Goal: Task Accomplishment & Management: Use online tool/utility

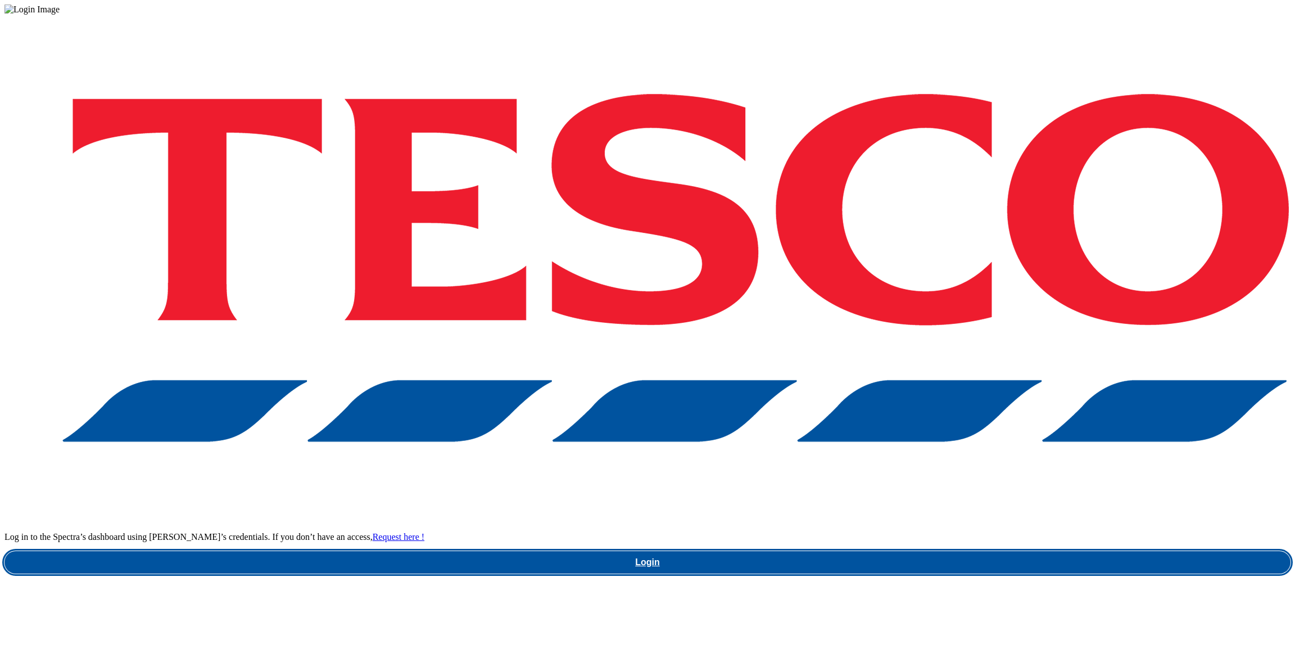
click at [986, 551] on link "Login" at bounding box center [647, 562] width 1286 height 22
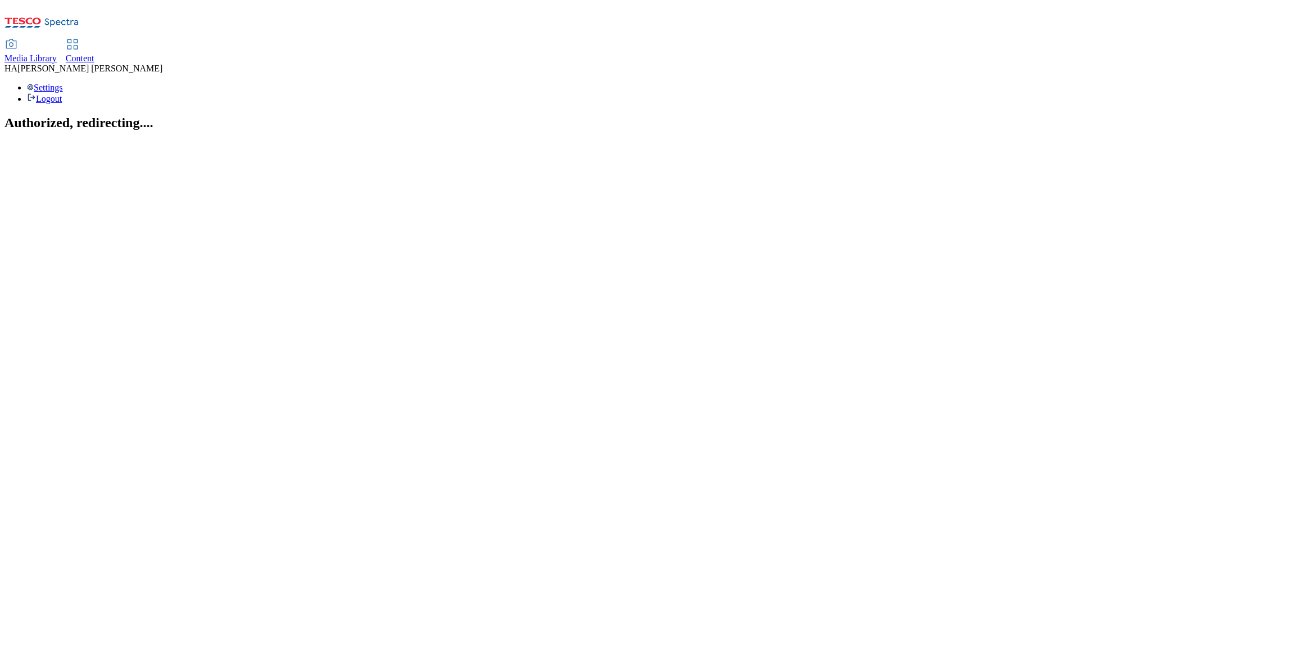
click at [79, 38] on icon at bounding box center [72, 44] width 13 height 13
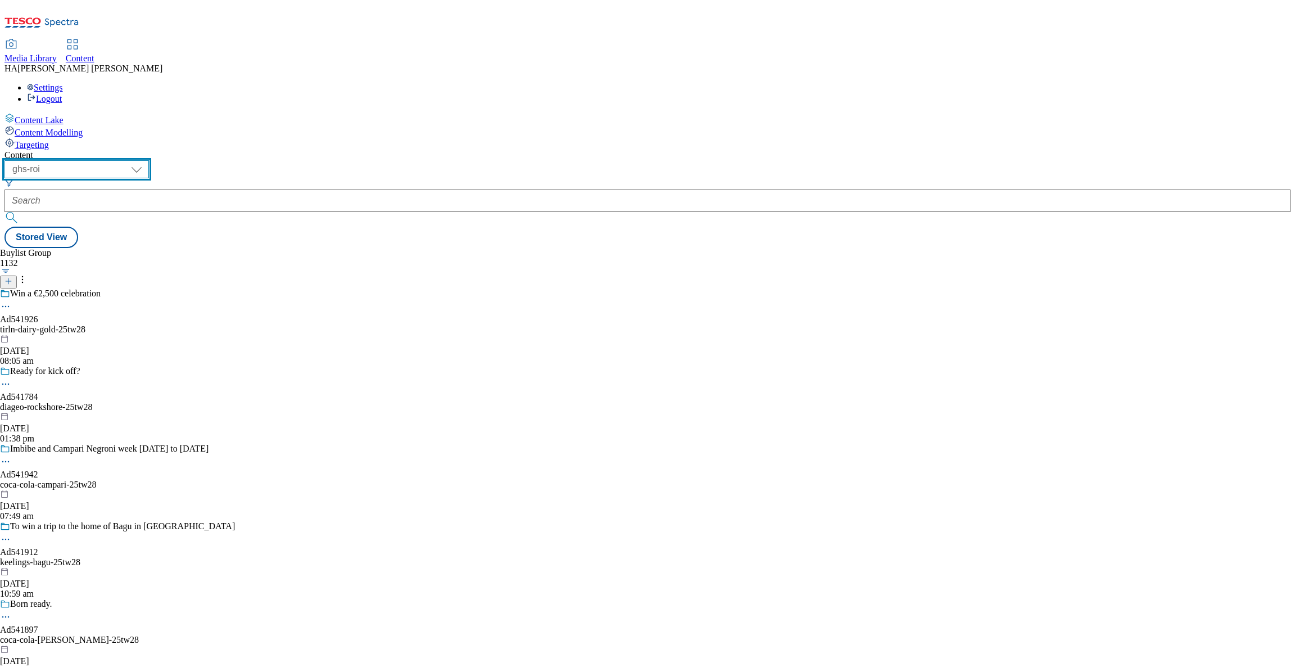
click at [149, 160] on select "ghs-roi ghs-uk" at bounding box center [76, 169] width 144 height 18
select select "ghs-uk"
click at [146, 160] on select "ghs-roi ghs-uk" at bounding box center [76, 169] width 144 height 18
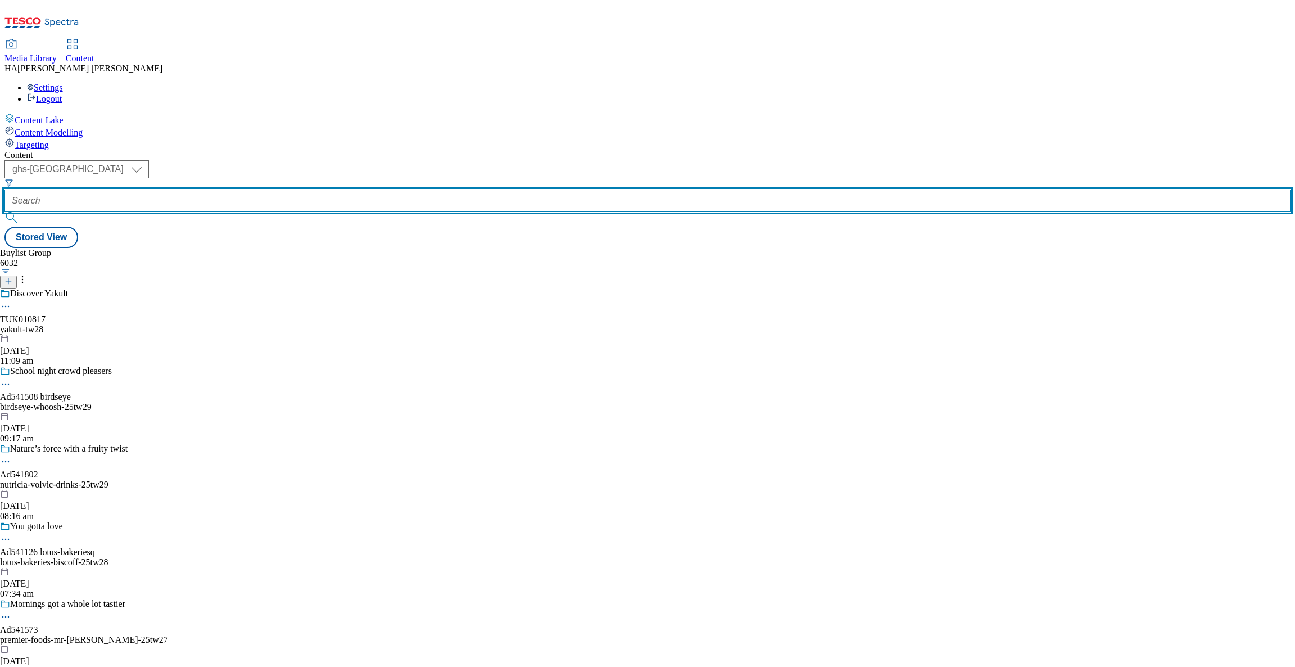
click at [259, 189] on input "text" at bounding box center [647, 200] width 1286 height 22
paste input "087539630"
type input "087539630"
click at [272, 189] on input "text" at bounding box center [647, 200] width 1286 height 22
paste input "low-everyday-prices"
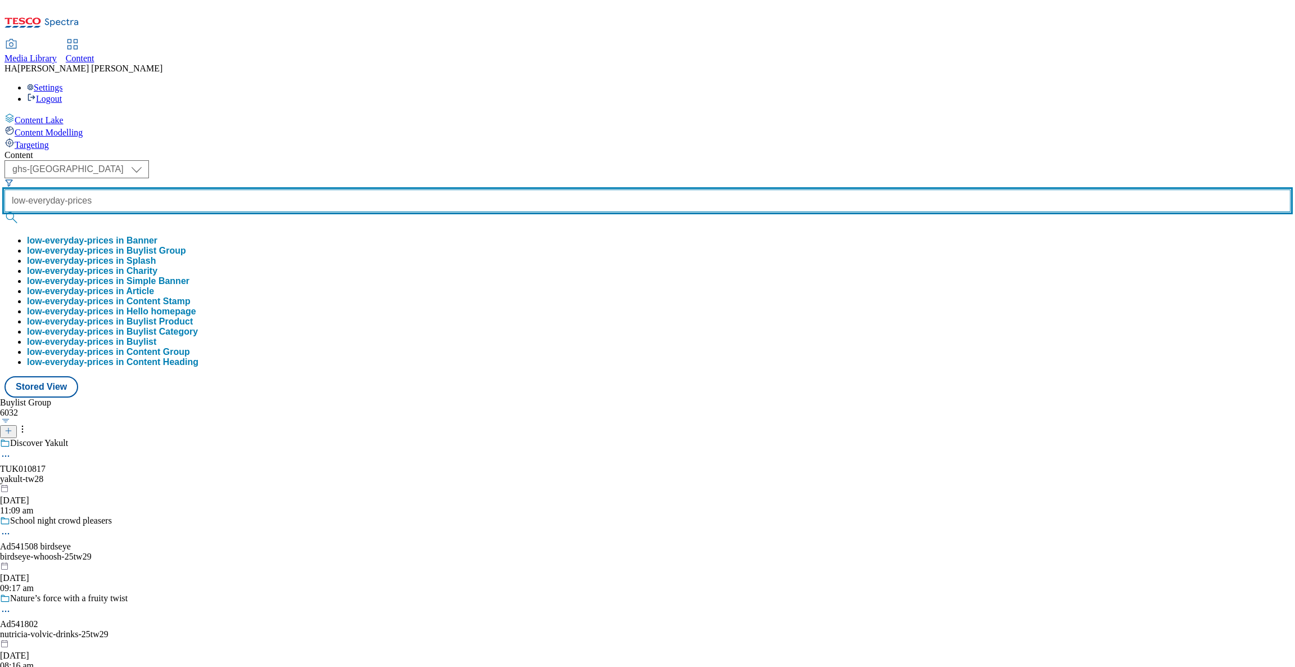
type input "low-everyday-prices"
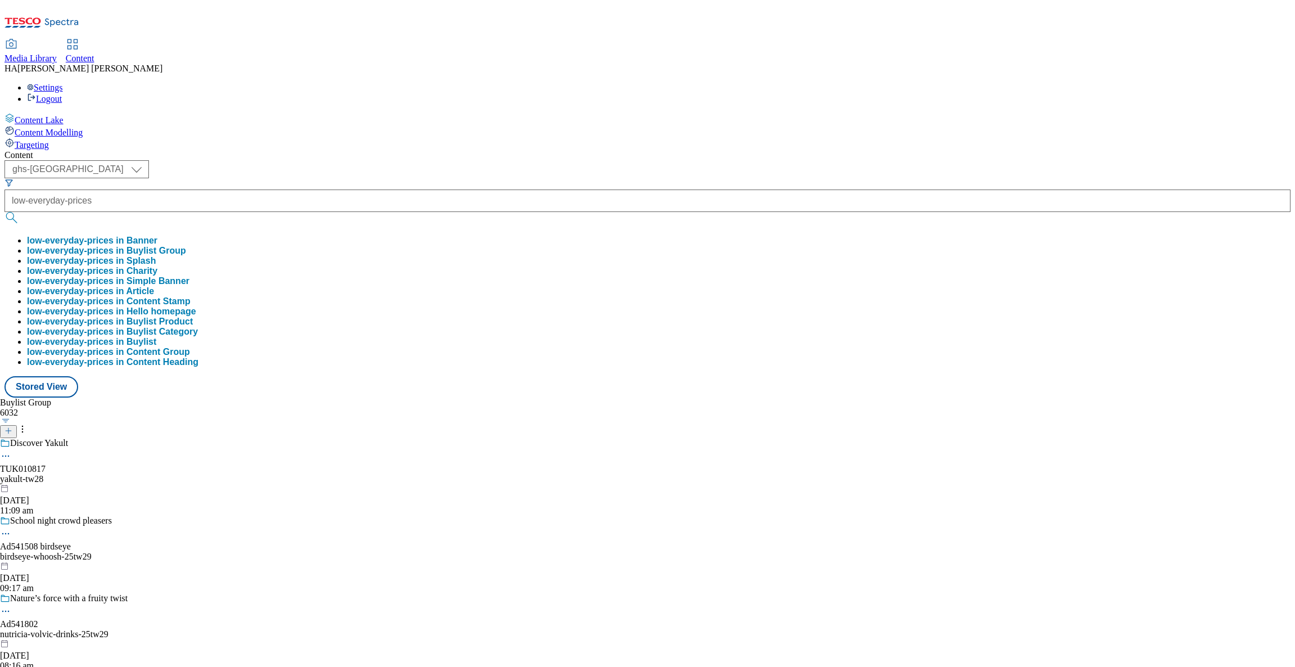
click at [186, 246] on button "low-everyday-prices in Buylist Group" at bounding box center [106, 251] width 159 height 10
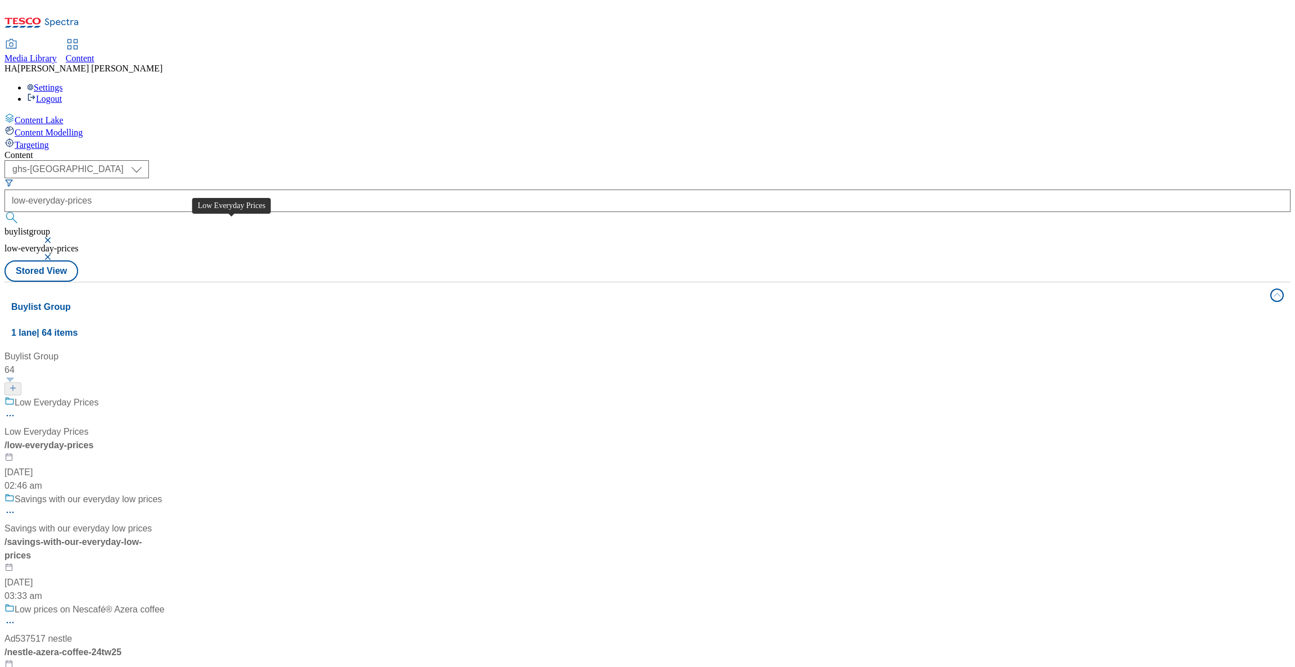
click at [98, 396] on span "Low Everyday Prices" at bounding box center [57, 403] width 84 height 14
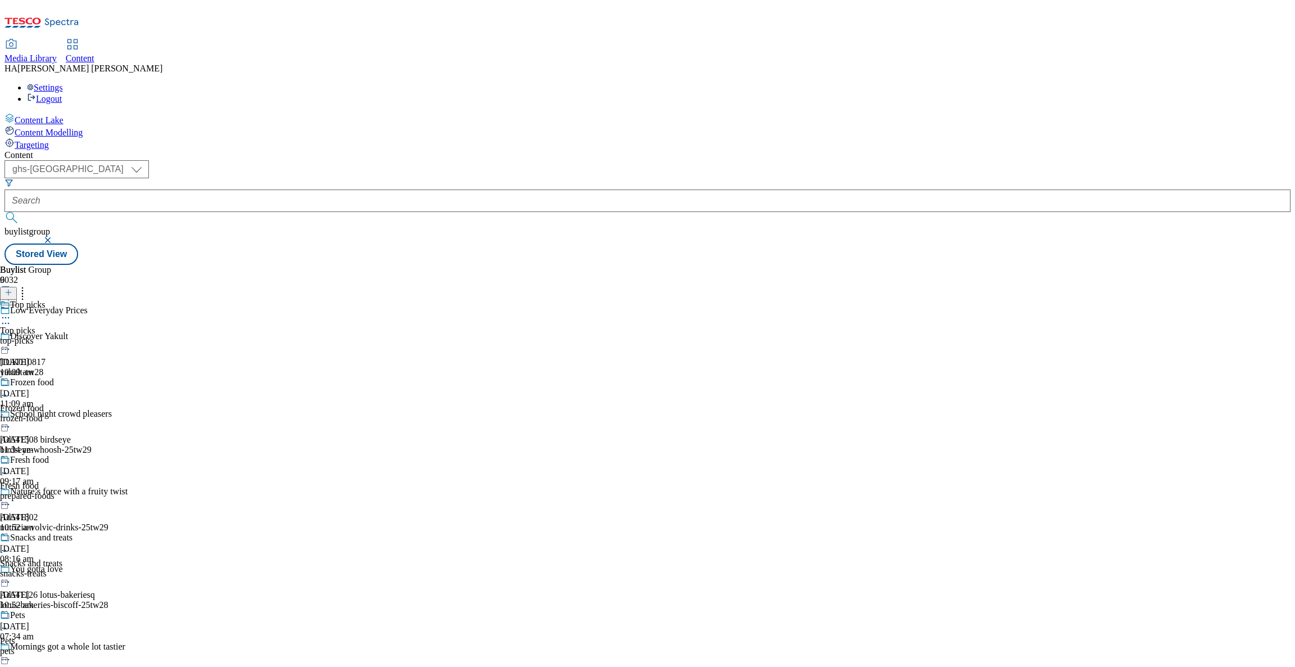
click at [98, 300] on div "Top picks Top picks top-picks 18 Jul 2025 10:09 am" at bounding box center [49, 339] width 98 height 78
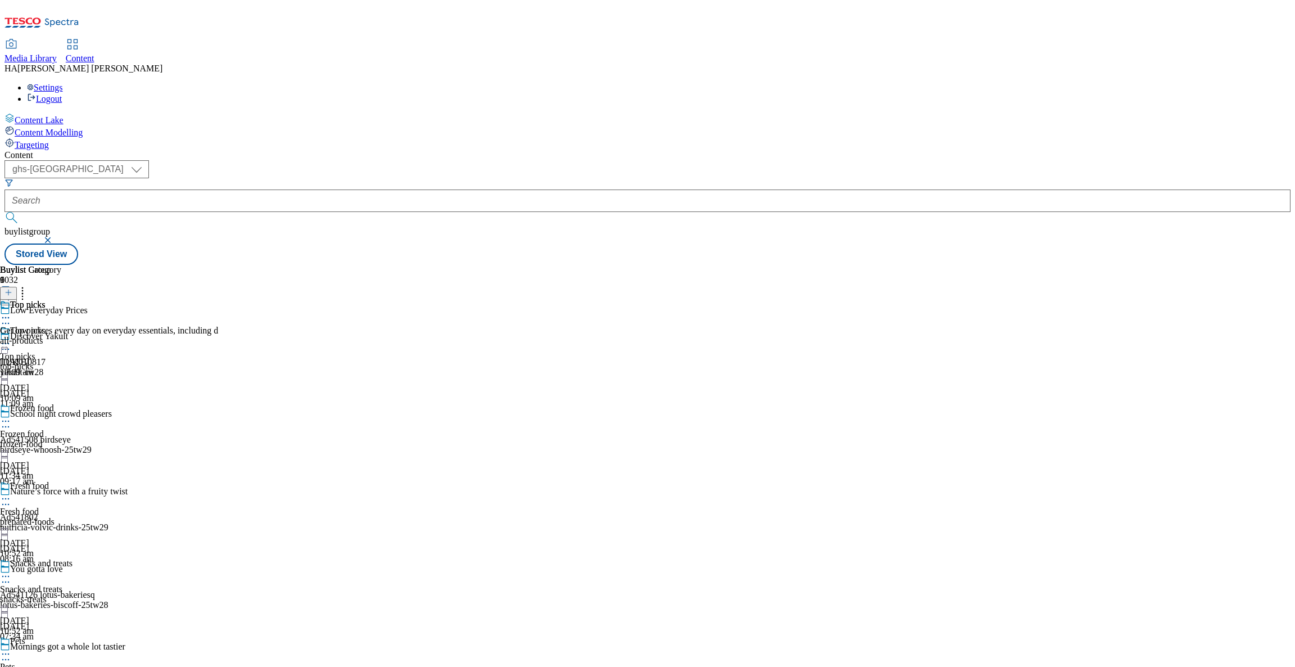
click at [218, 300] on div "Top picks Get low prices every day on everyday essentials, including d all-prod…" at bounding box center [109, 339] width 218 height 78
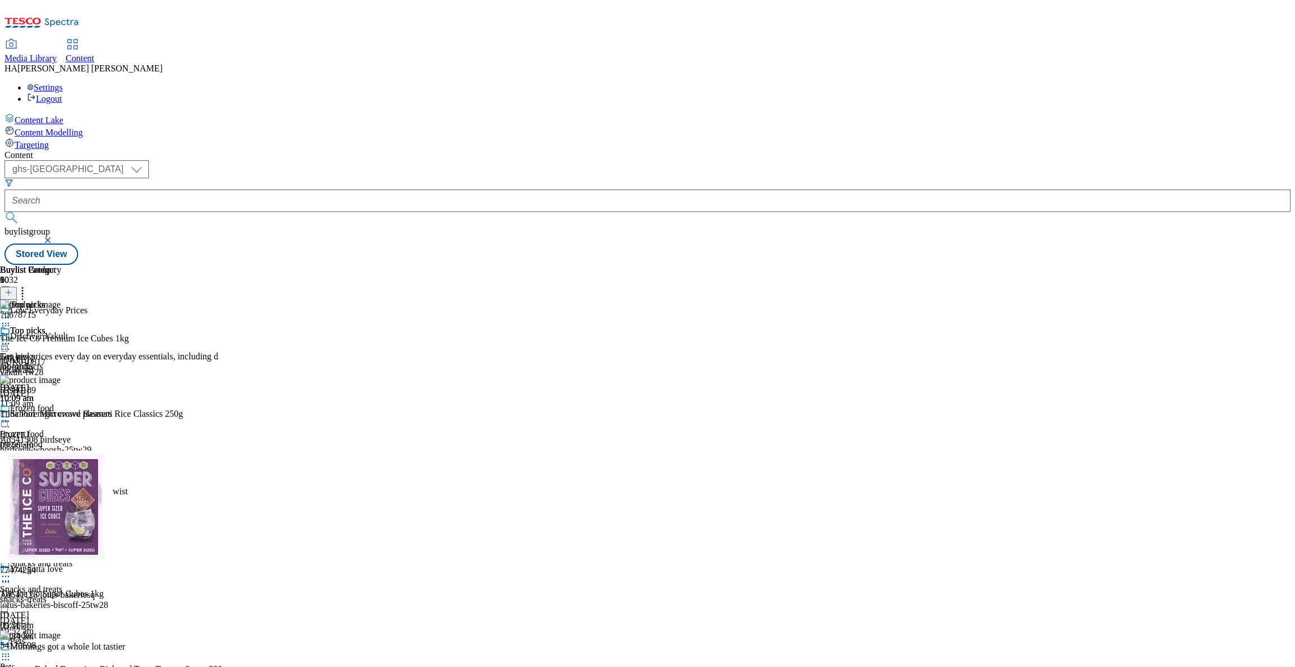
click at [28, 285] on icon at bounding box center [22, 290] width 11 height 11
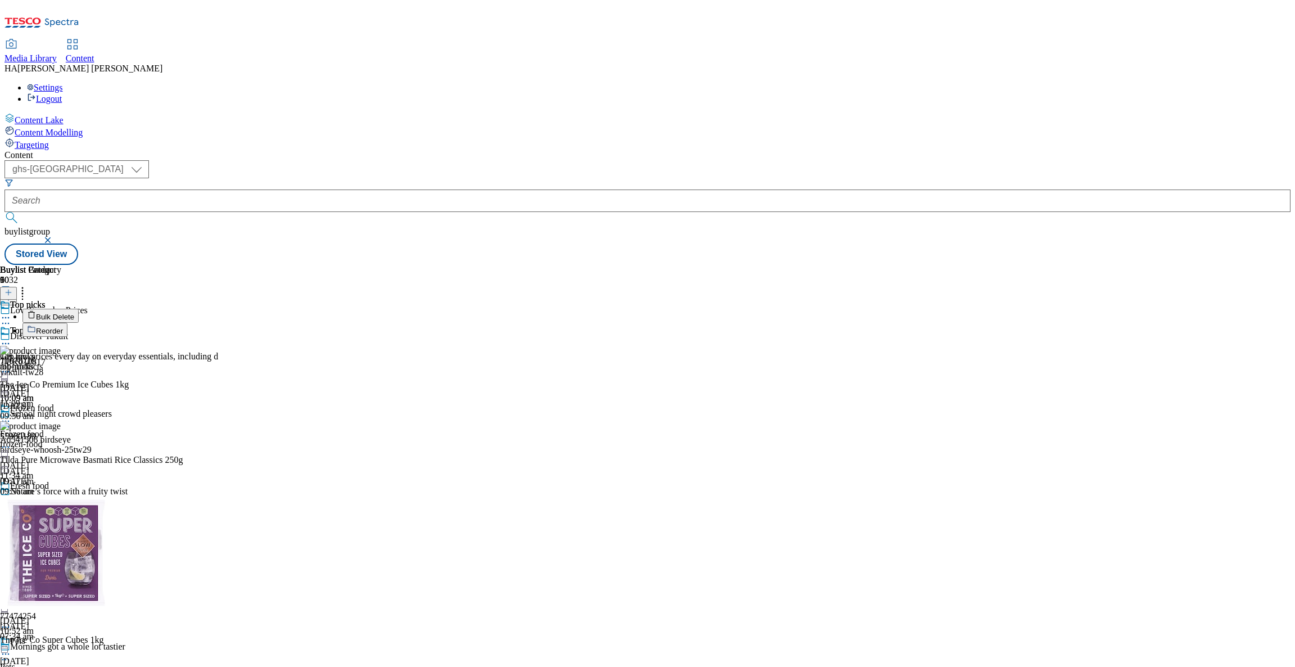
click at [79, 309] on button "Bulk Delete" at bounding box center [50, 316] width 56 height 14
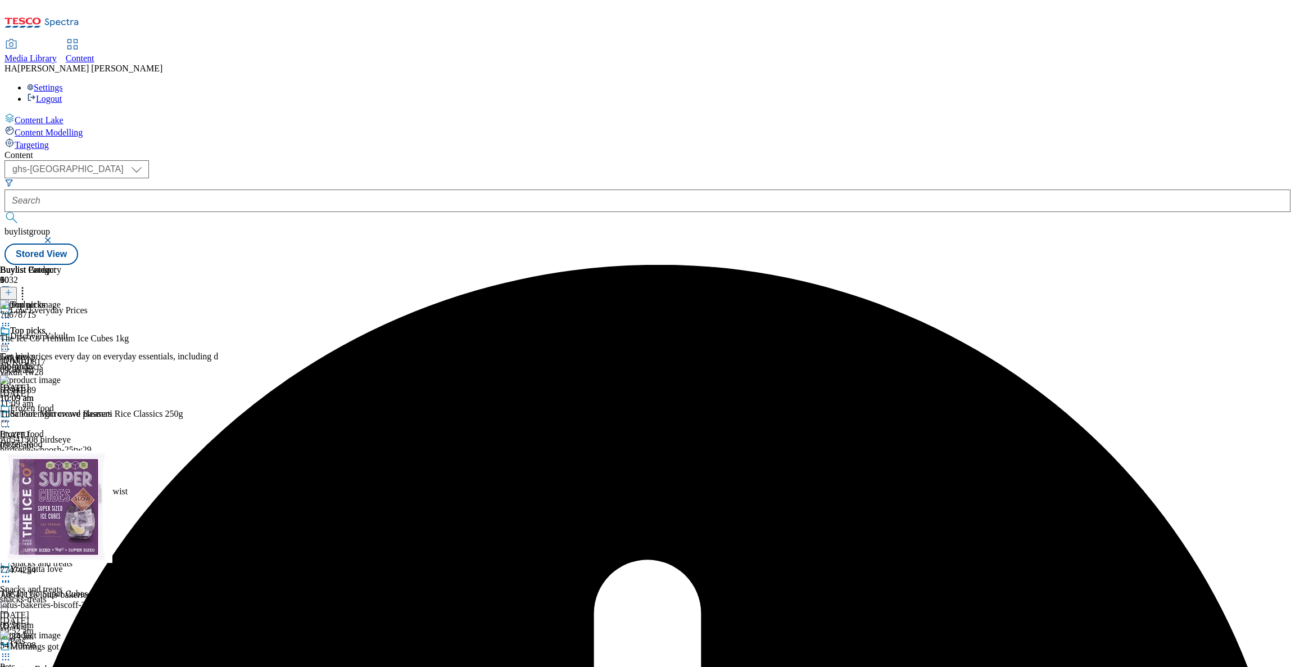
click at [11, 338] on icon at bounding box center [5, 343] width 11 height 11
click at [71, 467] on span "Un-publish" at bounding box center [53, 471] width 36 height 8
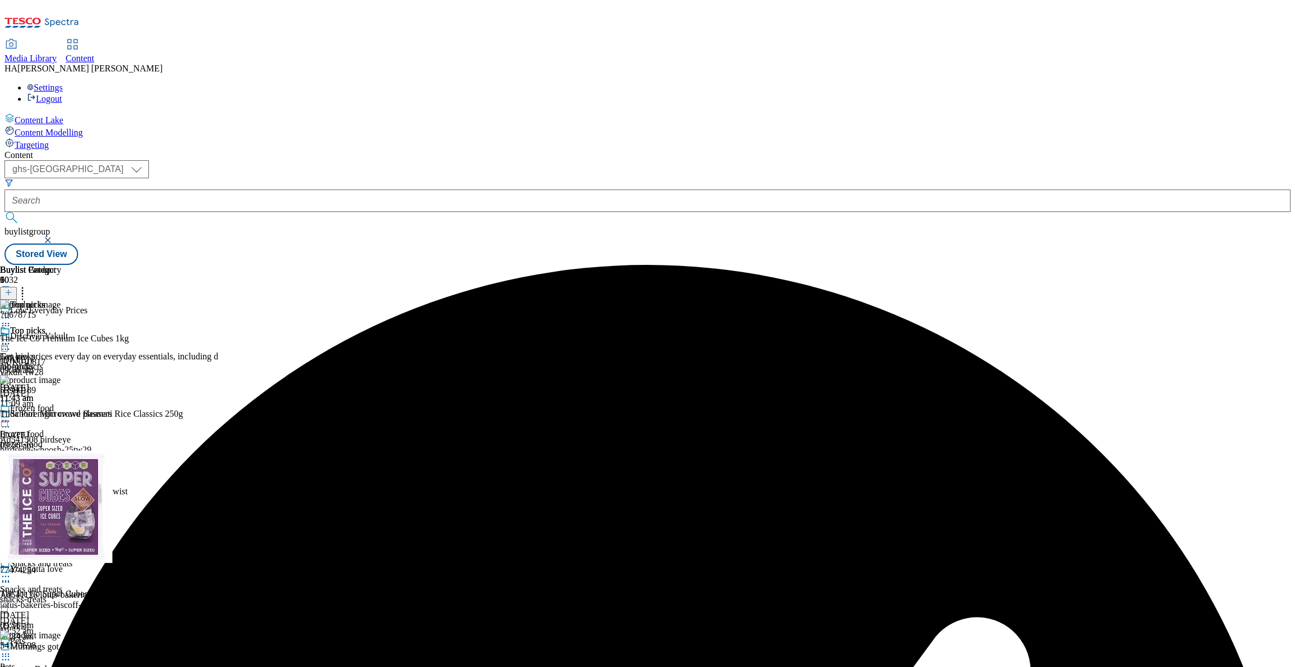
click at [11, 338] on icon at bounding box center [5, 343] width 11 height 11
click at [73, 428] on span "Un-preview" at bounding box center [54, 432] width 38 height 8
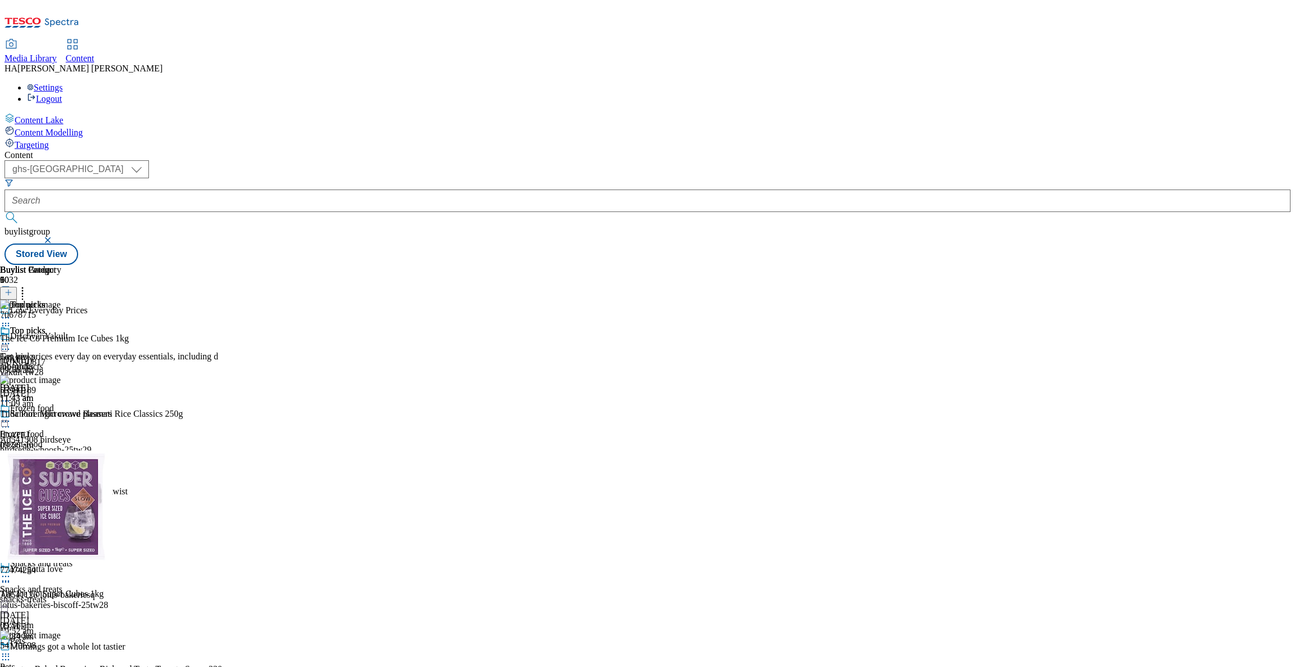
click at [28, 285] on icon at bounding box center [22, 290] width 11 height 11
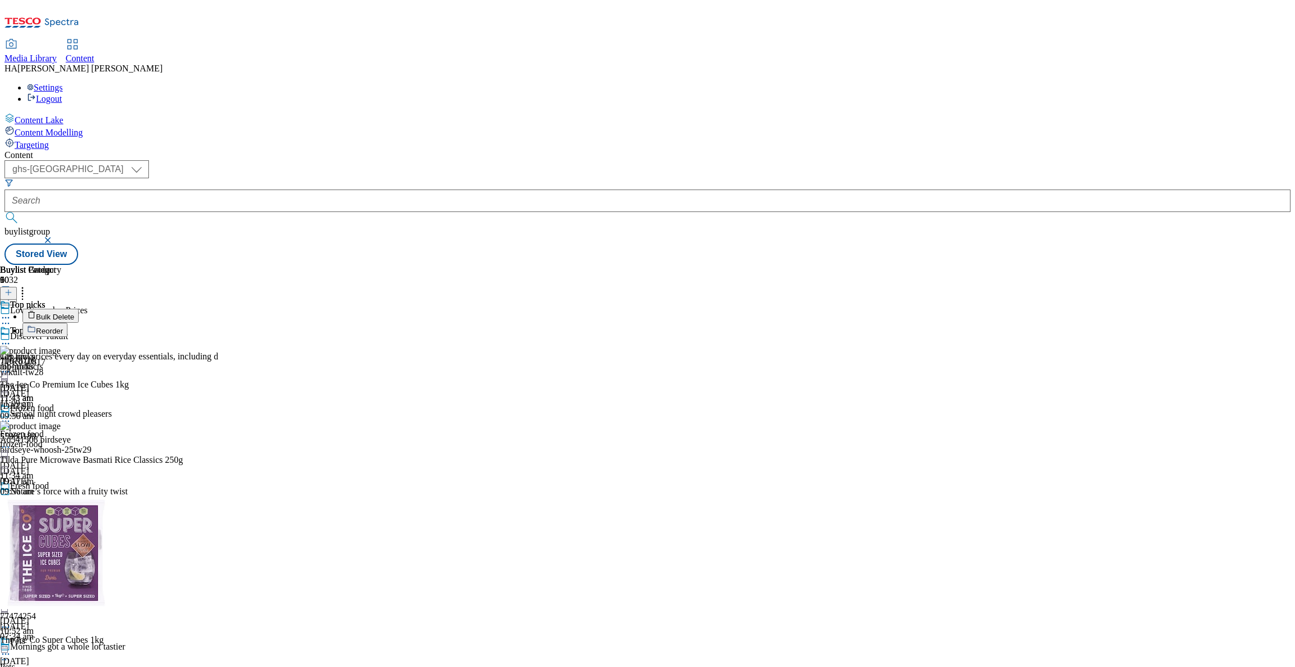
click at [79, 309] on button "Bulk Delete" at bounding box center [50, 316] width 56 height 14
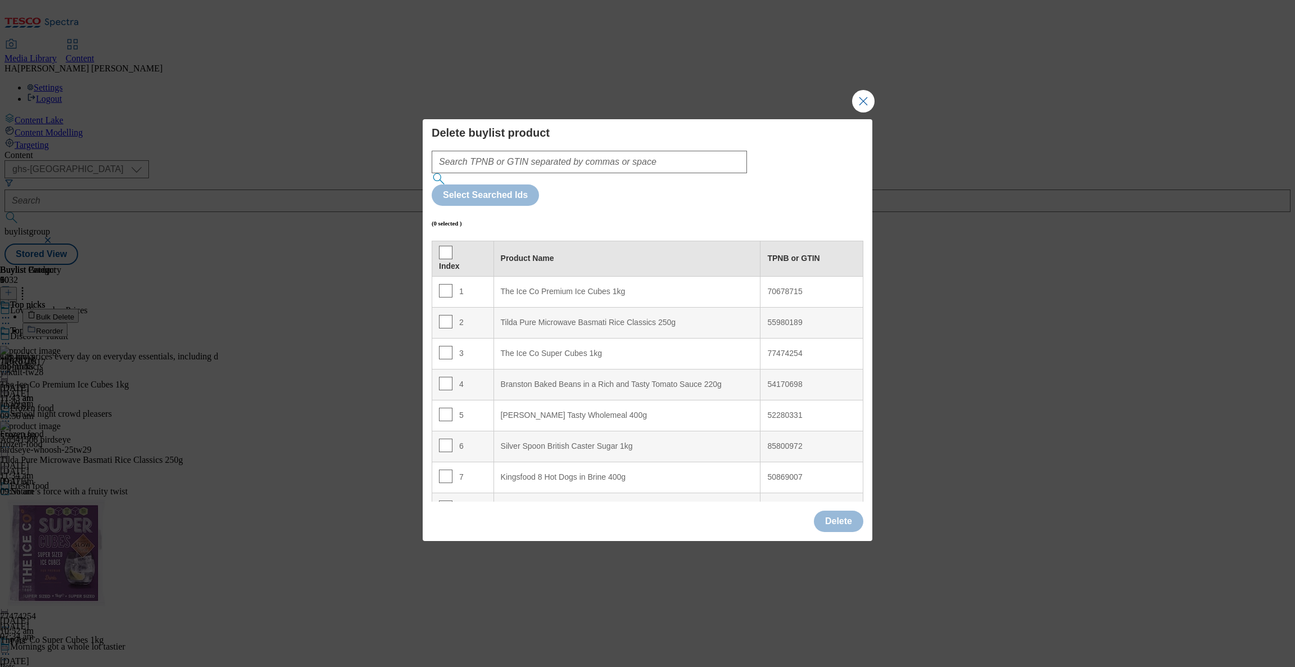
click at [436, 241] on th "Index" at bounding box center [463, 258] width 62 height 35
click at [439, 246] on input "Modal" at bounding box center [445, 252] width 13 height 13
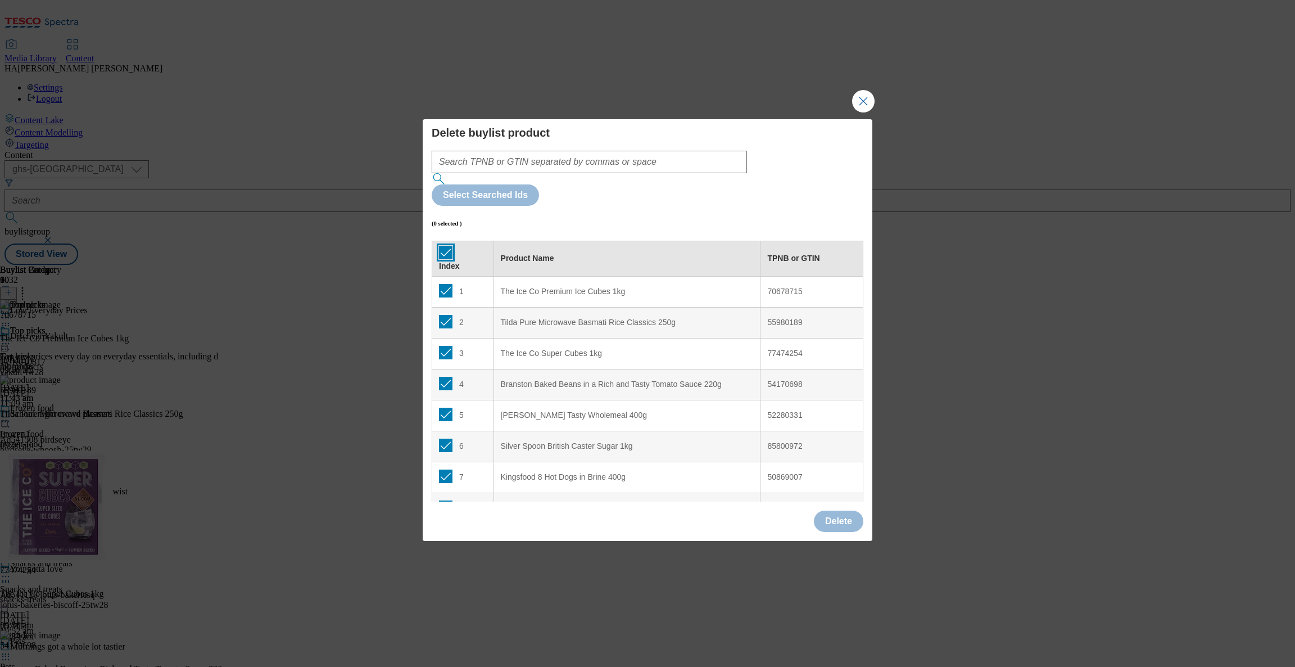
checkbox input "true"
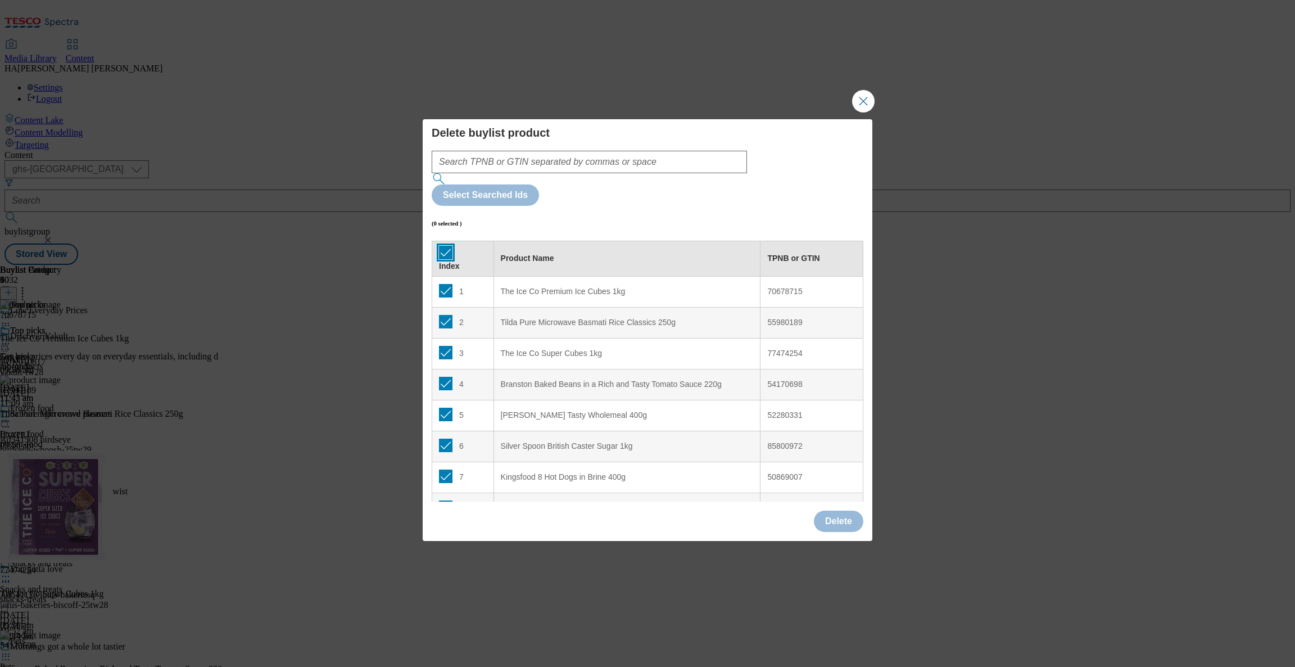
checkbox input "true"
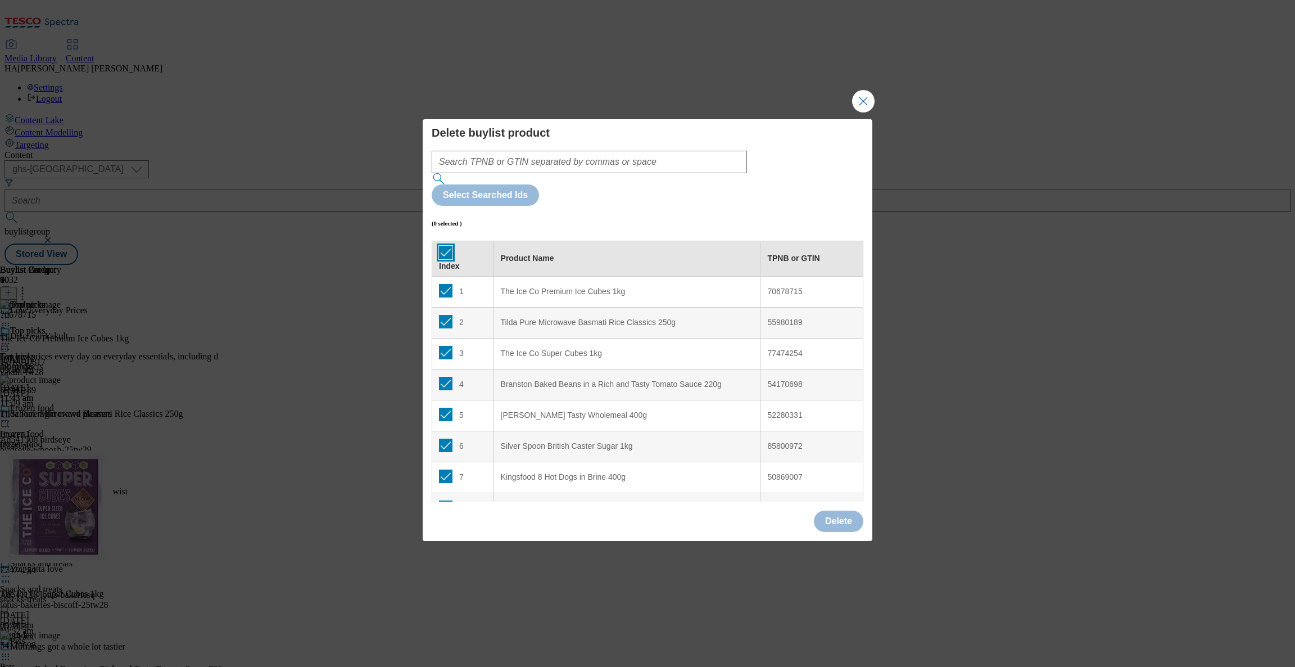
checkbox input "true"
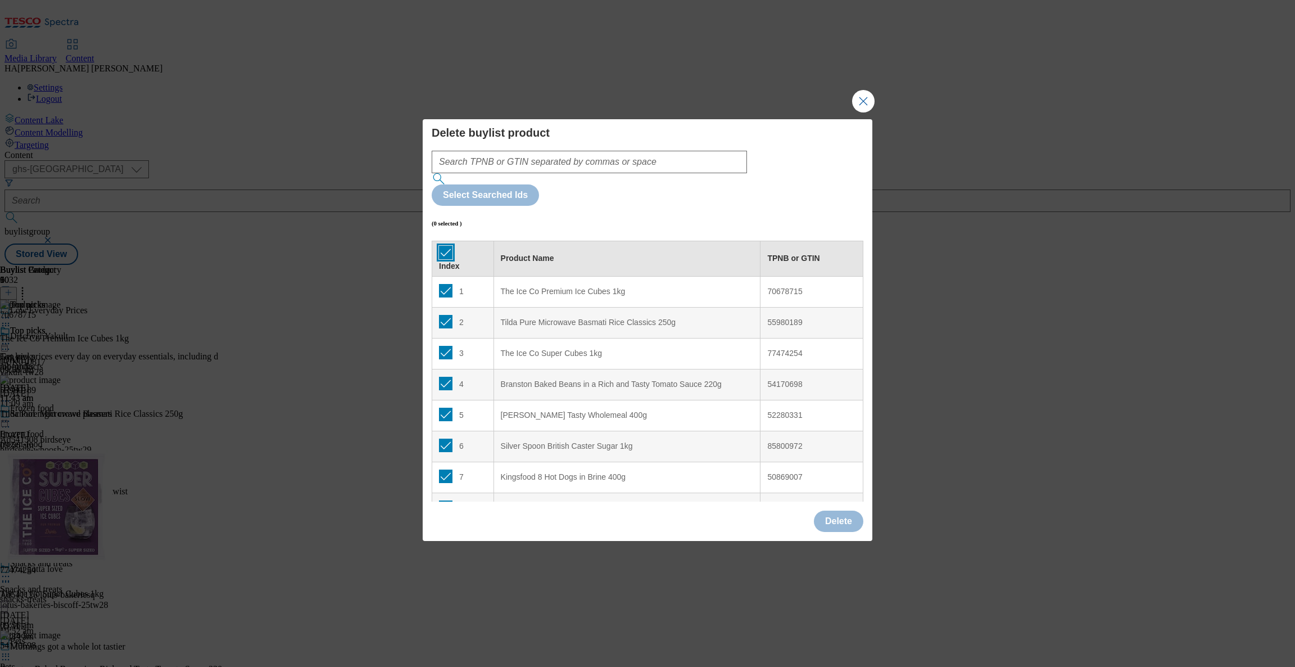
checkbox input "true"
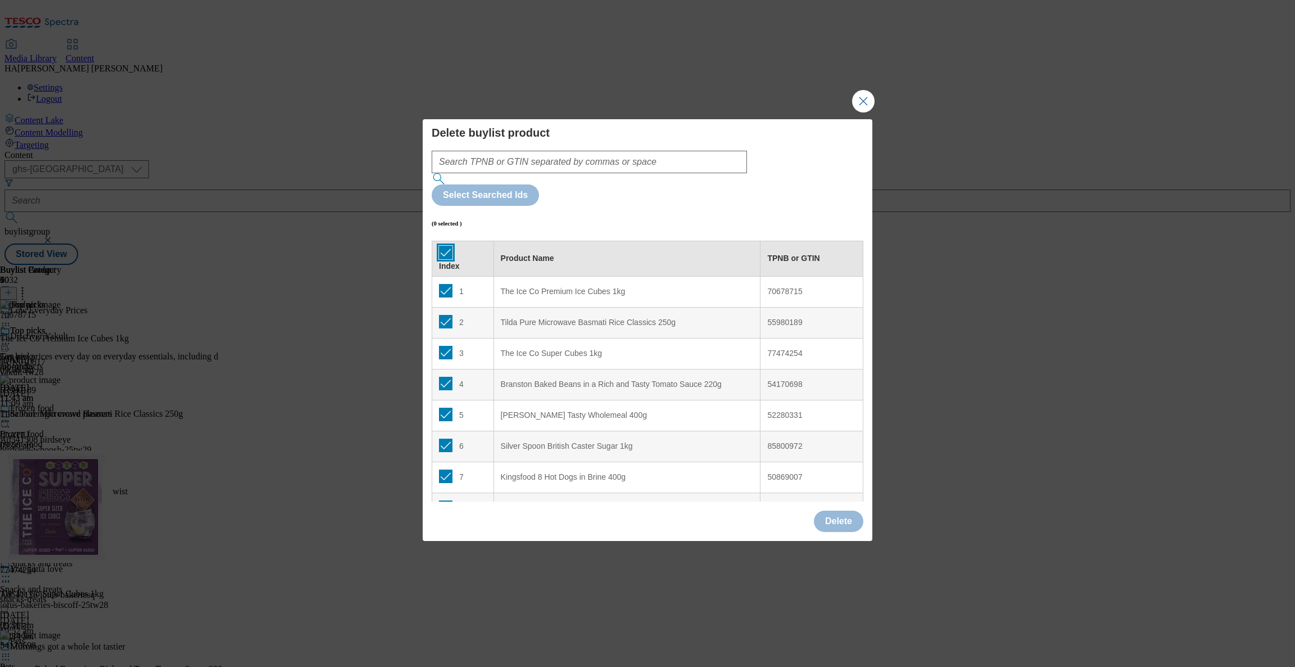
checkbox input "true"
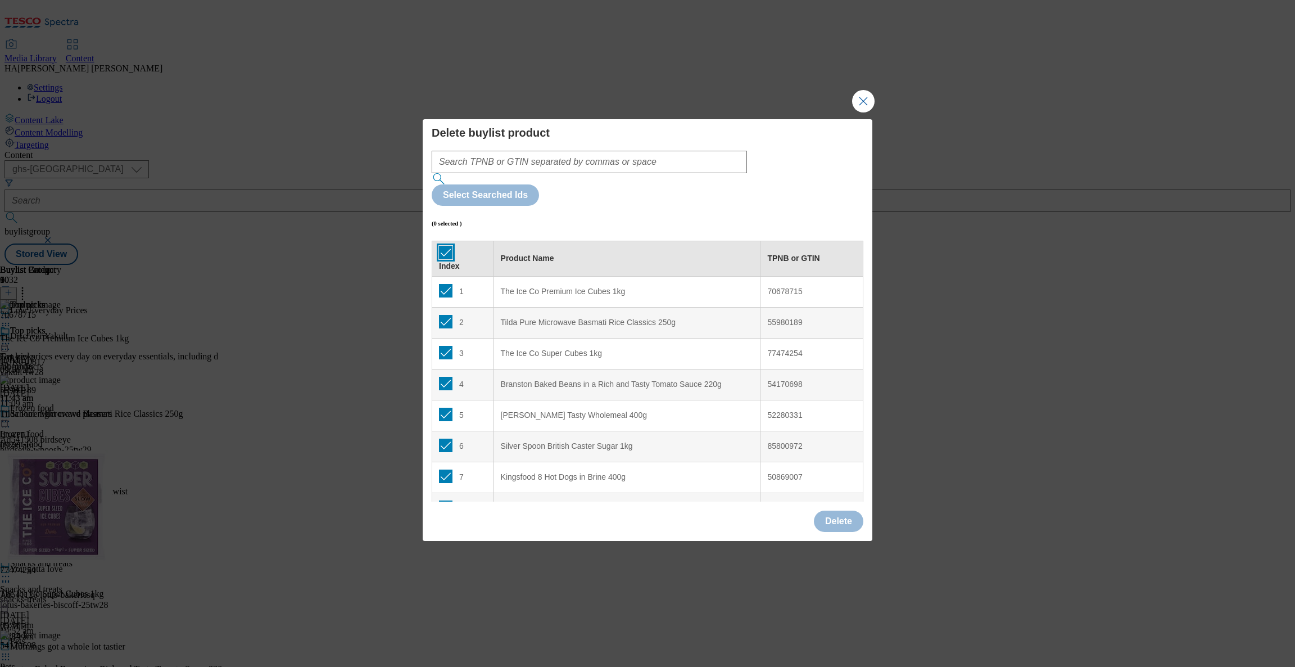
checkbox input "true"
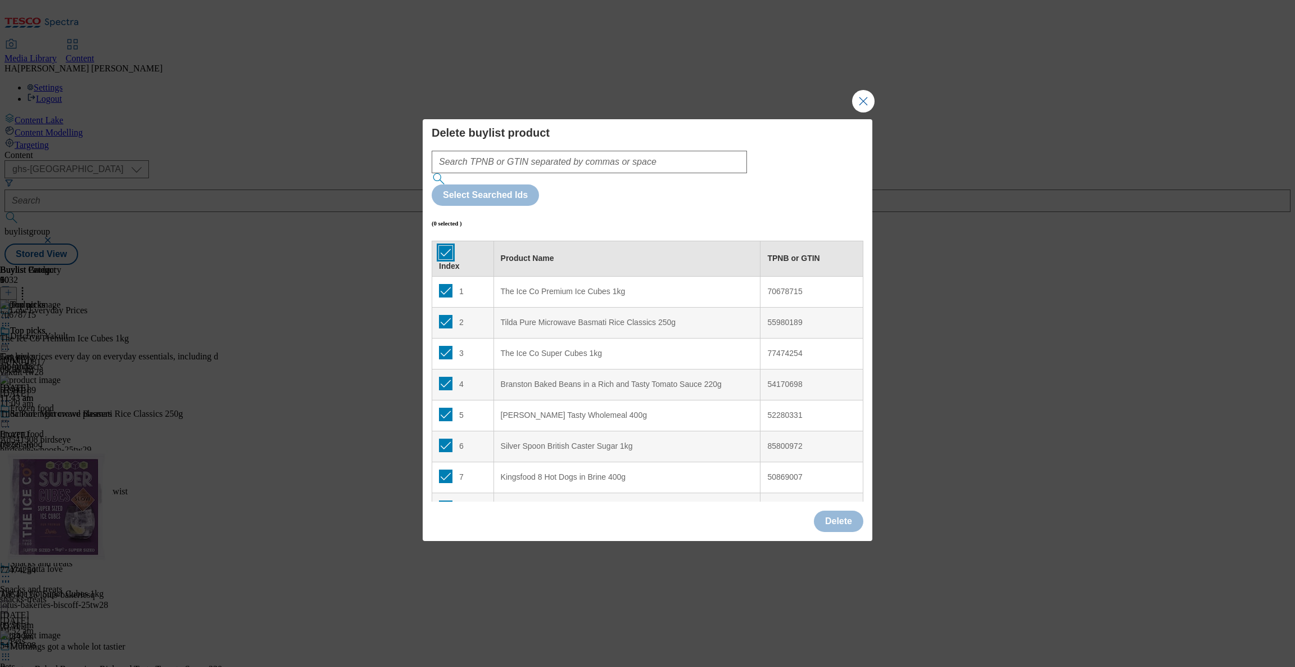
checkbox input "true"
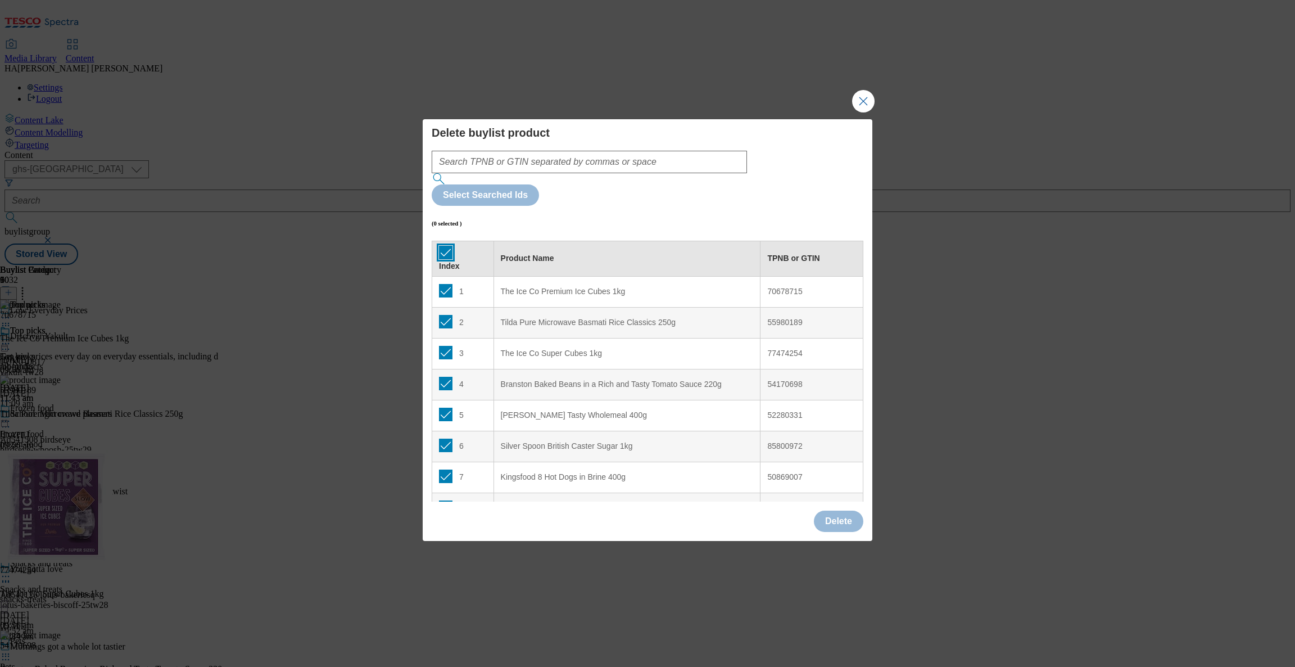
checkbox input "true"
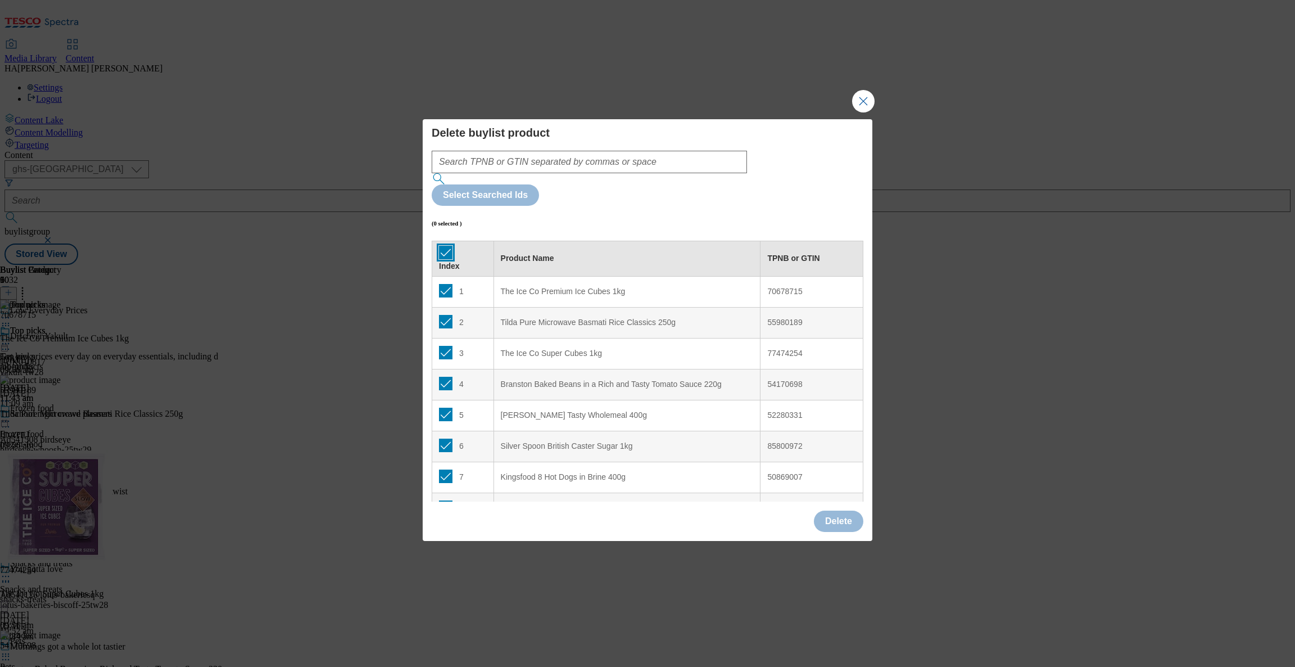
checkbox input "true"
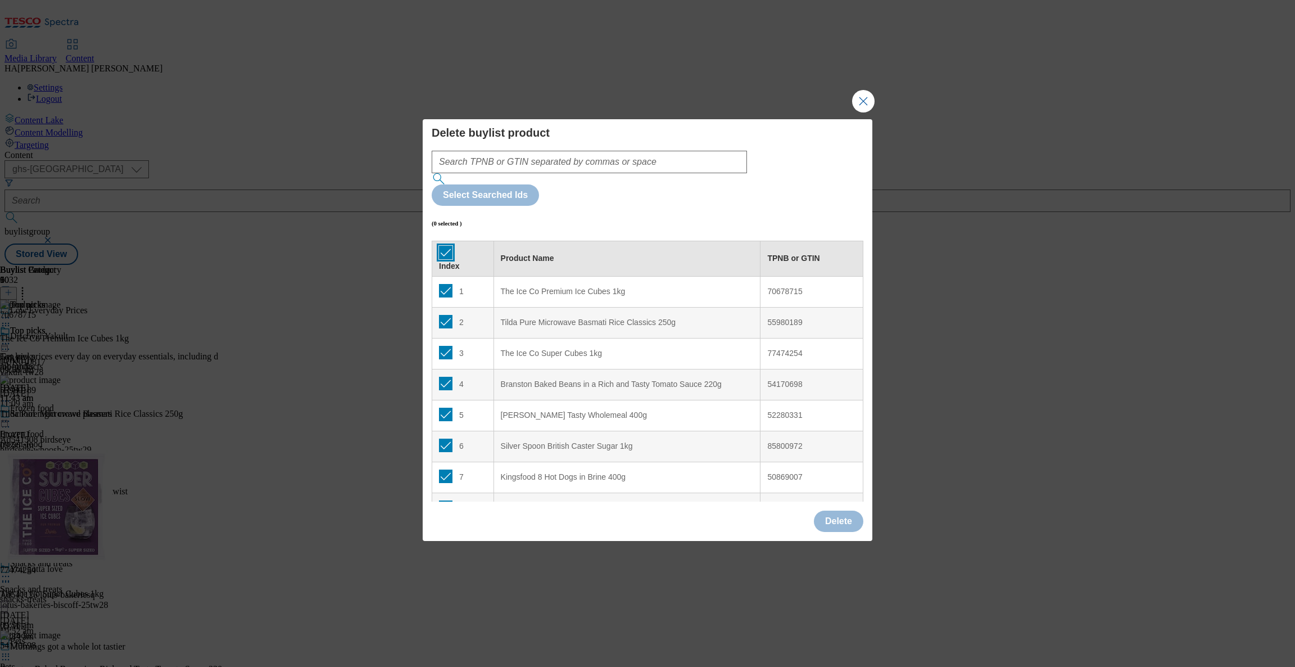
checkbox input "true"
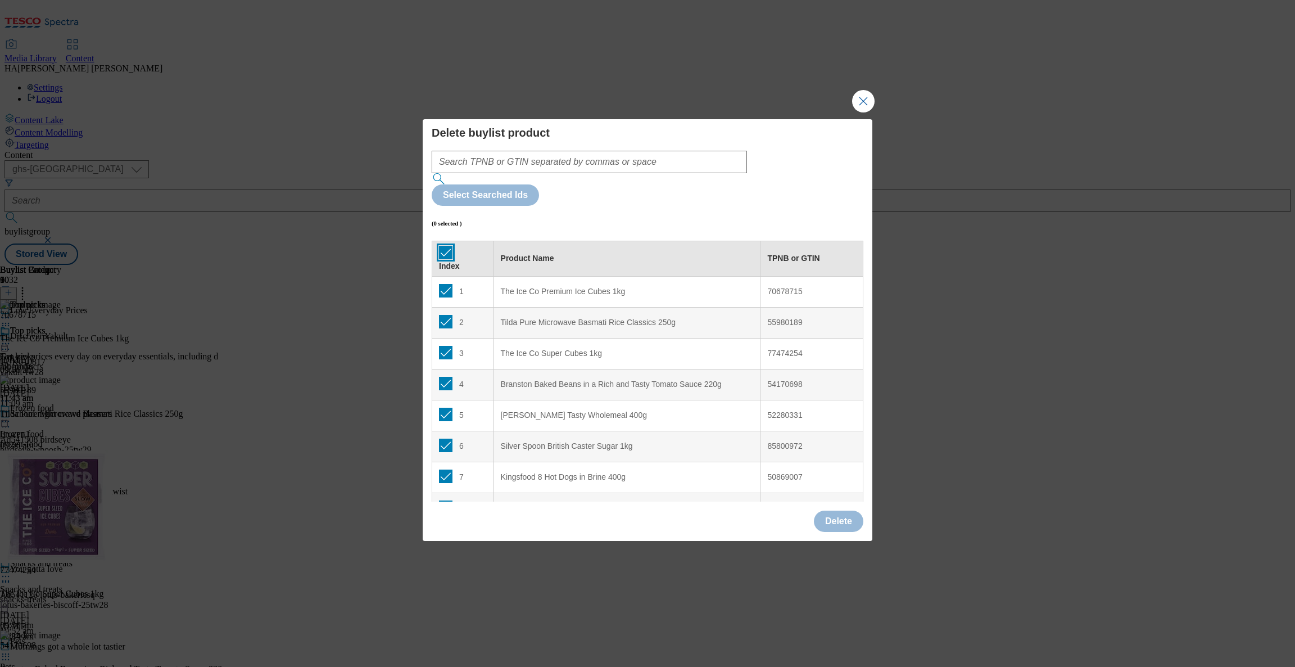
checkbox input "true"
click at [841, 510] on button "Delete" at bounding box center [838, 520] width 49 height 21
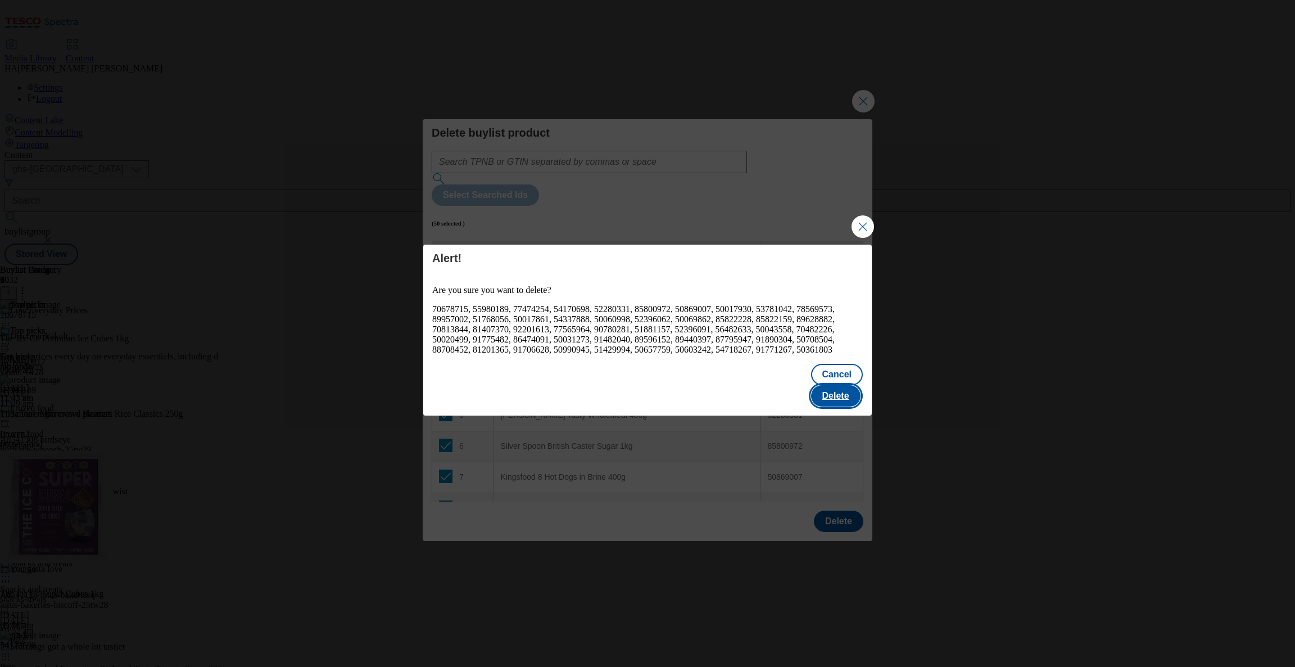
click at [838, 389] on button "Delete" at bounding box center [835, 395] width 49 height 21
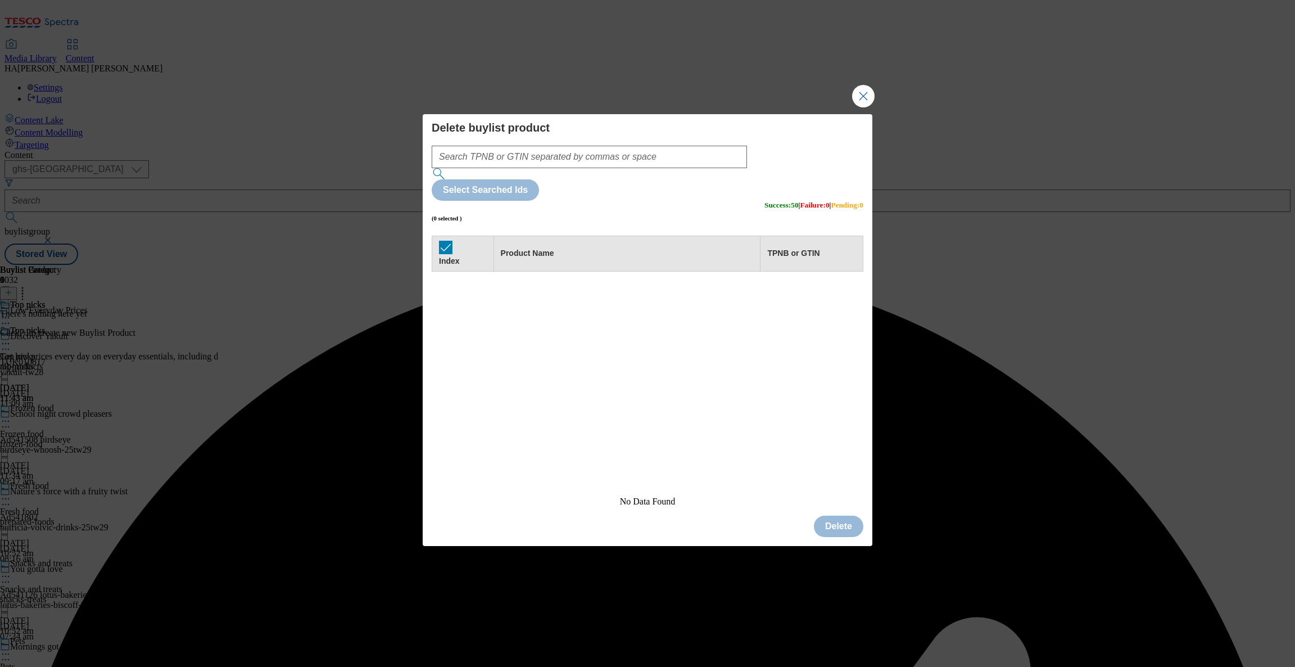
click at [859, 104] on div "Delete buylist product Select Searched Ids (0 selected ) Success : 50 | Failure…" at bounding box center [647, 333] width 1295 height 667
click at [859, 107] on button "Close Modal" at bounding box center [863, 96] width 22 height 22
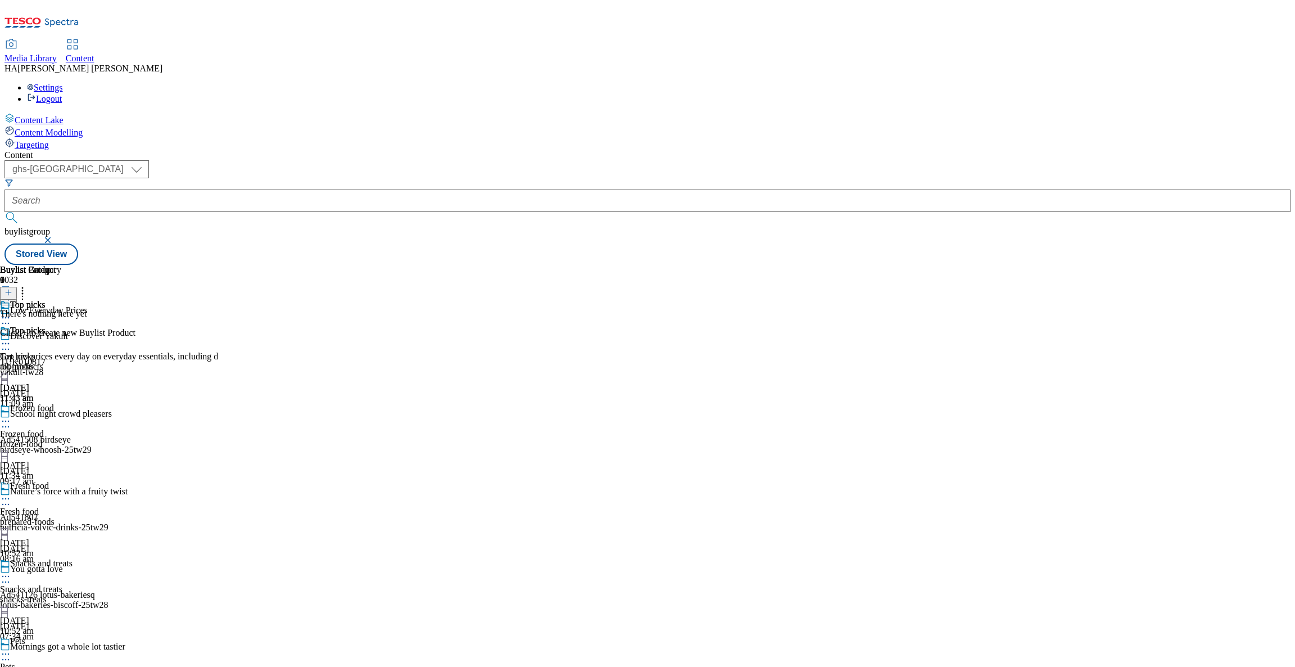
click at [135, 309] on div "There's nothing here yet Click + to create new Buylist Product" at bounding box center [67, 323] width 135 height 29
click at [17, 287] on button at bounding box center [8, 293] width 17 height 13
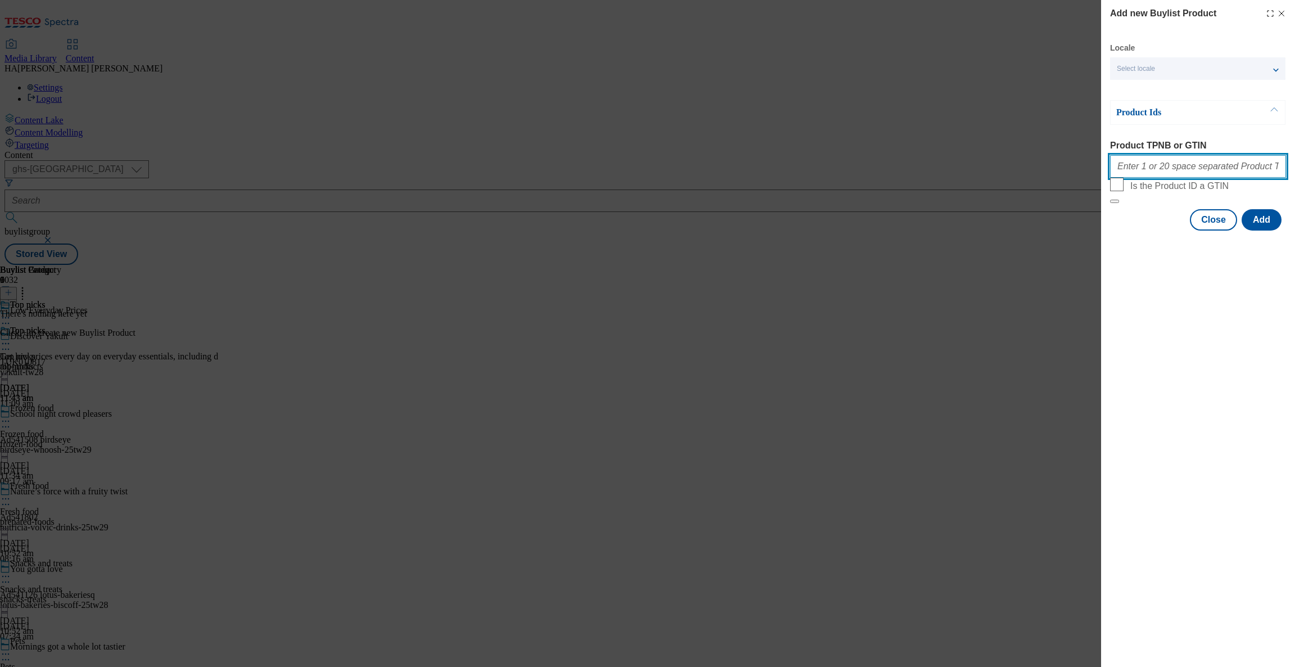
click at [1148, 174] on input "Product TPNB or GTIN" at bounding box center [1198, 166] width 176 height 22
paste input "91638265 91996986 70678715 55980189 91640117 54170698 85800972 52280331 5001793…"
type input "91638265 91996986 70678715 55980189 91640117 54170698 85800972 52280331 5001793…"
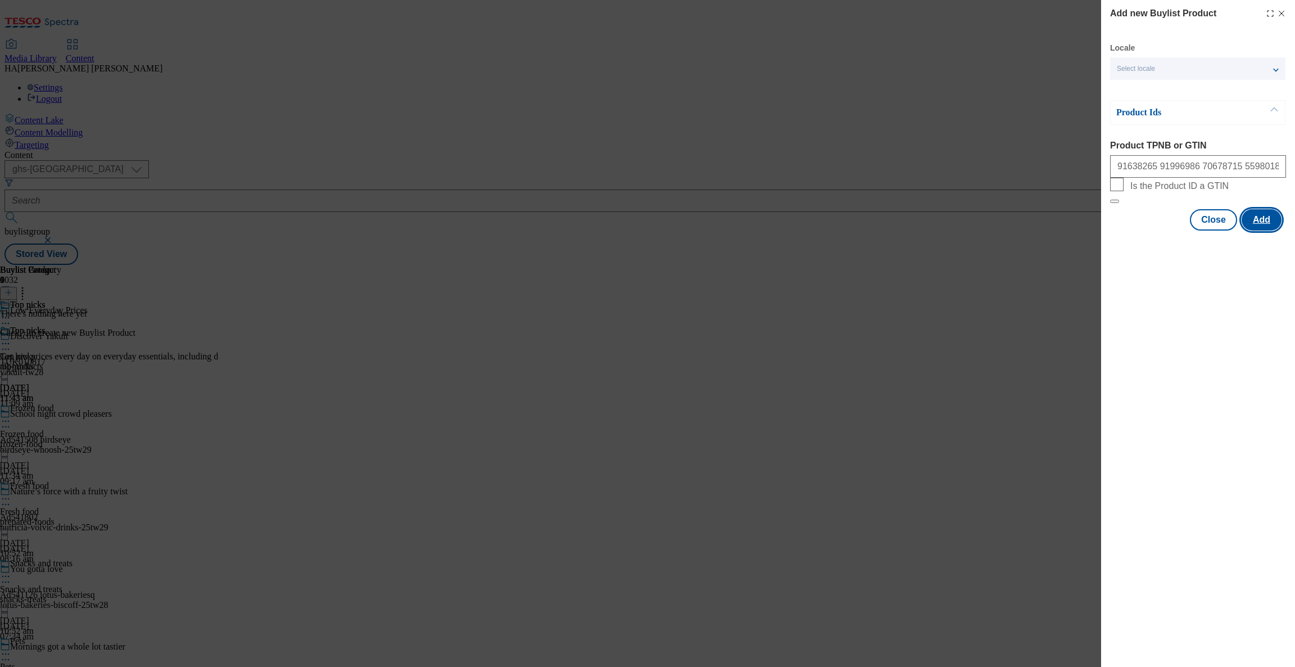
click at [1253, 231] on button "Add" at bounding box center [1262, 219] width 40 height 21
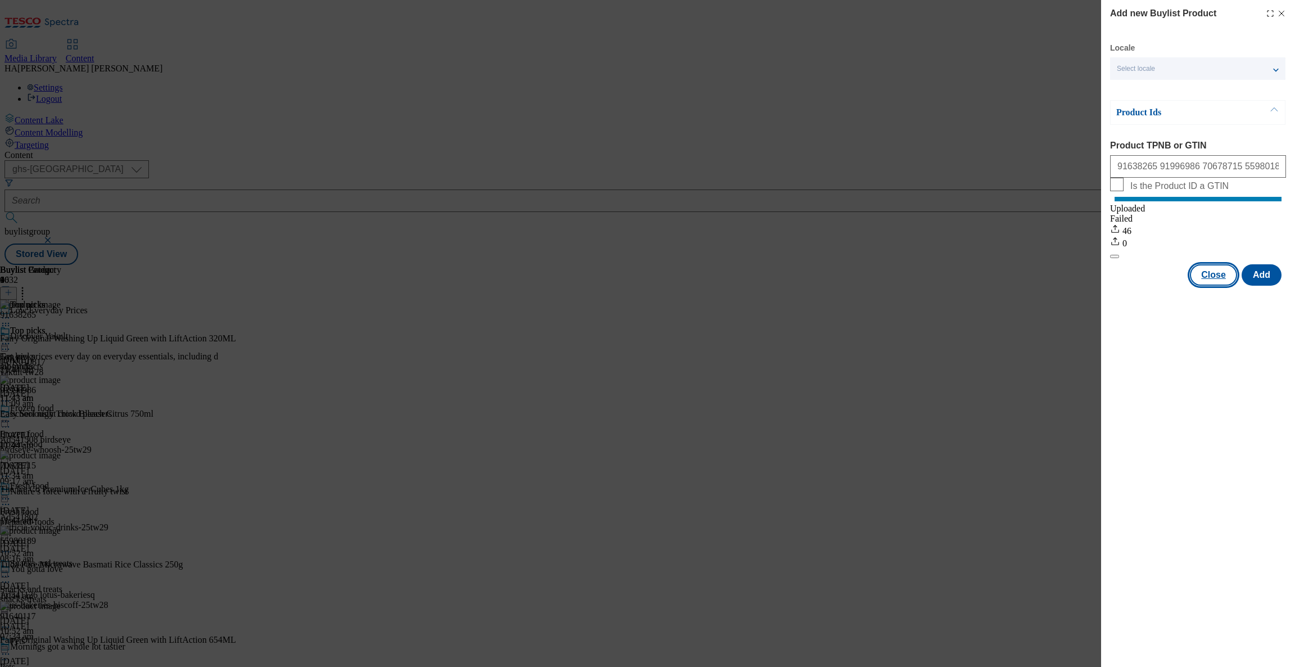
click at [1212, 286] on button "Close" at bounding box center [1213, 274] width 47 height 21
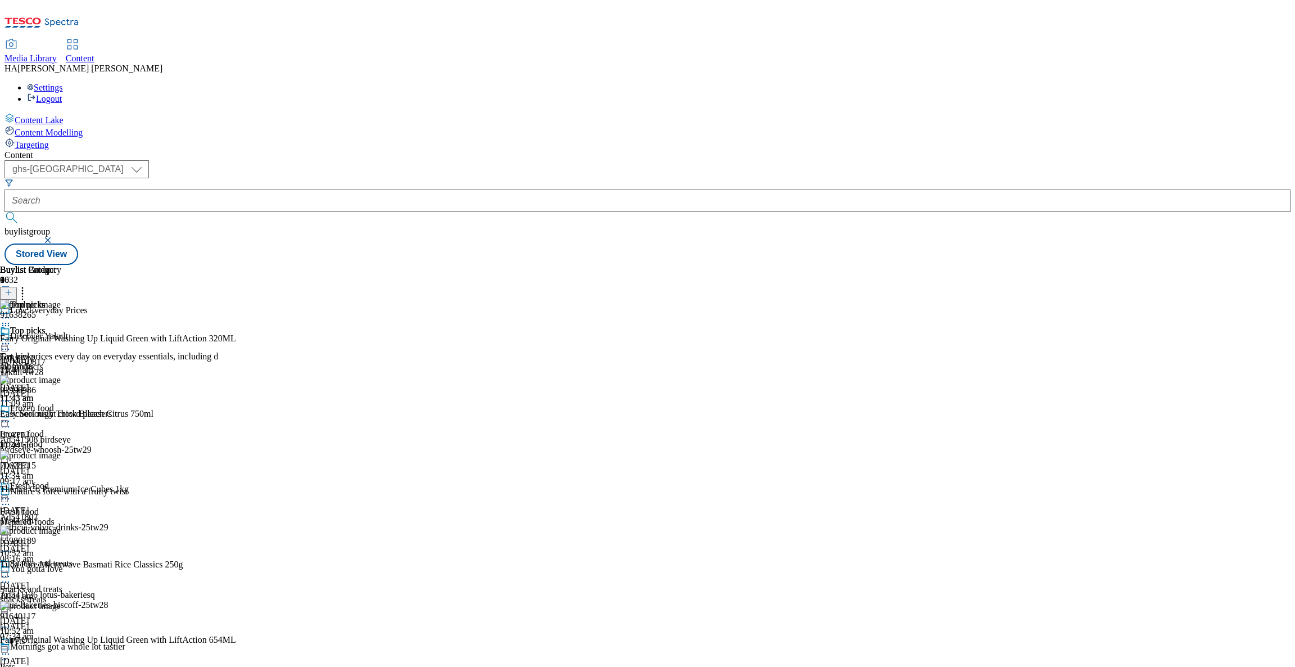
click at [11, 338] on icon at bounding box center [5, 343] width 11 height 11
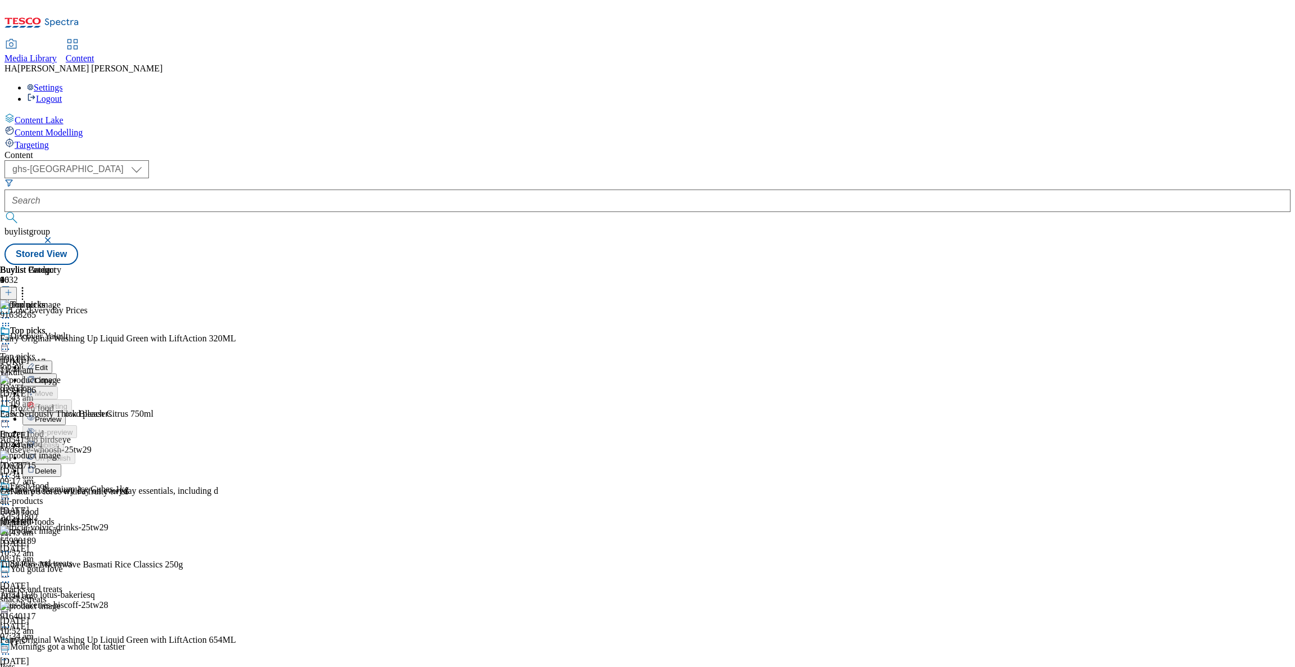
click at [61, 415] on span "Preview" at bounding box center [48, 419] width 26 height 8
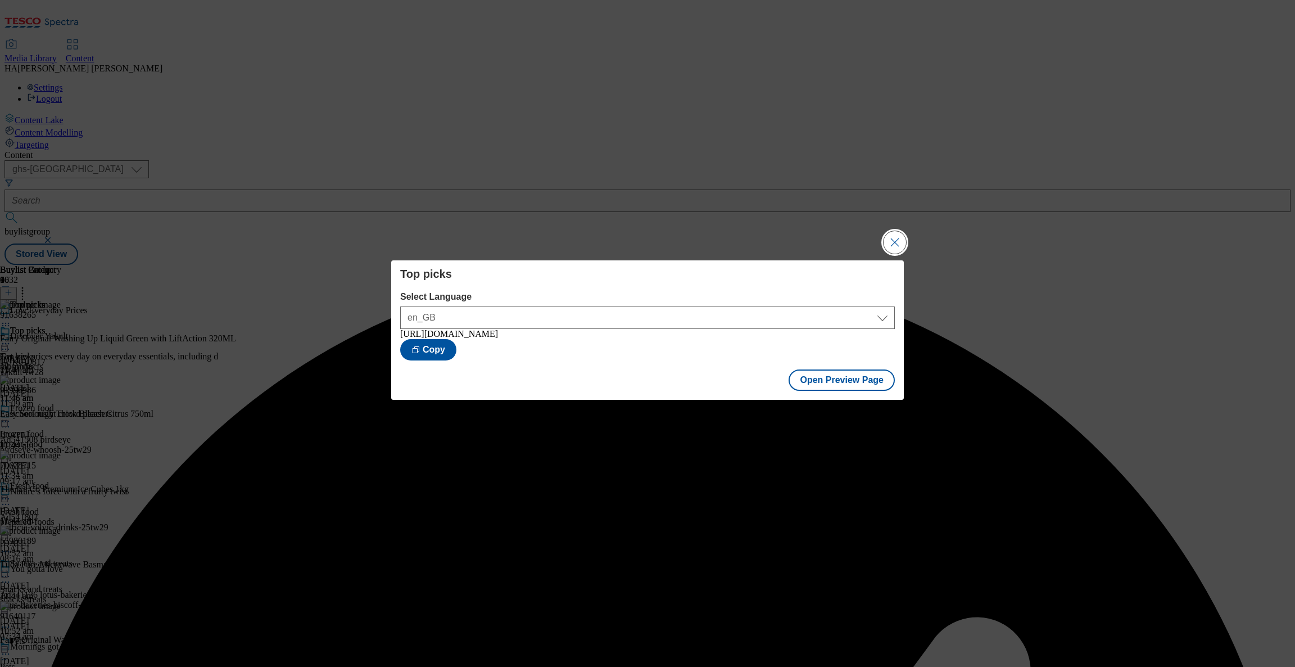
click at [891, 236] on button "Close Modal" at bounding box center [895, 242] width 22 height 22
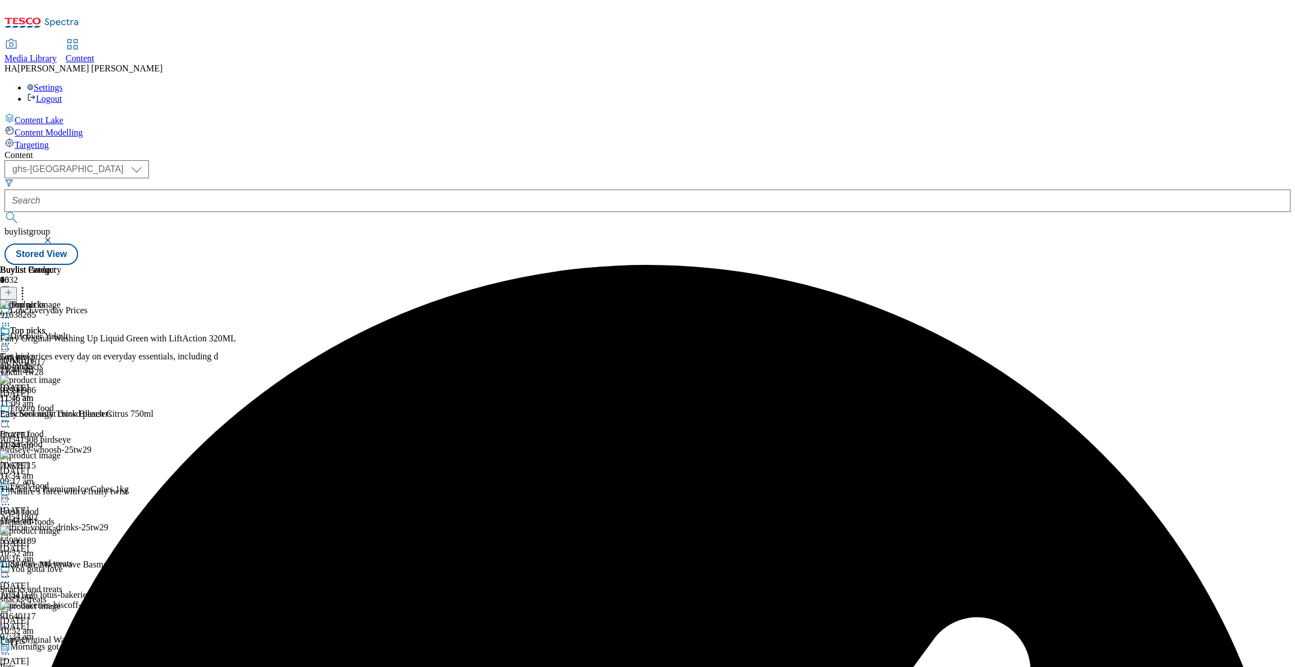
click at [11, 338] on icon at bounding box center [5, 343] width 11 height 11
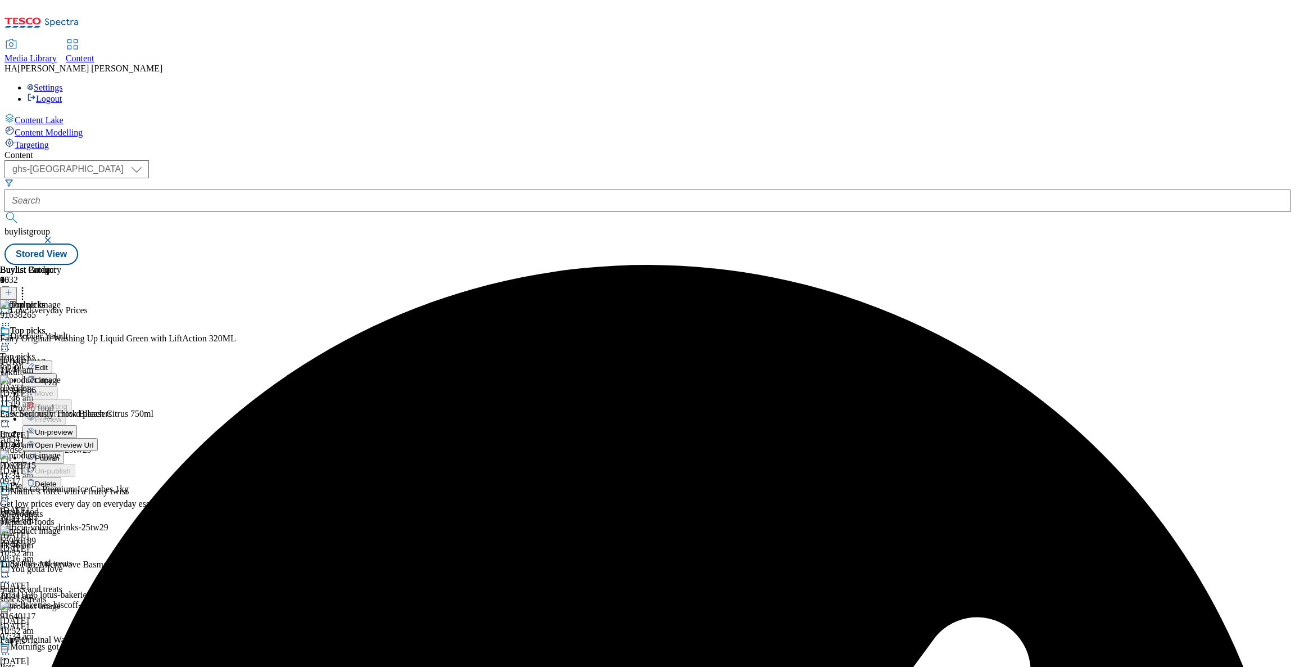
click at [60, 454] on span "Publish" at bounding box center [47, 458] width 25 height 8
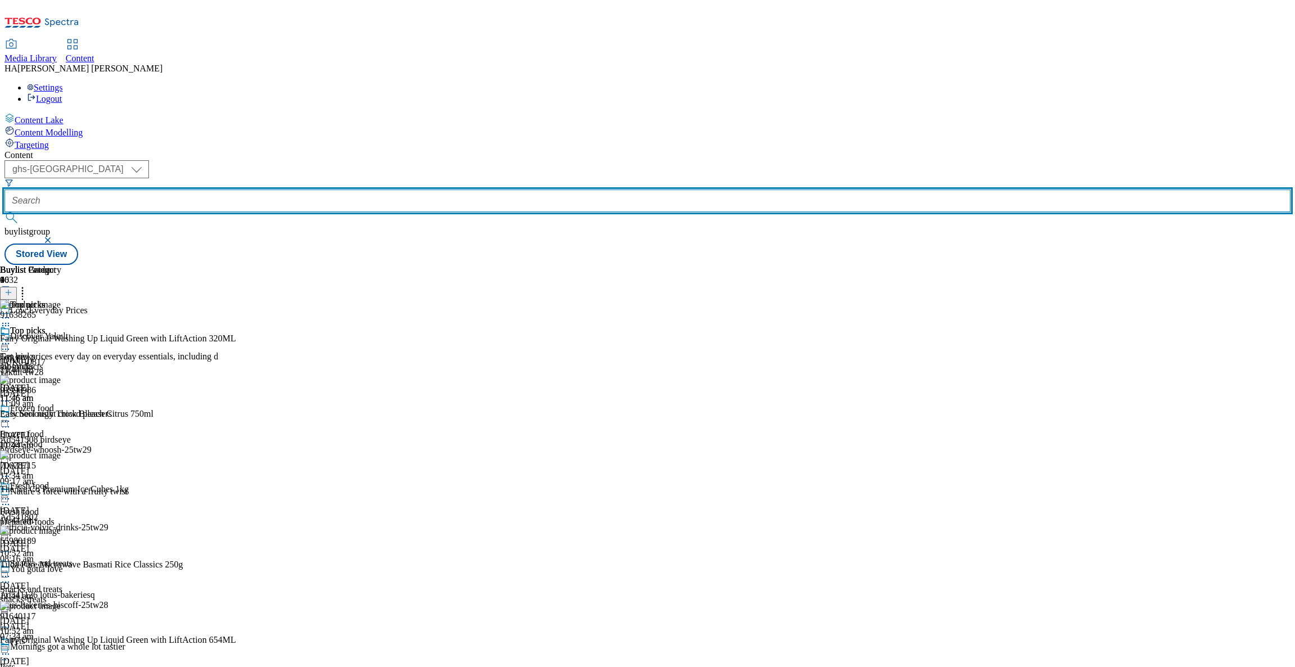
click at [264, 189] on input "text" at bounding box center [647, 200] width 1286 height 22
paste input "aldi-price-match"
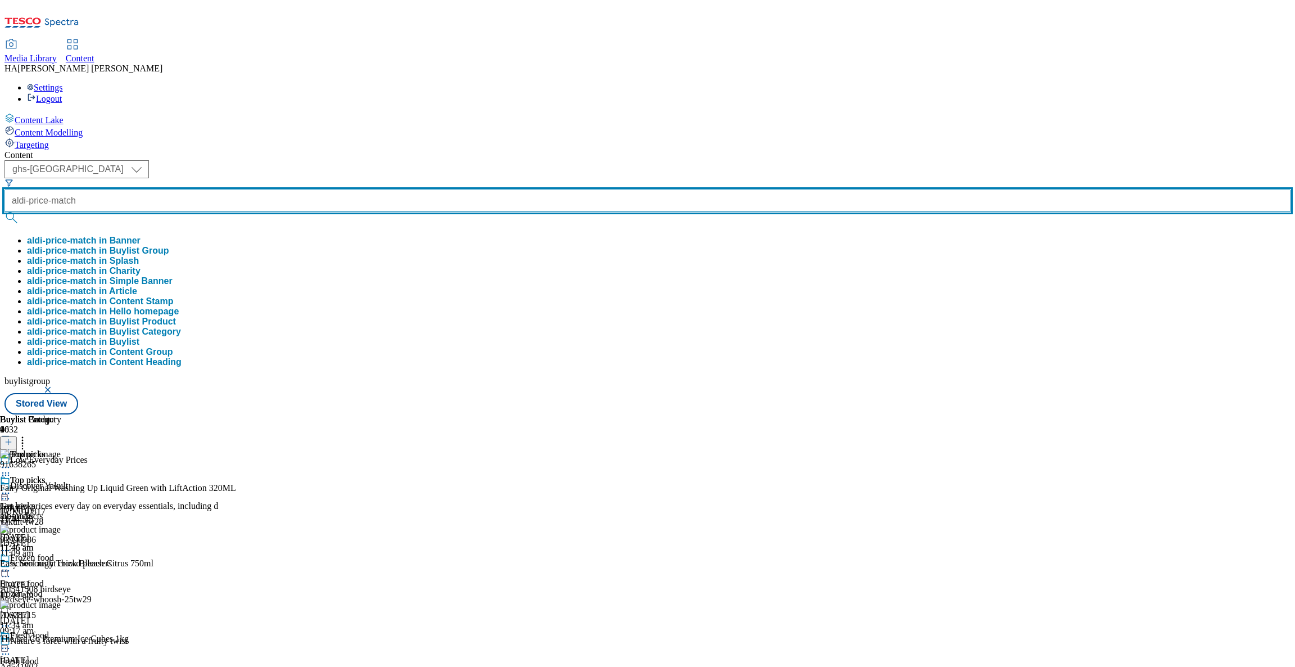
type input "aldi-price-match"
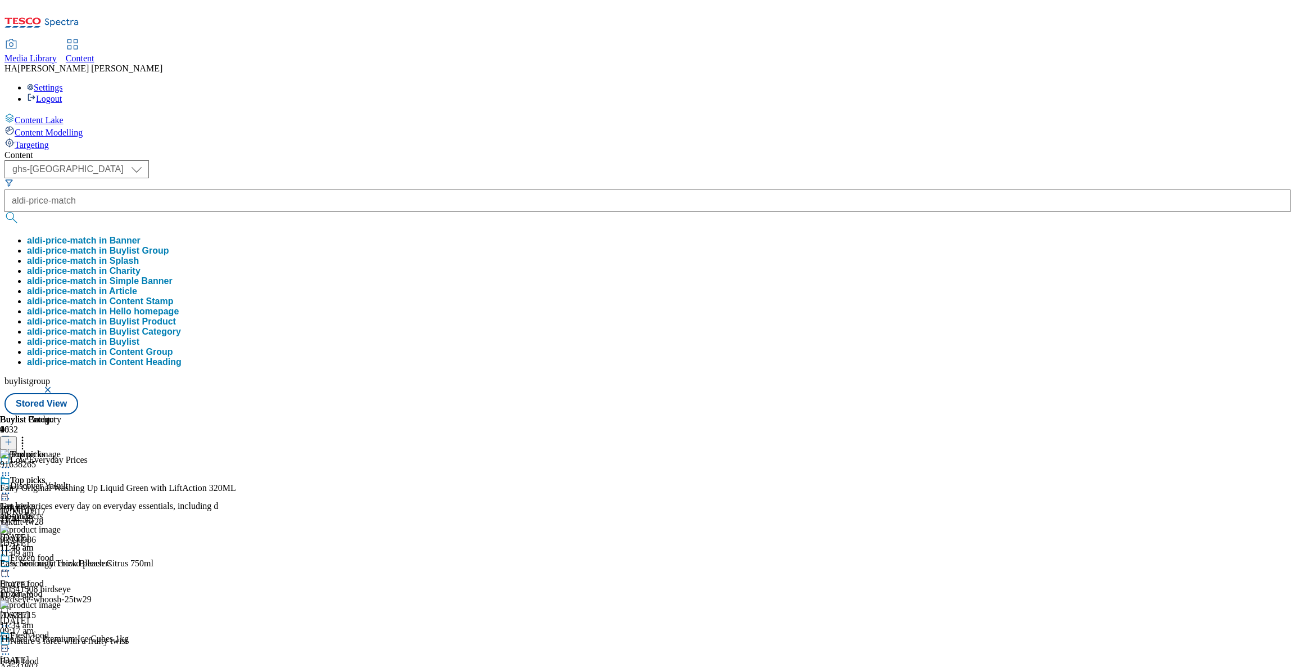
click at [169, 246] on button "aldi-price-match in Buylist Group" at bounding box center [98, 251] width 142 height 10
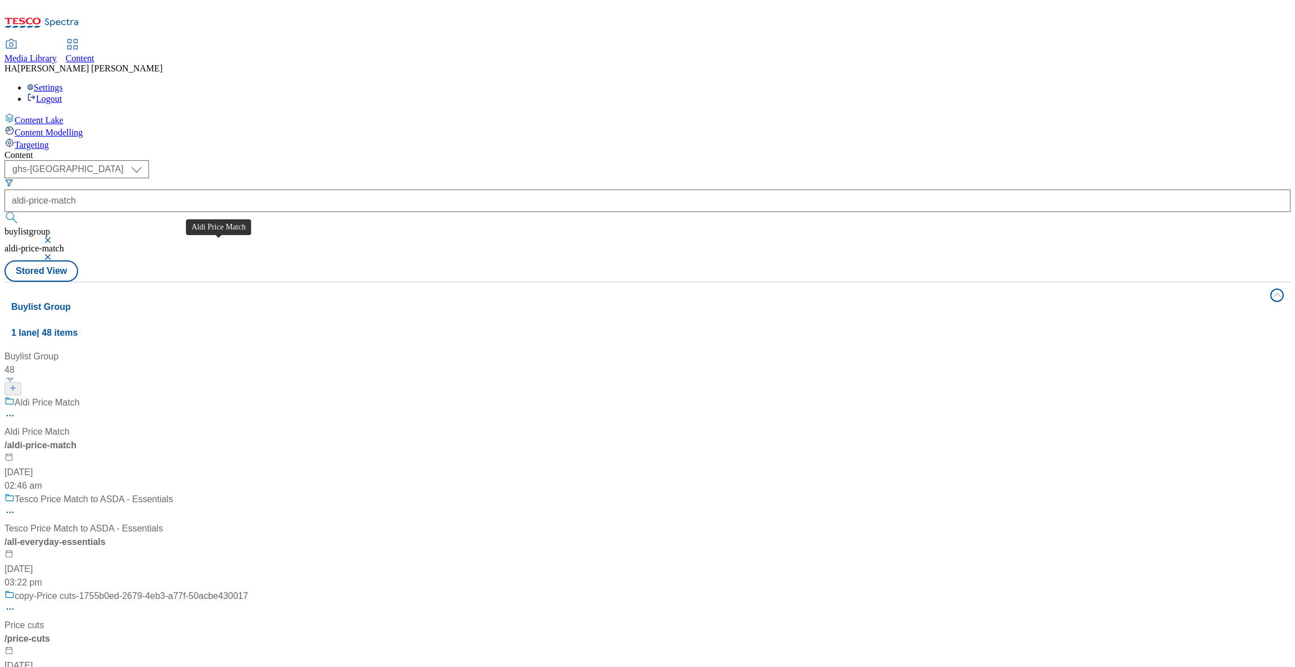
click at [70, 425] on span "Aldi Price Match" at bounding box center [36, 431] width 65 height 13
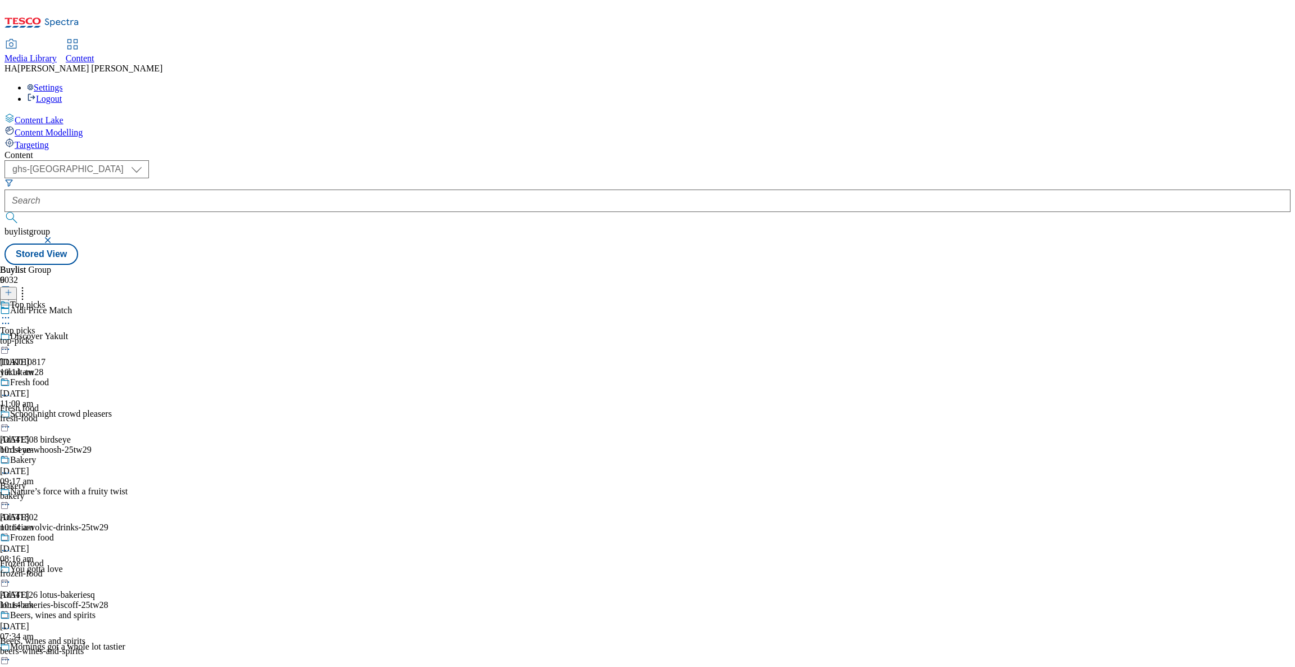
click at [96, 336] on div "top-picks" at bounding box center [48, 341] width 96 height 10
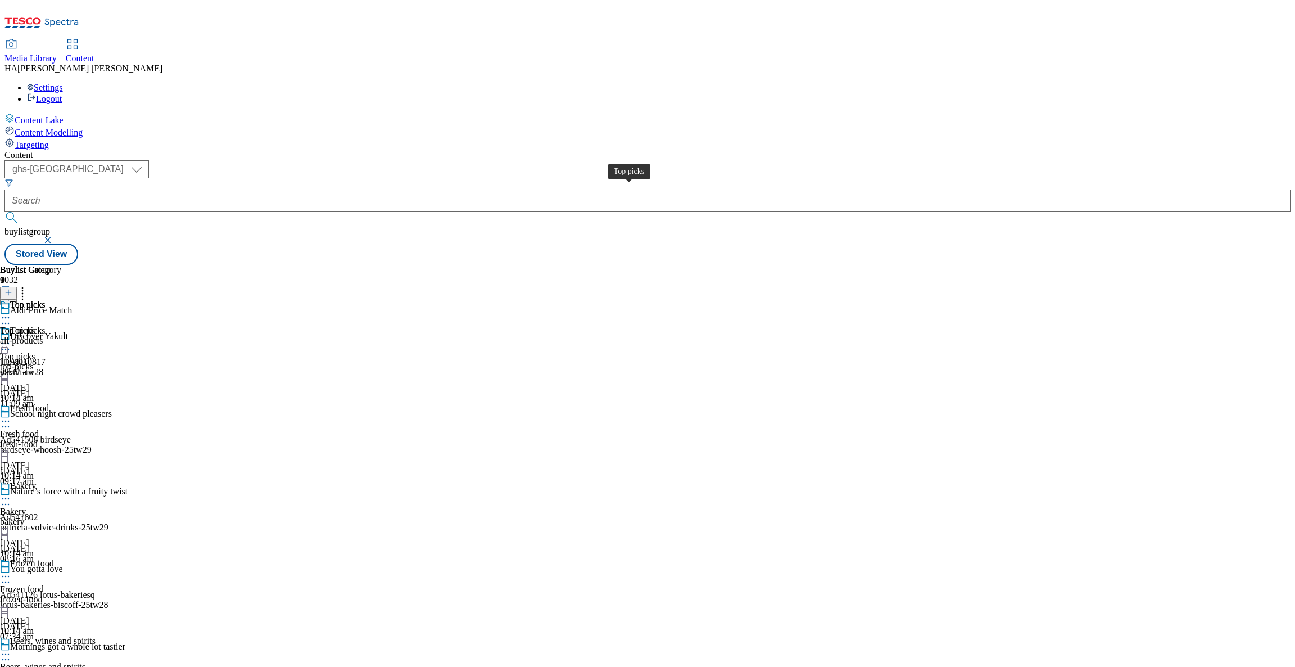
click at [61, 300] on div "Top picks Top picks all-products 30 May 2025 09:47 am" at bounding box center [30, 339] width 61 height 78
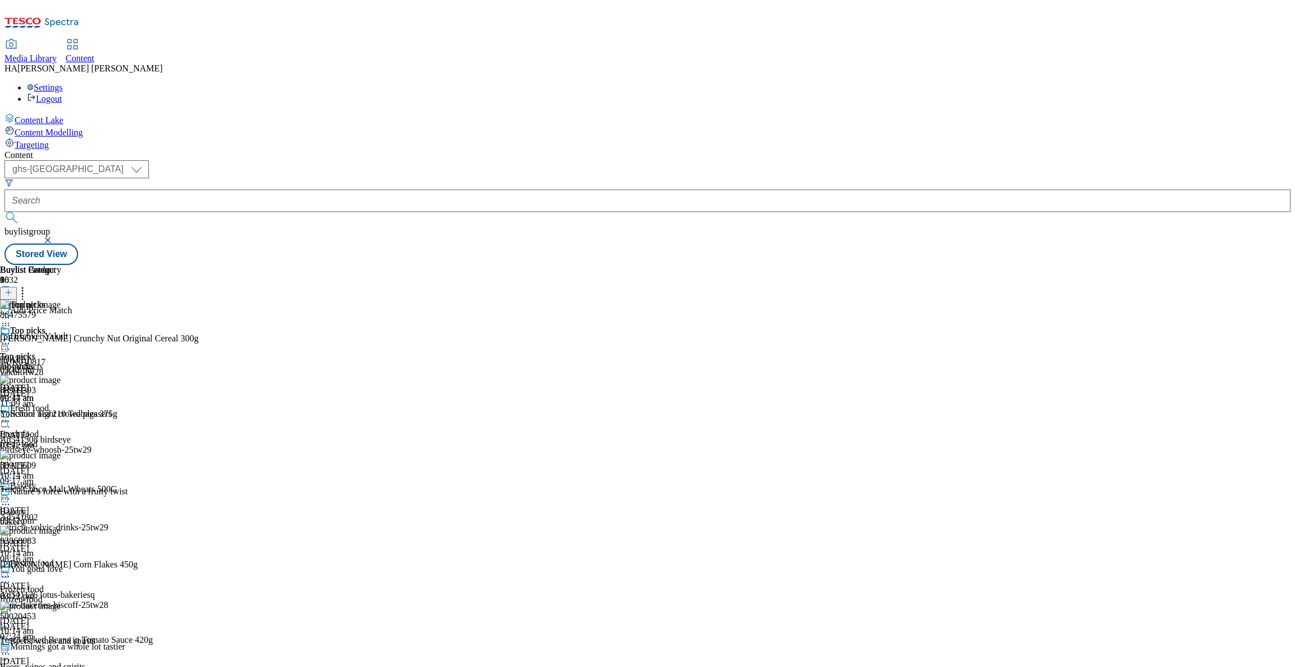
scroll to position [345, 0]
click at [11, 621] on icon at bounding box center [5, 626] width 11 height 11
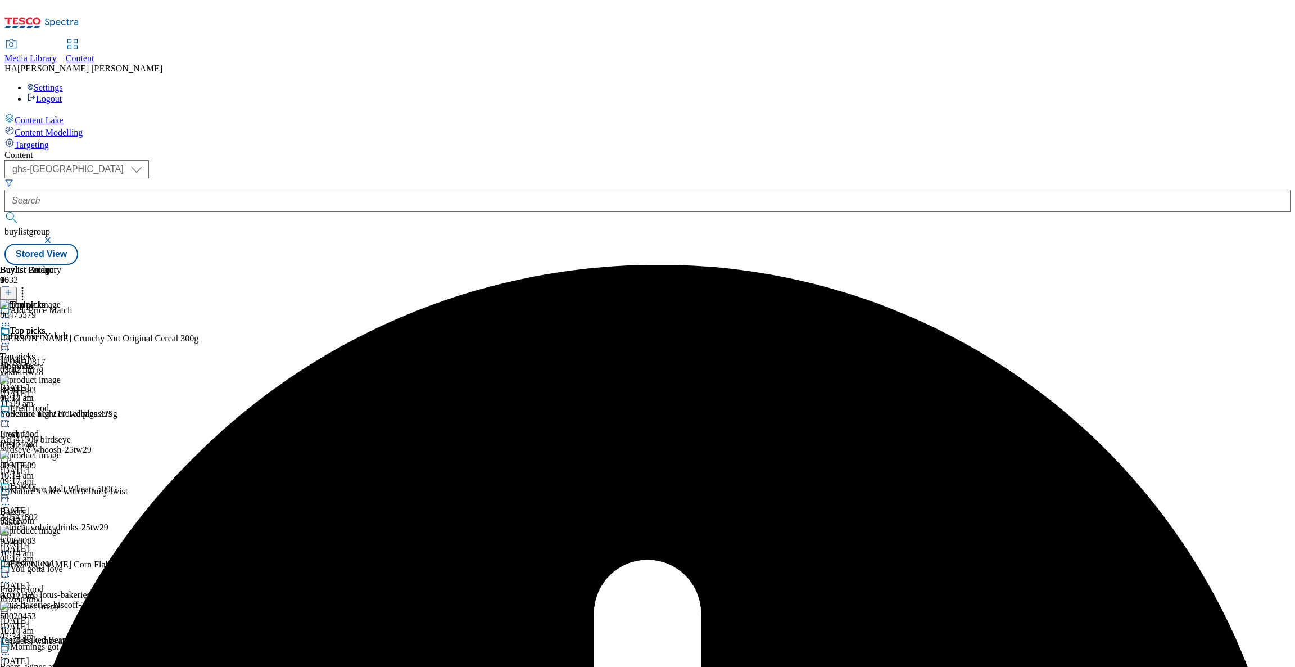
click at [61, 338] on div at bounding box center [30, 344] width 61 height 13
click at [71, 467] on span "Un-publish" at bounding box center [53, 471] width 36 height 8
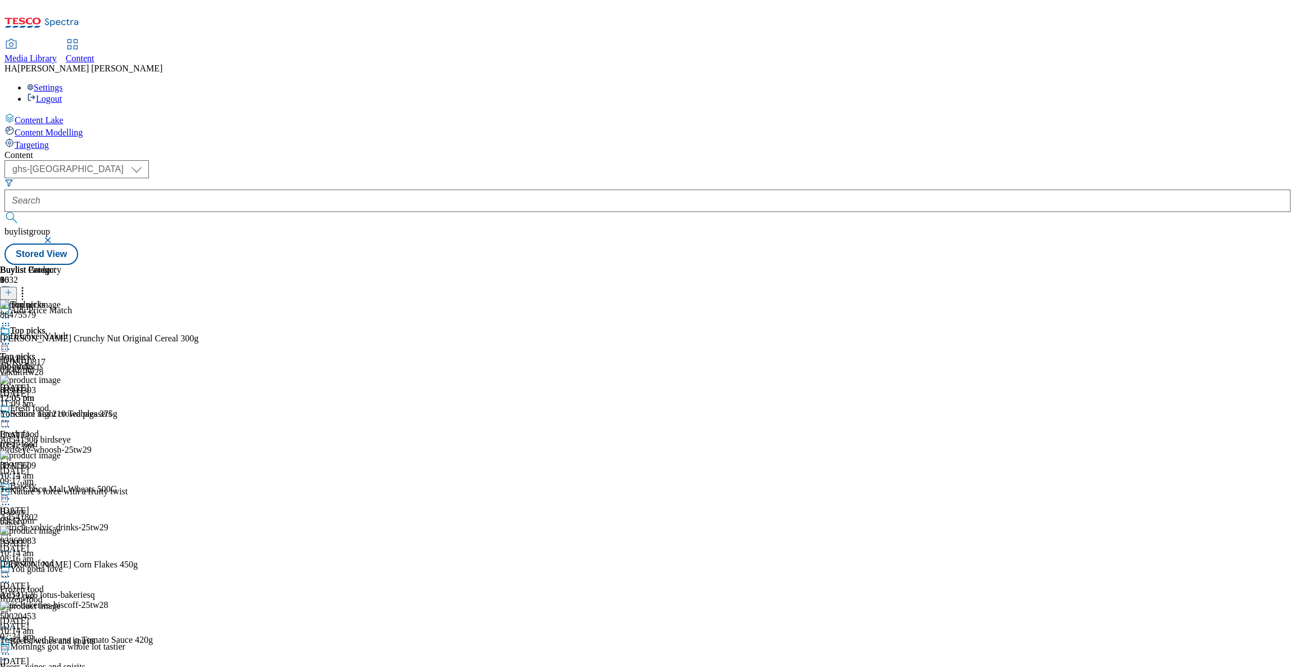
scroll to position [382, 0]
click at [198, 621] on div at bounding box center [99, 627] width 198 height 13
click at [11, 621] on icon at bounding box center [5, 626] width 11 height 11
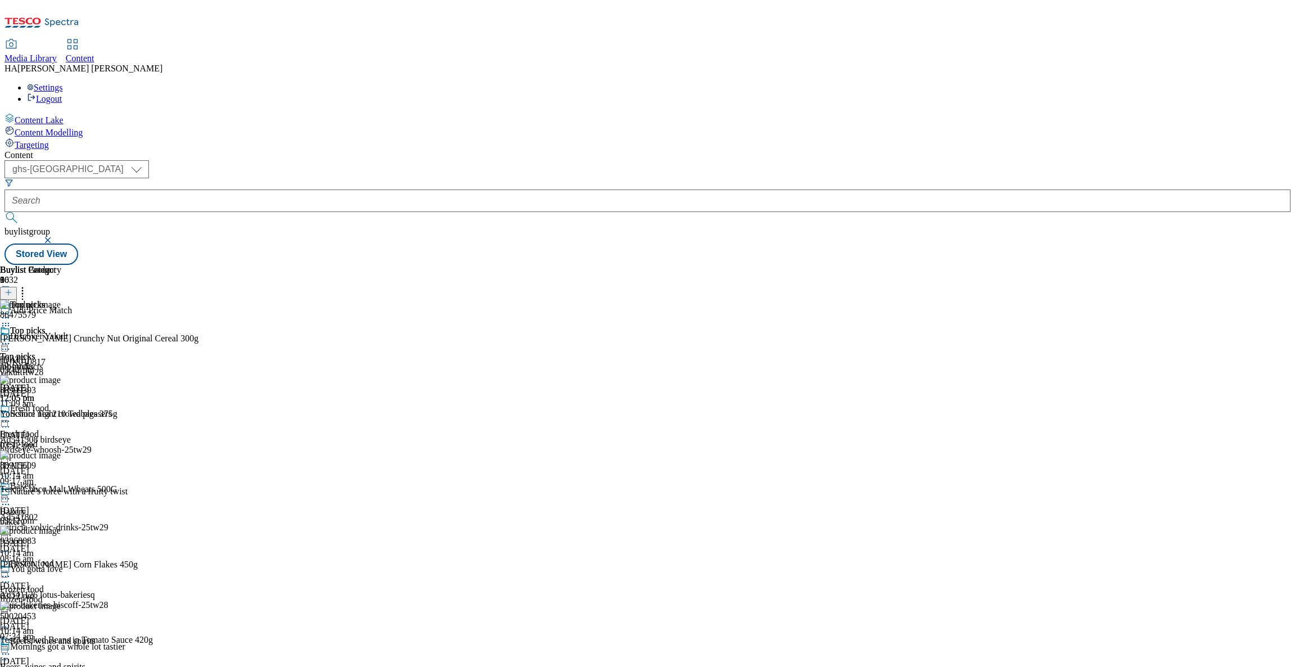
click at [11, 621] on icon at bounding box center [5, 626] width 11 height 11
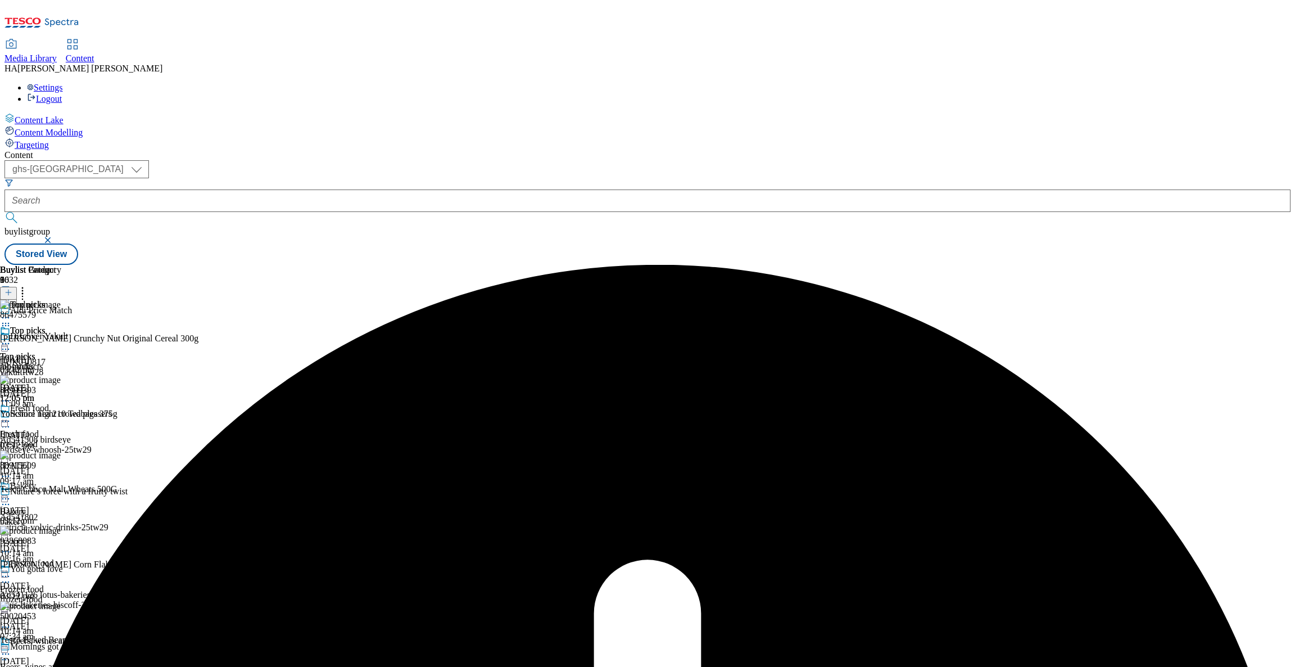
click at [11, 338] on icon at bounding box center [5, 343] width 11 height 11
click at [73, 428] on span "Un-preview" at bounding box center [54, 432] width 38 height 8
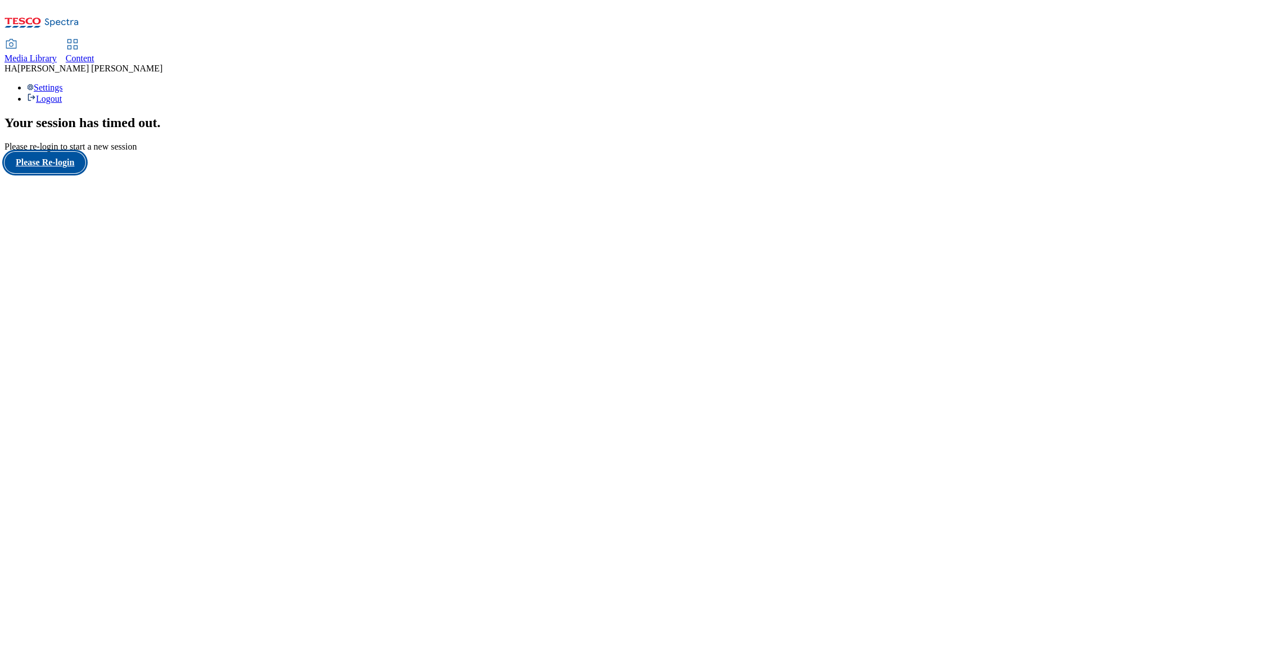
click at [31, 173] on button "Please Re-login" at bounding box center [44, 162] width 81 height 21
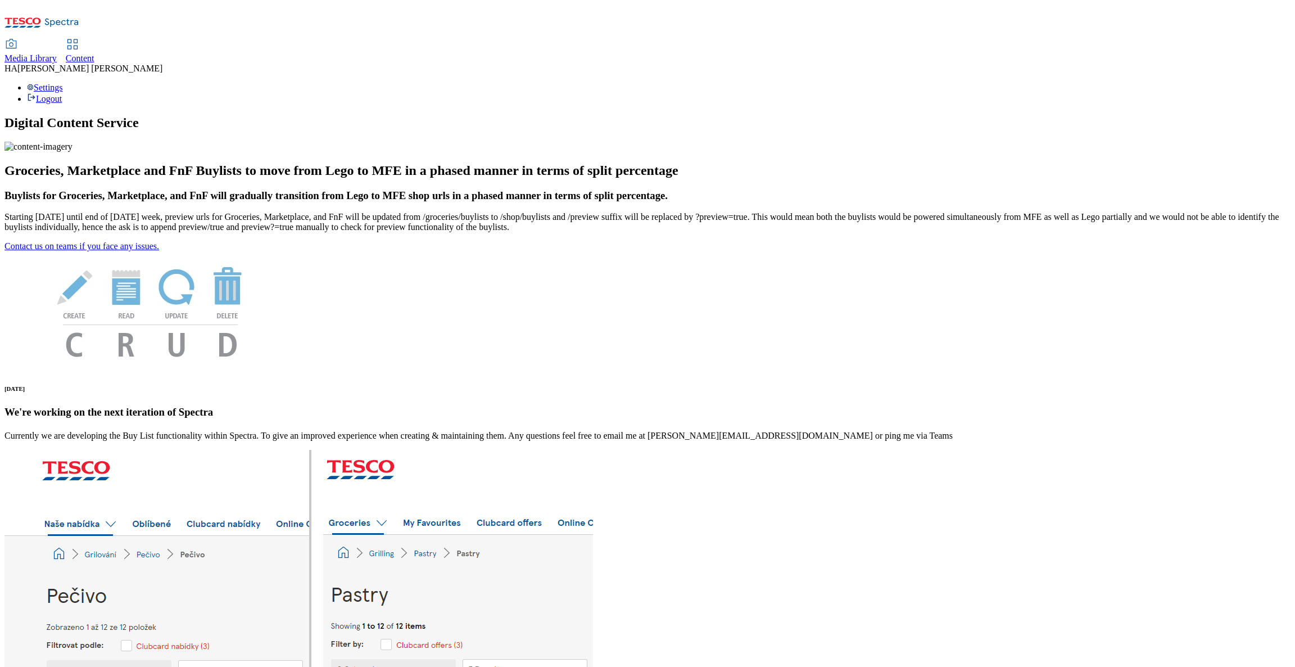
click at [94, 53] on span "Content" at bounding box center [80, 58] width 29 height 10
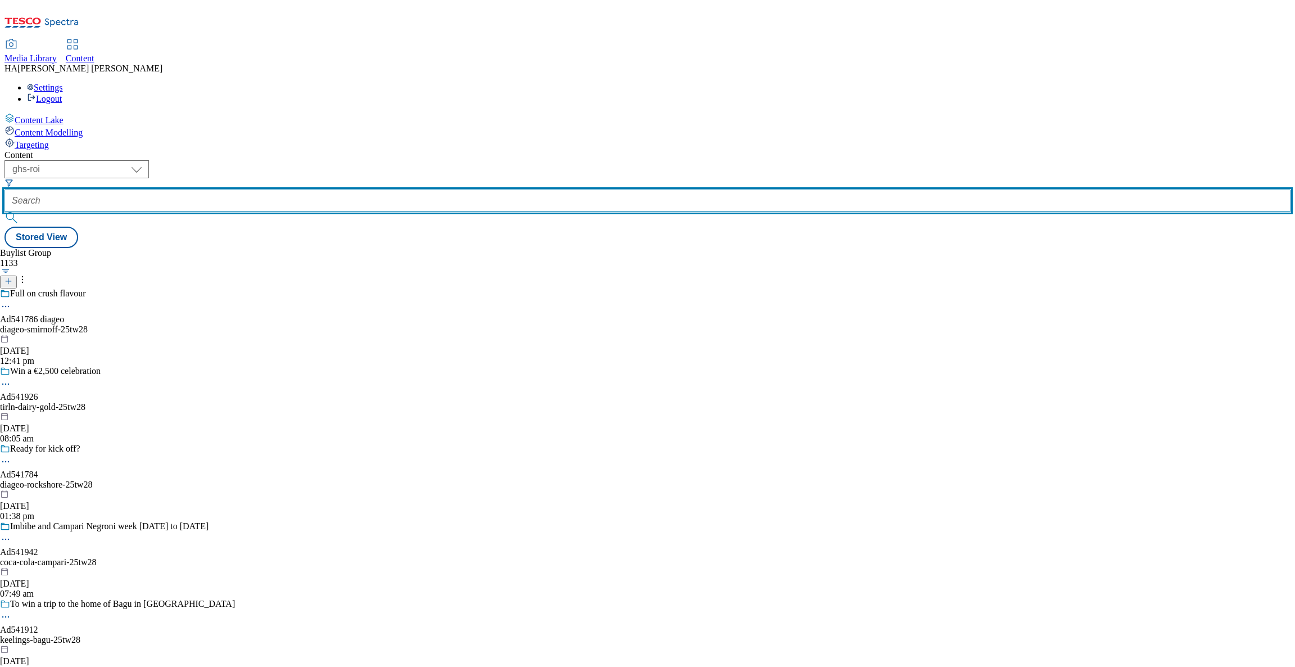
click at [281, 189] on input "text" at bounding box center [647, 200] width 1286 height 22
click at [284, 189] on input "text" at bounding box center [647, 200] width 1286 height 22
paste input "aldi-price-match"
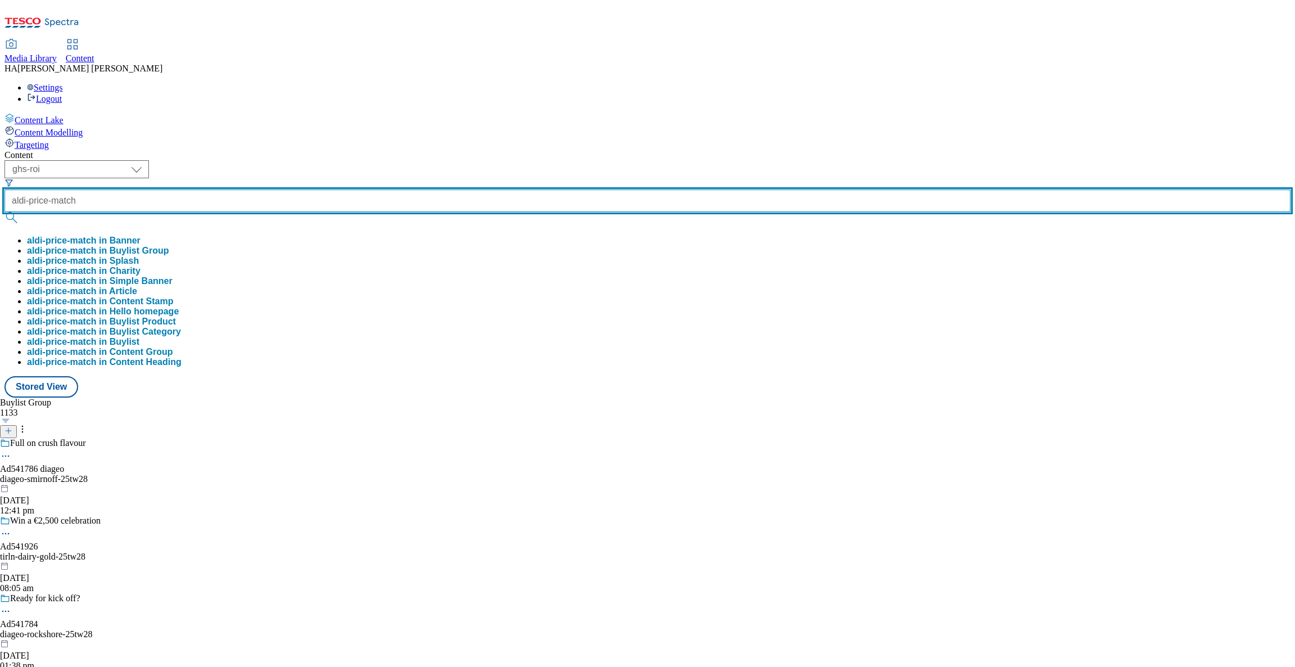
type input "aldi-price-match"
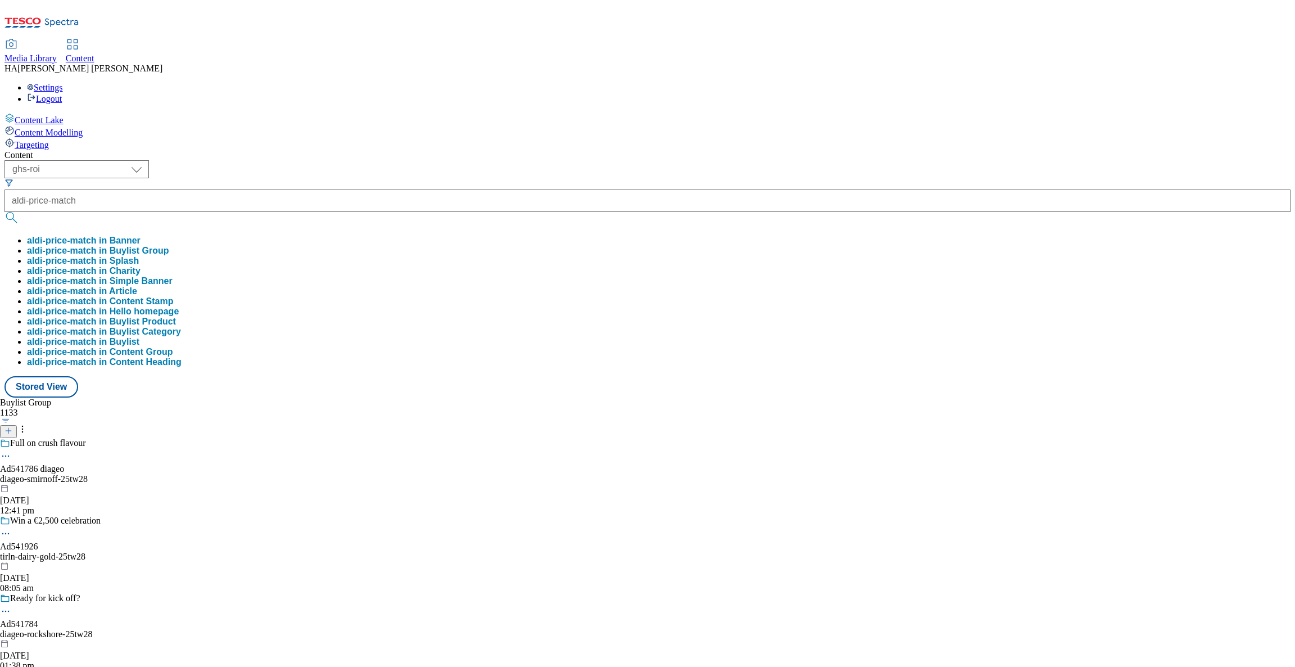
click at [169, 246] on button "aldi-price-match in Buylist Group" at bounding box center [98, 251] width 142 height 10
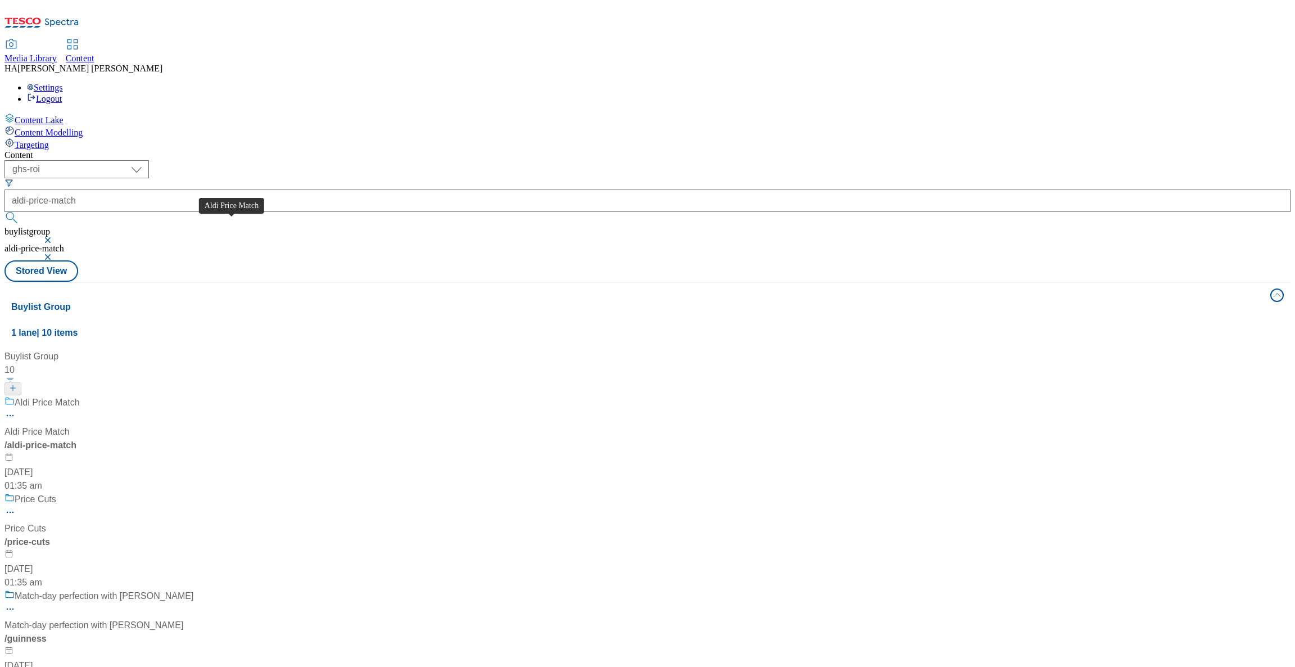
click at [80, 396] on span "Aldi Price Match" at bounding box center [47, 403] width 65 height 14
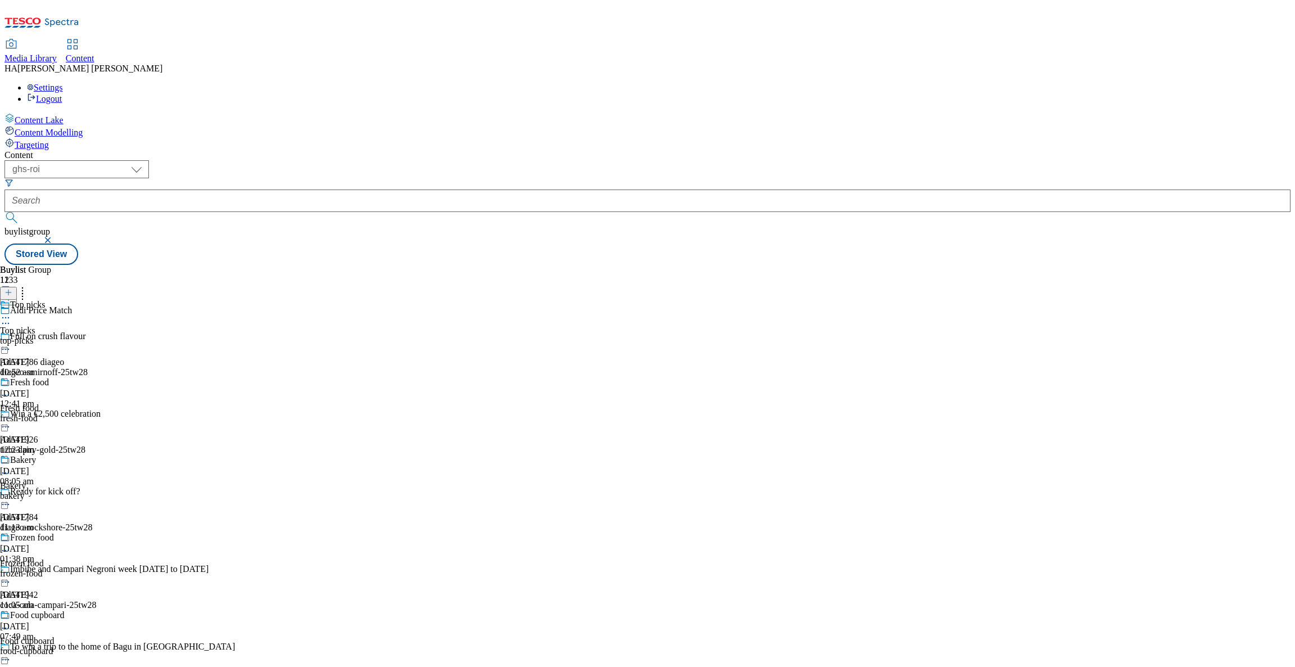
click at [98, 300] on div "Top picks Top picks top-picks 10 Jun 2025 10:52 am" at bounding box center [49, 339] width 98 height 78
click at [61, 300] on div "Top picks Top picks top-picks 10 Jun 2025 10:52 am" at bounding box center [30, 339] width 61 height 78
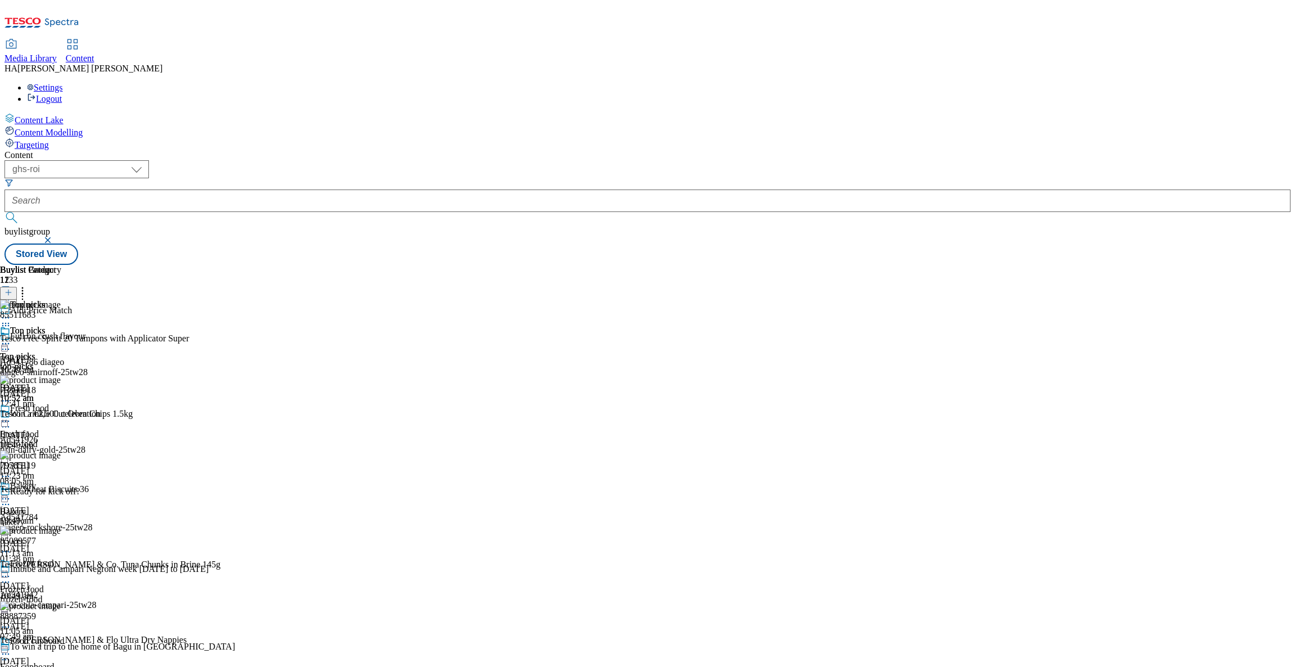
click at [11, 338] on icon at bounding box center [5, 343] width 11 height 11
click at [75, 464] on button "Un-publish" at bounding box center [48, 470] width 53 height 13
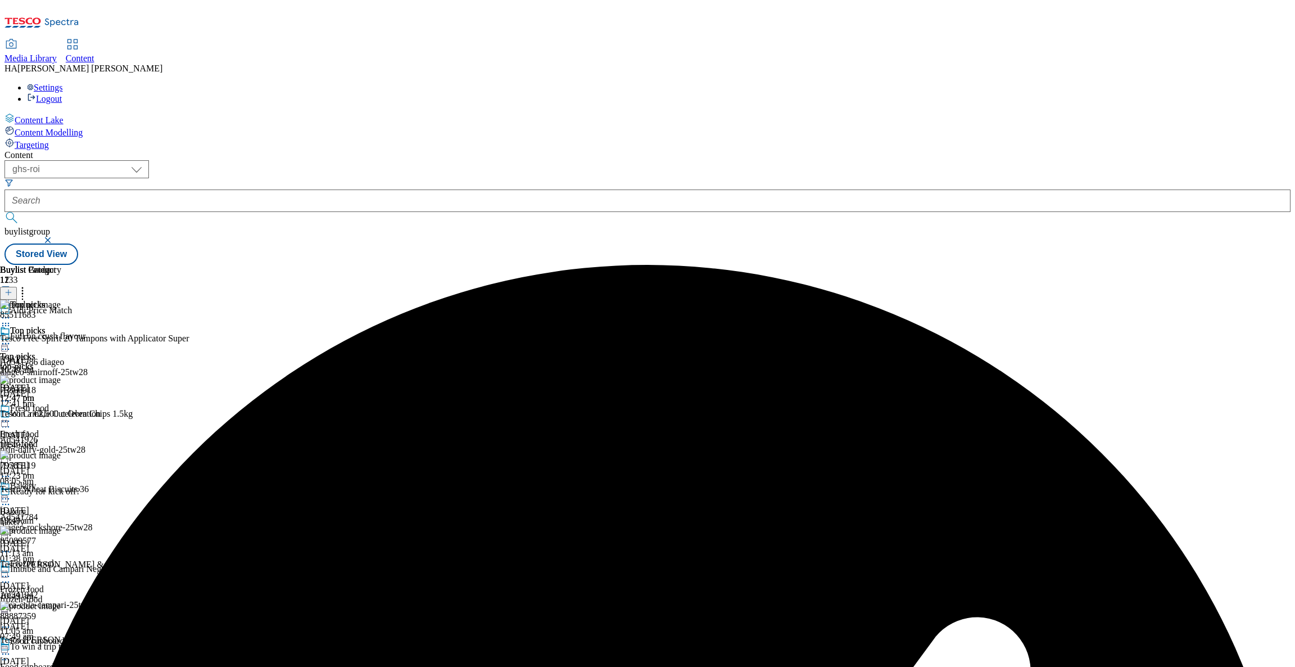
click at [61, 326] on div "Top picks" at bounding box center [30, 339] width 61 height 26
click at [11, 338] on icon at bounding box center [5, 343] width 11 height 11
click at [73, 428] on span "Un-preview" at bounding box center [54, 432] width 38 height 8
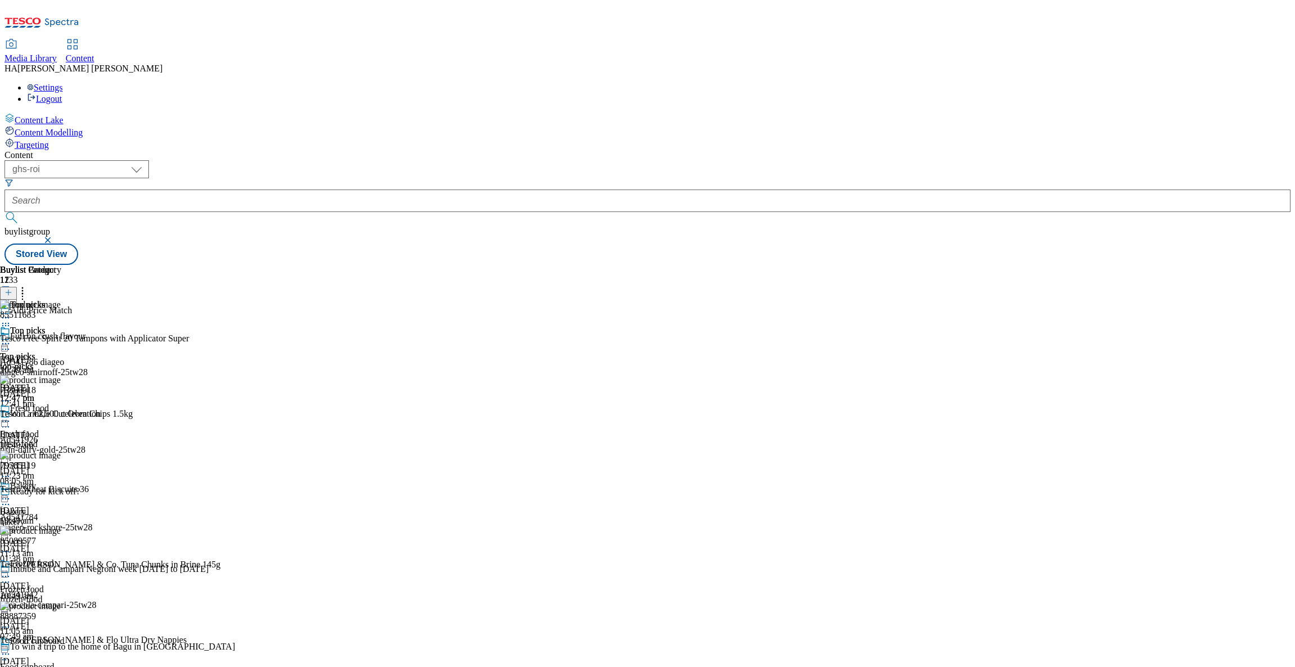
scroll to position [201, 0]
click at [11, 546] on icon at bounding box center [5, 551] width 11 height 11
click at [57, 623] on span "Delete" at bounding box center [46, 627] width 22 height 8
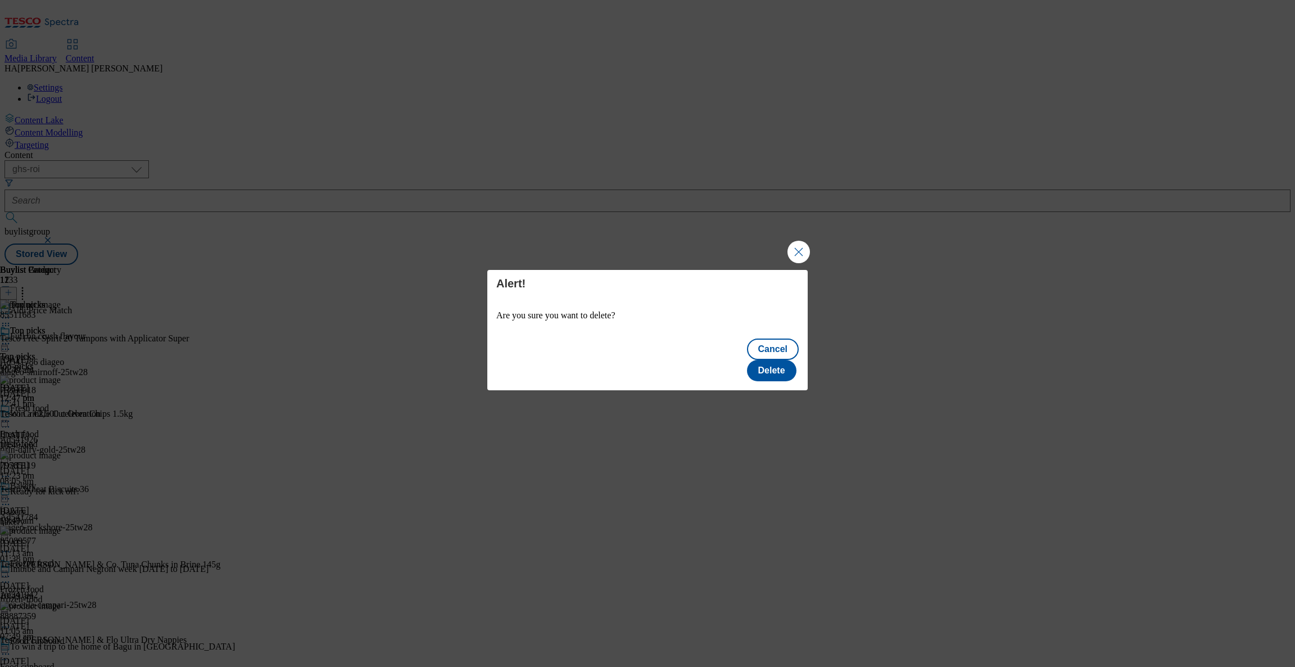
scroll to position [0, 0]
click at [774, 360] on button "Delete" at bounding box center [771, 370] width 49 height 21
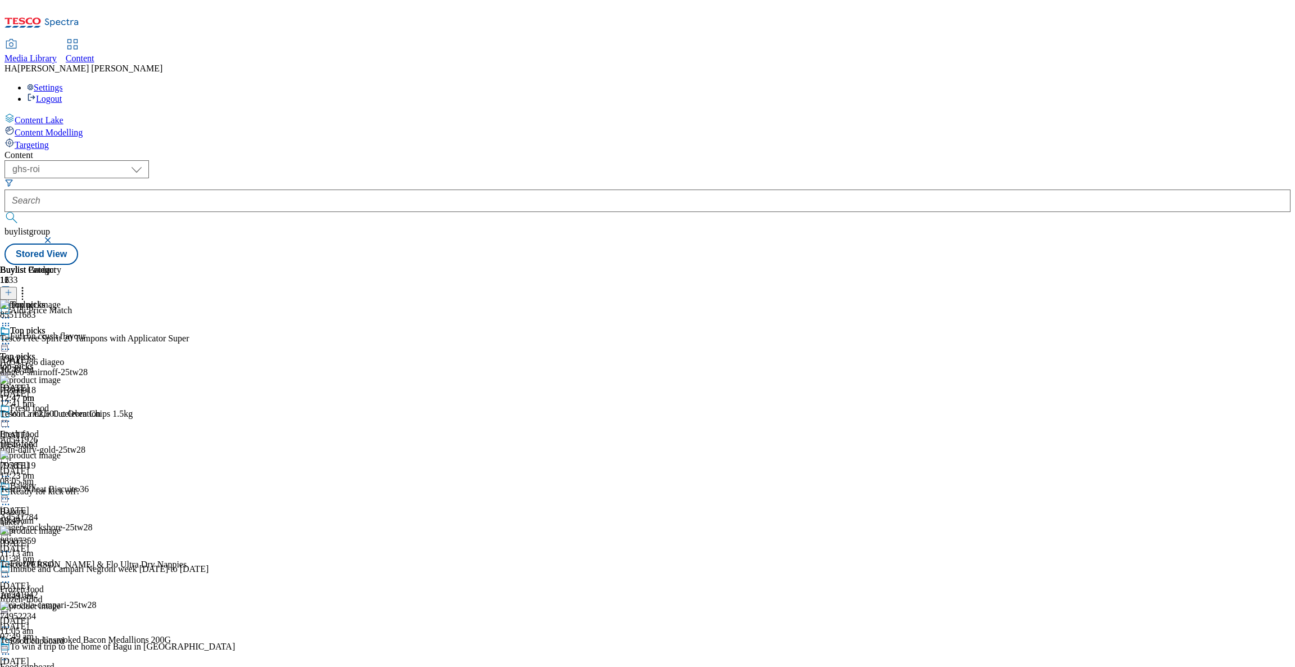
click at [7, 343] on circle at bounding box center [6, 344] width 2 height 2
click at [77, 412] on li "Preview" at bounding box center [49, 418] width 55 height 13
click at [11, 338] on icon at bounding box center [5, 343] width 11 height 11
click at [61, 415] on span "Preview" at bounding box center [48, 419] width 26 height 8
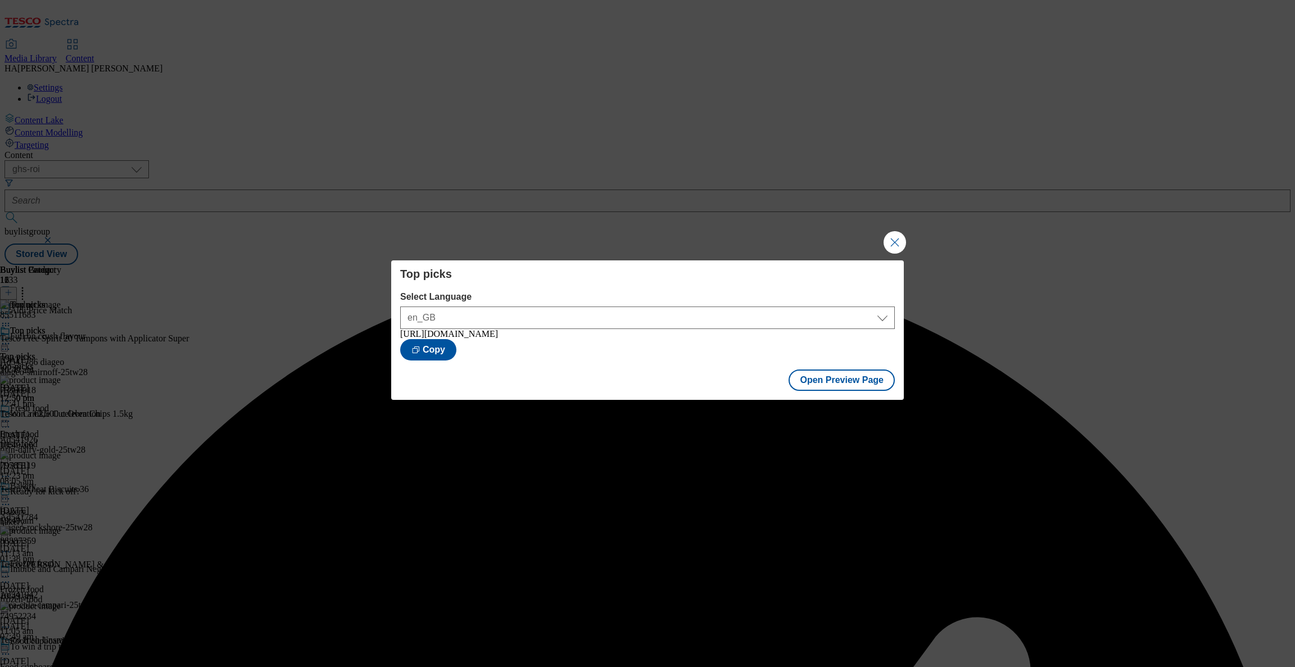
click at [909, 218] on div "Top picks Select Language en_GB en_GB https://www.tesco.ie/groceries/en-GB/buyl…" at bounding box center [647, 333] width 1295 height 667
click at [899, 231] on button "Close Modal" at bounding box center [895, 242] width 22 height 22
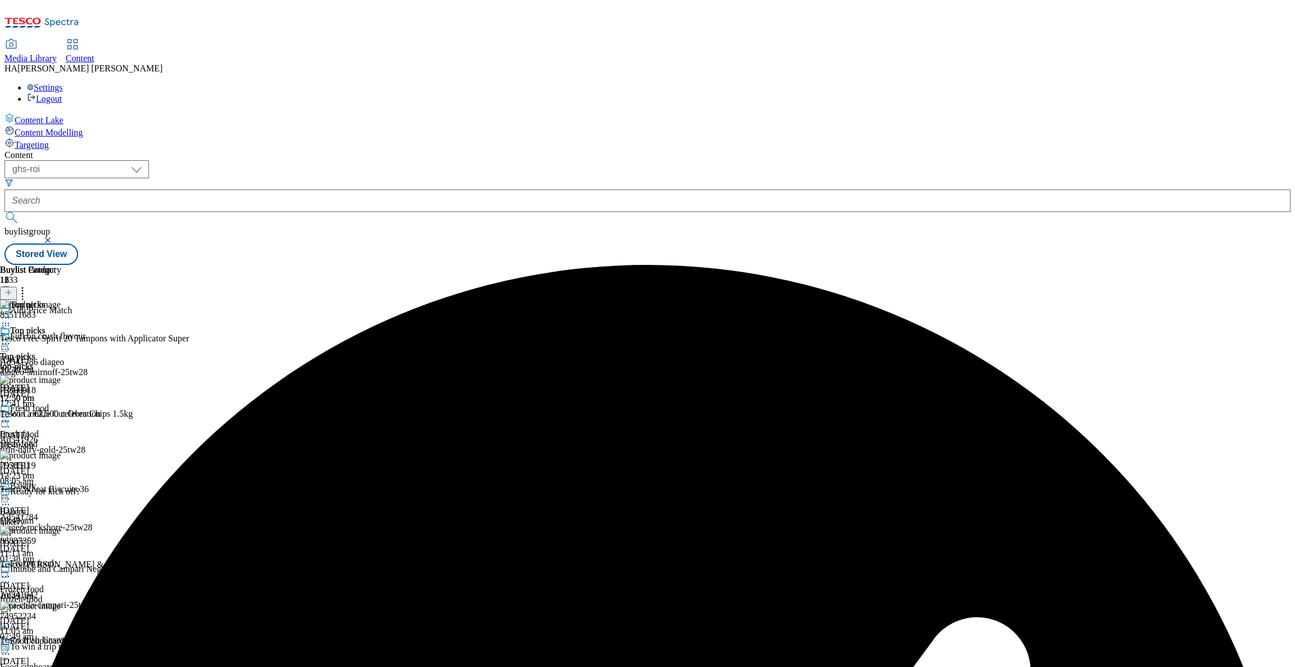
click at [11, 338] on icon at bounding box center [5, 343] width 11 height 11
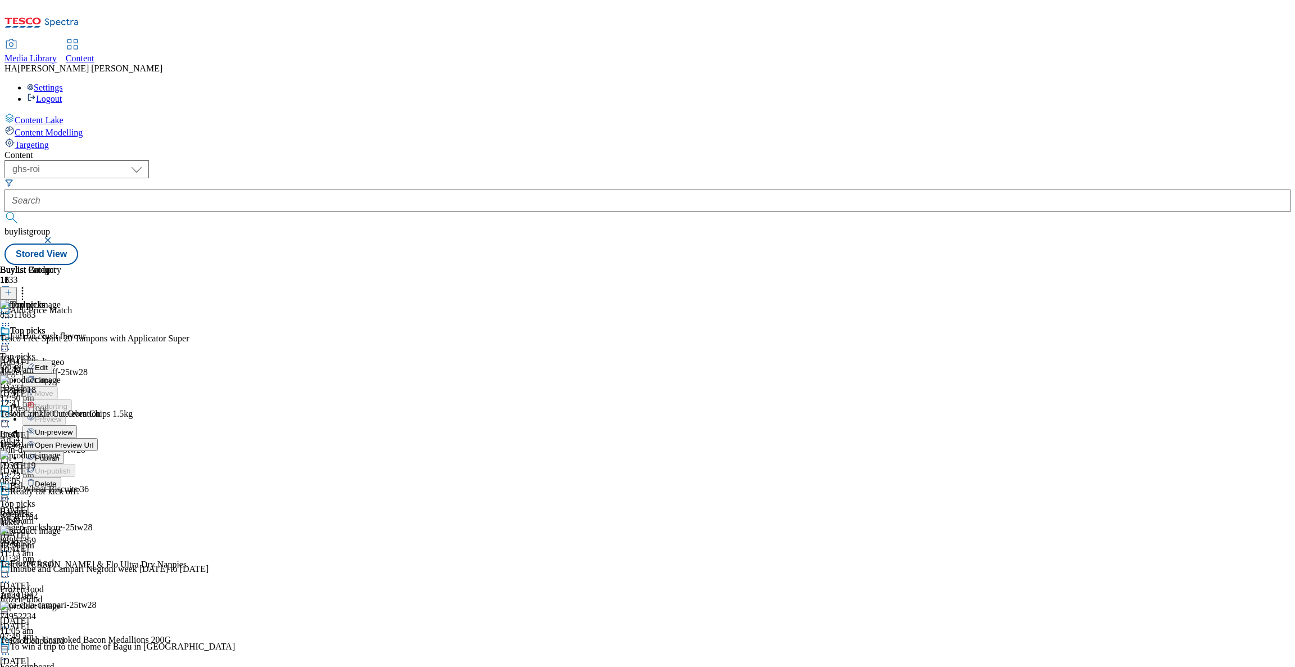
click at [60, 454] on span "Publish" at bounding box center [47, 458] width 25 height 8
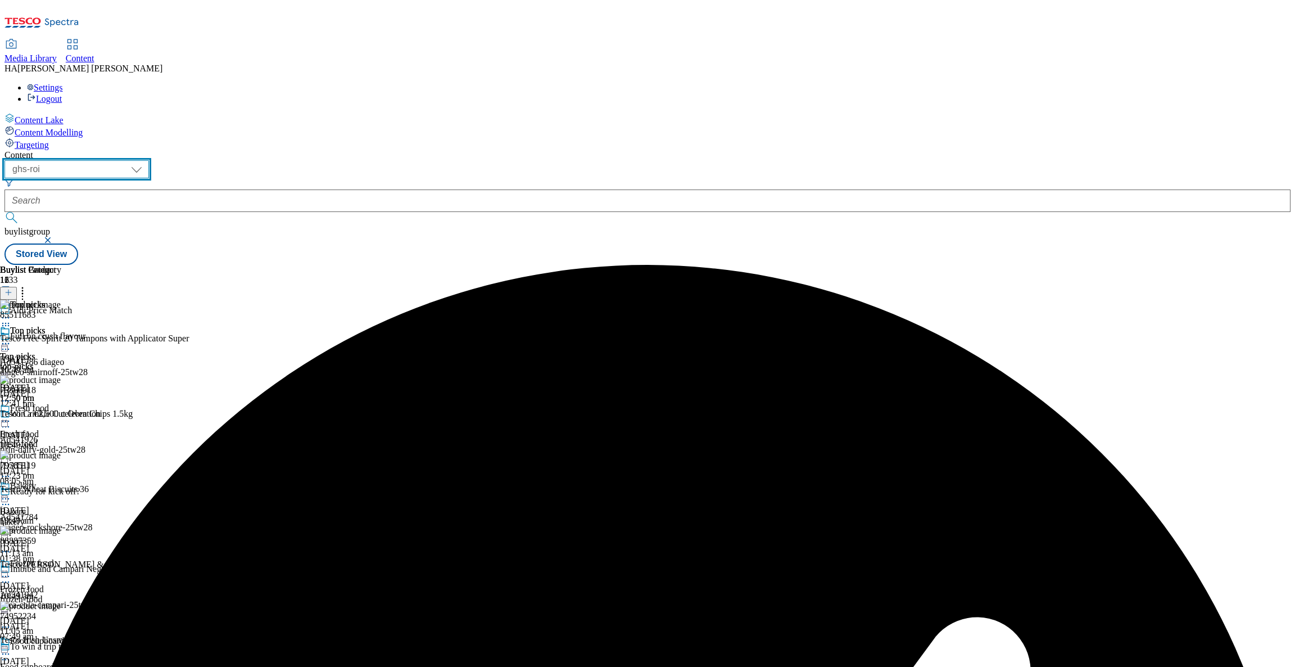
click at [149, 160] on select "ghs-roi ghs-uk" at bounding box center [76, 169] width 144 height 18
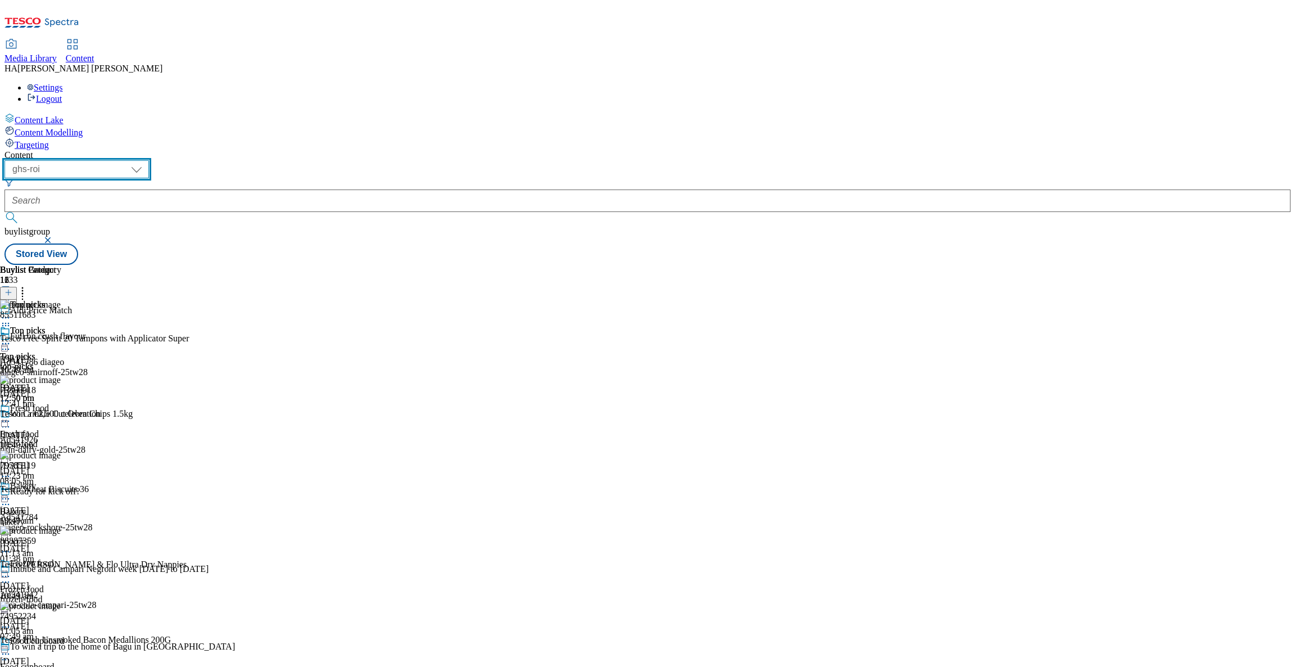
select select "ghs-uk"
click at [146, 160] on select "ghs-roi ghs-uk" at bounding box center [76, 169] width 144 height 18
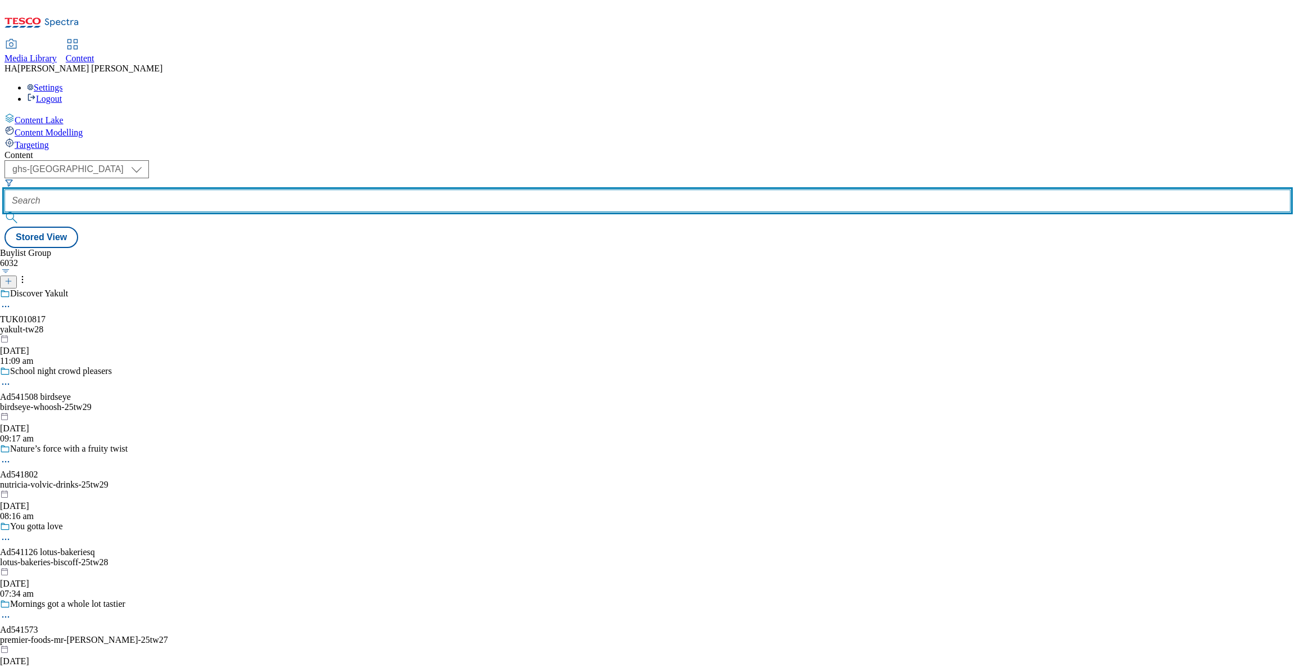
click at [296, 189] on input "text" at bounding box center [647, 200] width 1286 height 22
paste input "Tesco Bbq Sauce 440G"
type input "Tesco Bbq Sauce 440G"
paste input "aldi-price-match"
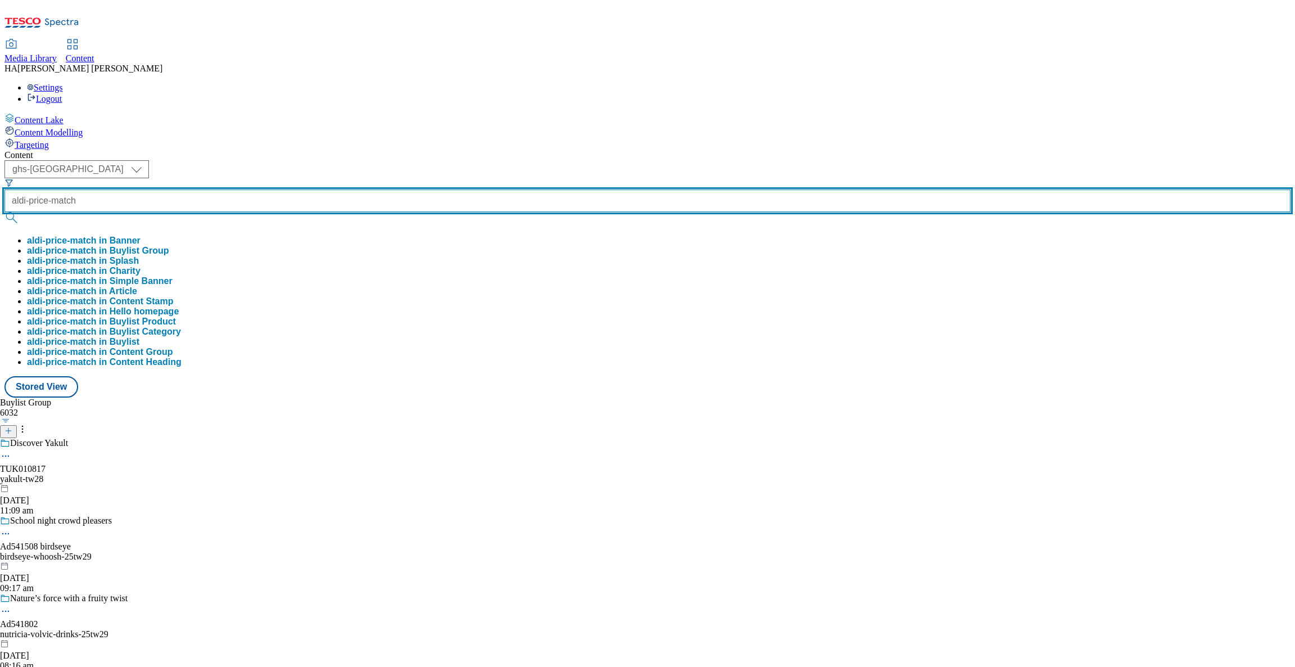
type input "aldi-price-match"
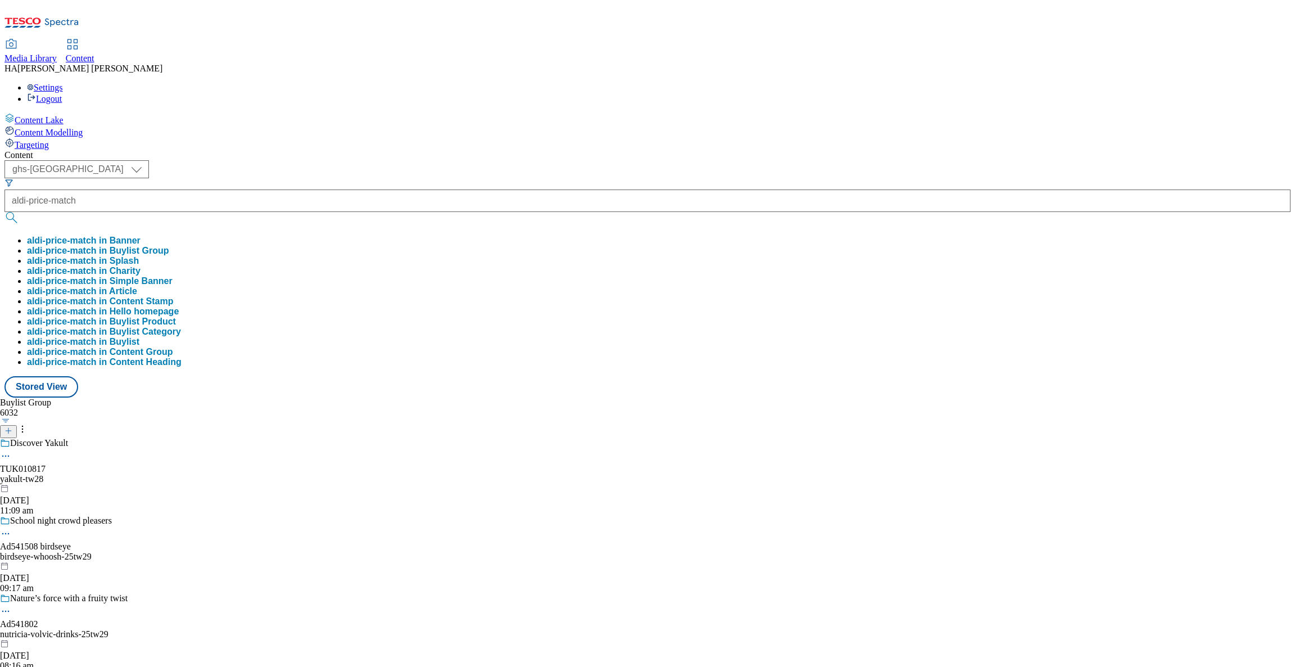
click at [169, 246] on button "aldi-price-match in Buylist Group" at bounding box center [98, 251] width 142 height 10
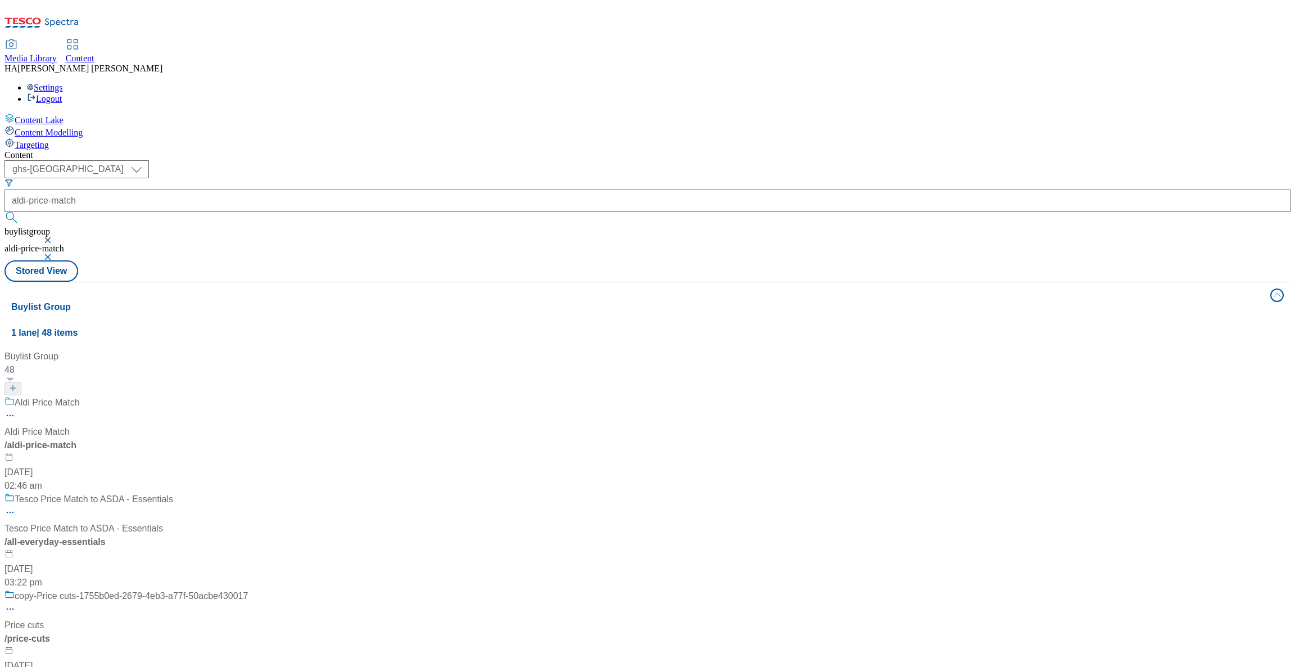
click at [248, 396] on div "Aldi Price Match Aldi Price Match / aldi-price-match 17 Jul 2024 02:46 am" at bounding box center [125, 444] width 243 height 97
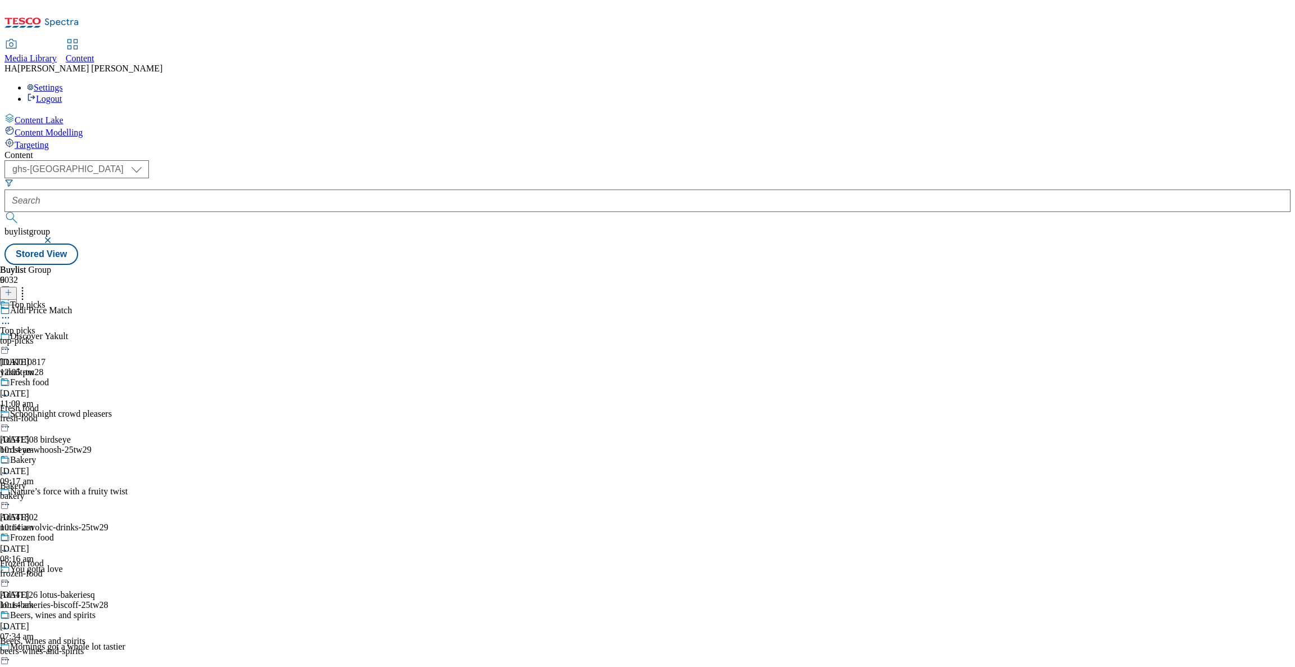
click at [96, 336] on div "top-picks" at bounding box center [48, 341] width 96 height 10
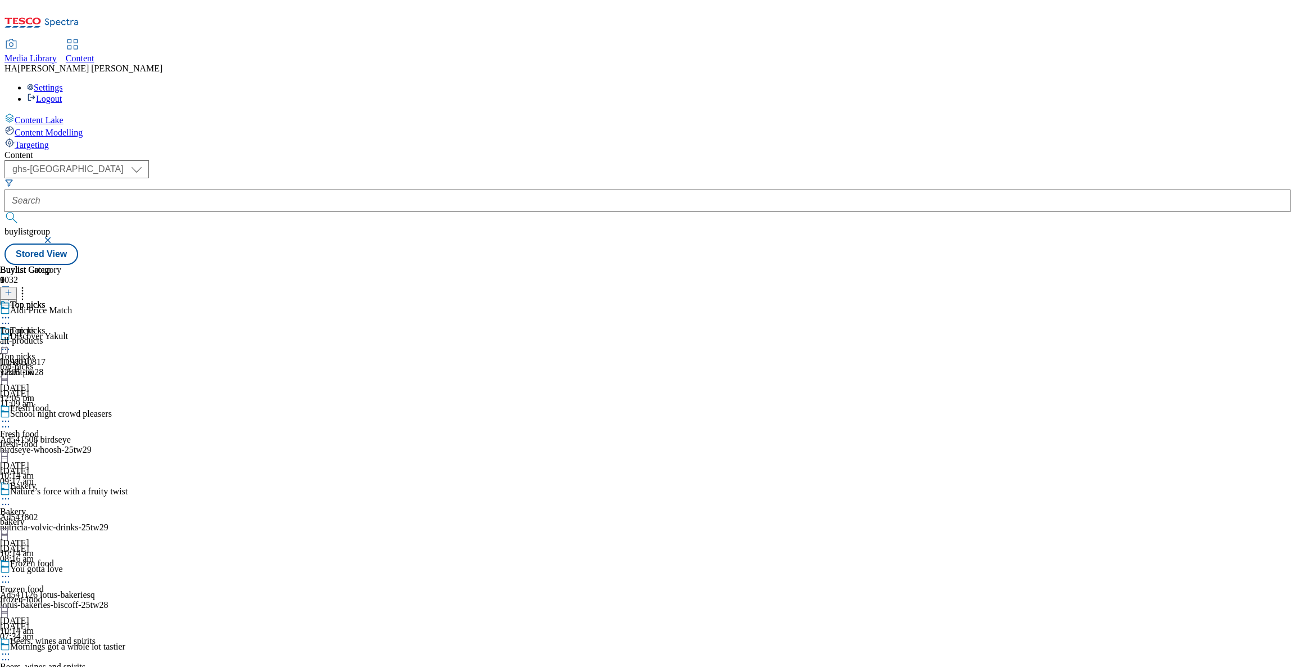
click at [61, 336] on div "all-products" at bounding box center [30, 341] width 61 height 10
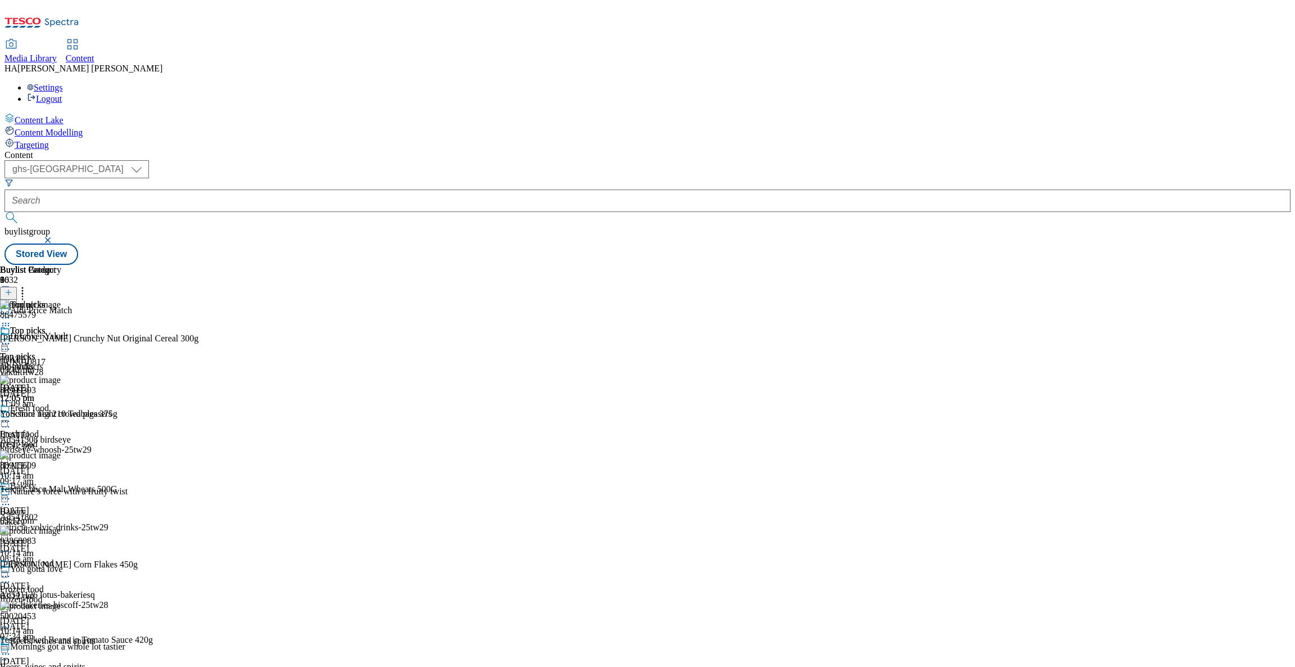
click at [11, 338] on icon at bounding box center [5, 343] width 11 height 11
click at [73, 428] on span "Un-preview" at bounding box center [54, 432] width 38 height 8
click at [61, 362] on div "all-products" at bounding box center [30, 367] width 61 height 10
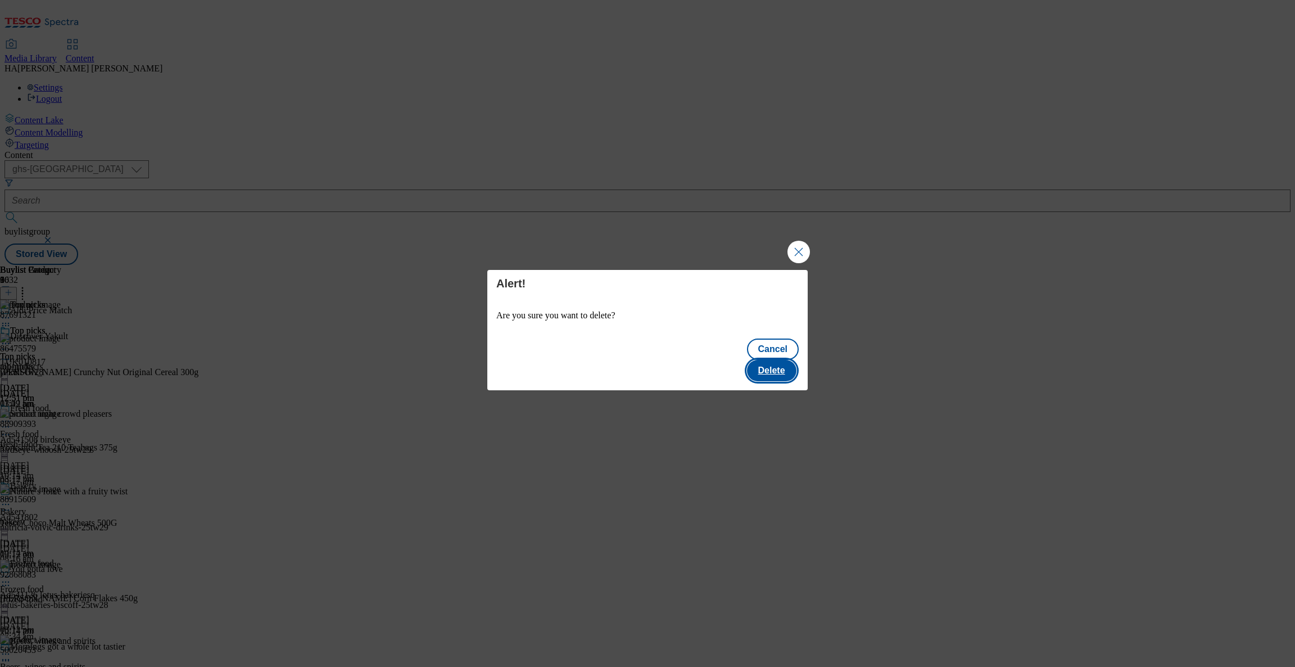
click at [795, 360] on button "Delete" at bounding box center [771, 370] width 49 height 21
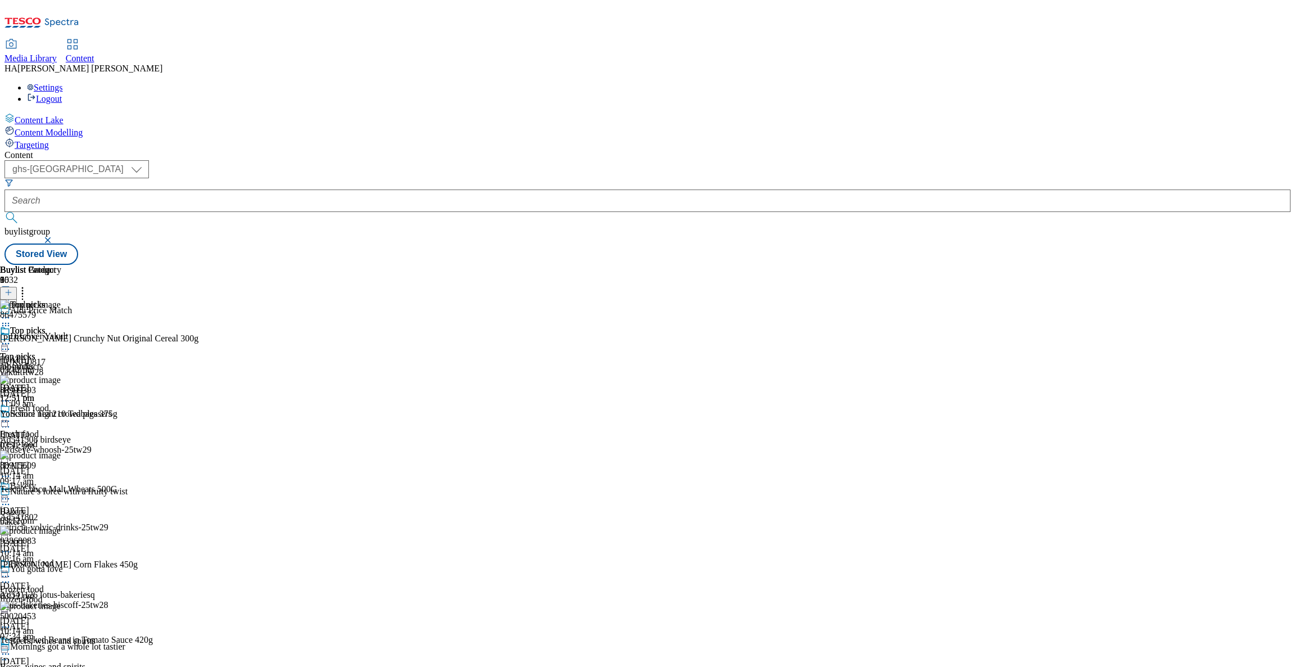
scroll to position [1588, 0]
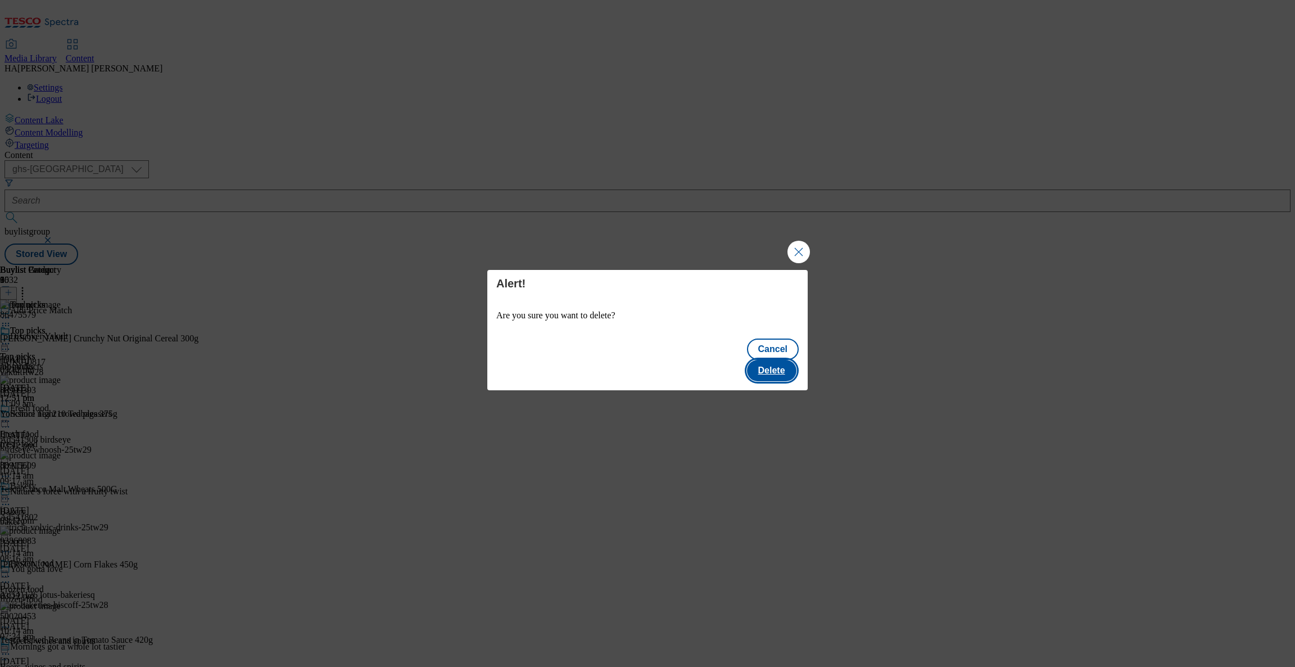
click at [780, 360] on button "Delete" at bounding box center [771, 370] width 49 height 21
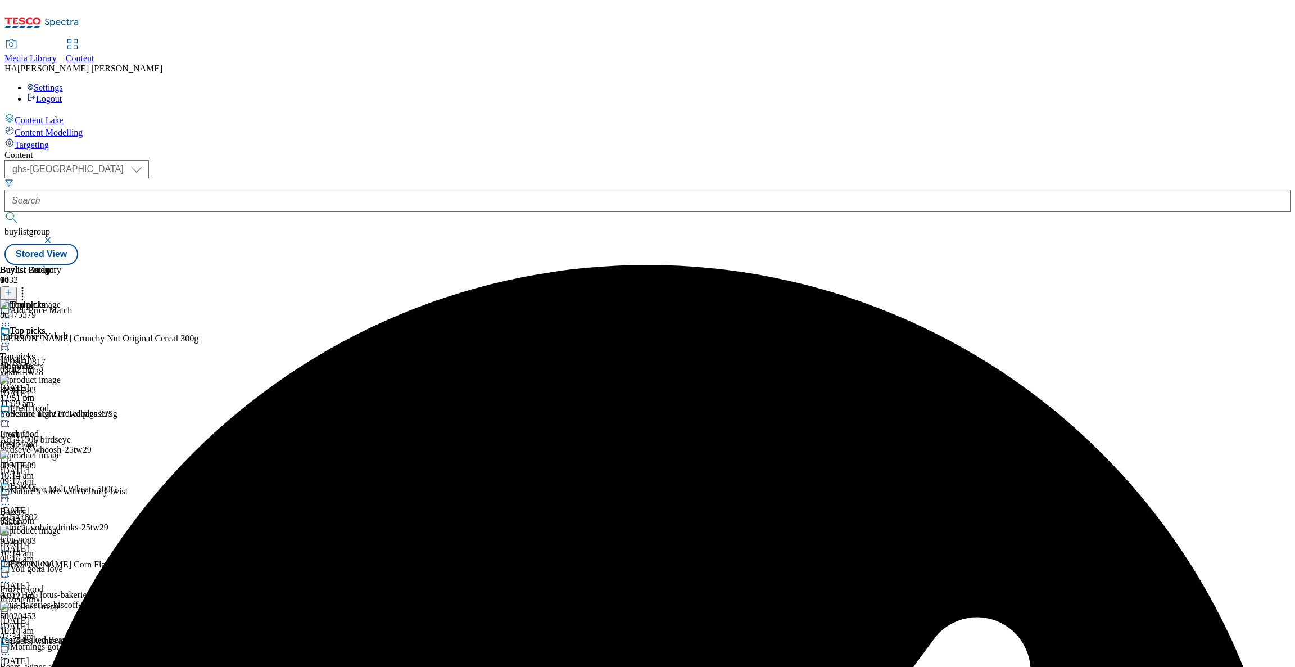
click at [11, 338] on icon at bounding box center [5, 343] width 11 height 11
click at [66, 412] on button "Preview" at bounding box center [43, 418] width 43 height 13
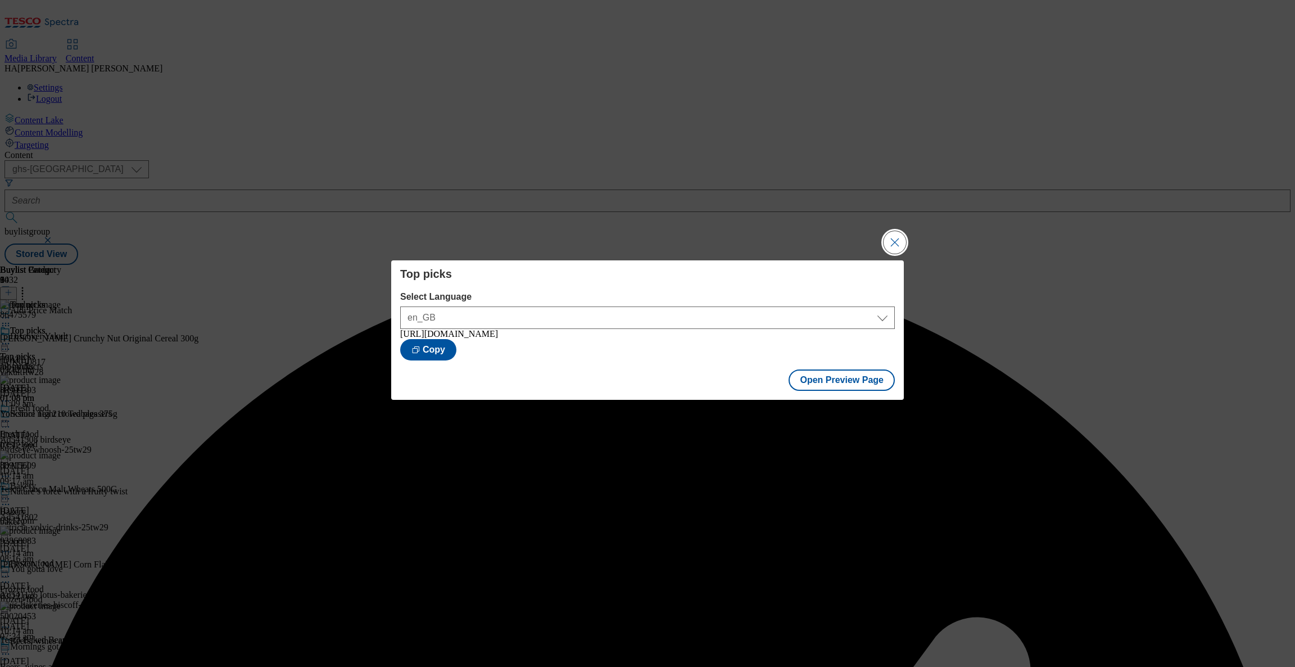
click at [889, 240] on button "Close Modal" at bounding box center [895, 242] width 22 height 22
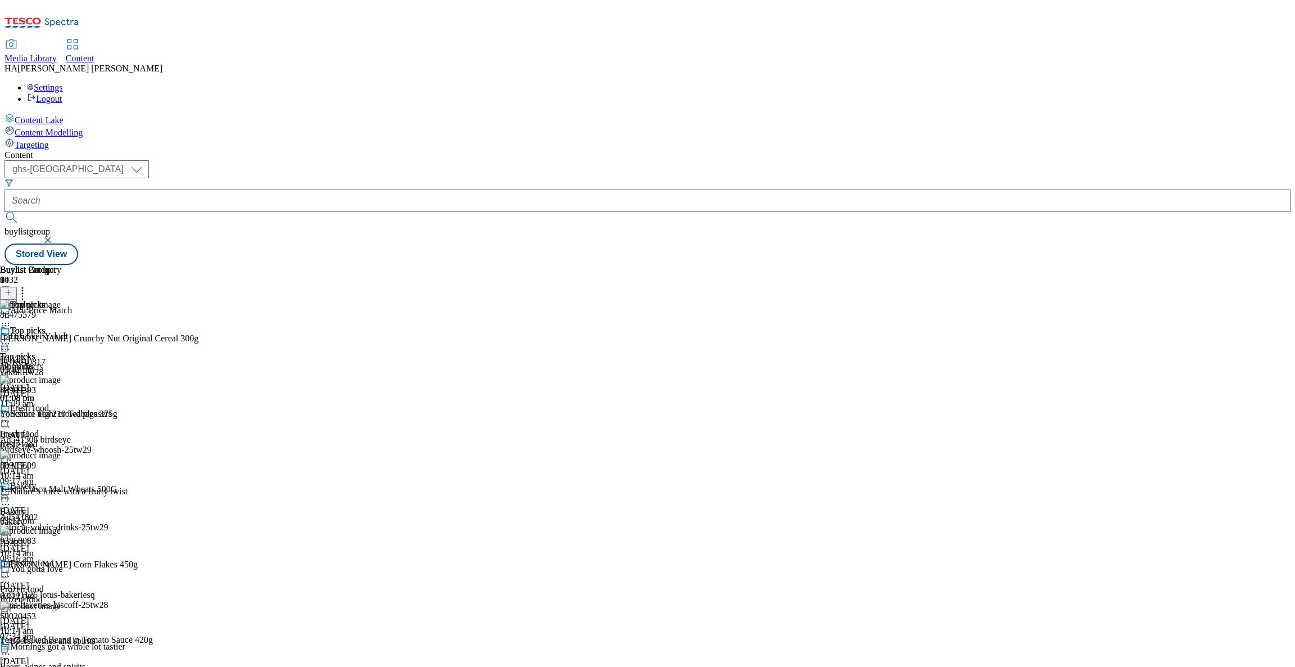
click at [11, 338] on icon at bounding box center [5, 343] width 11 height 11
click at [60, 454] on span "Publish" at bounding box center [47, 458] width 25 height 8
click at [61, 326] on div "Top picks Top picks all-products 22 Aug 2025 01:08 pm" at bounding box center [30, 365] width 61 height 78
click at [11, 338] on icon at bounding box center [5, 343] width 11 height 11
click at [61, 403] on div "Top picks Top picks all-products 22 Aug 2025 01:08 pm" at bounding box center [30, 365] width 61 height 78
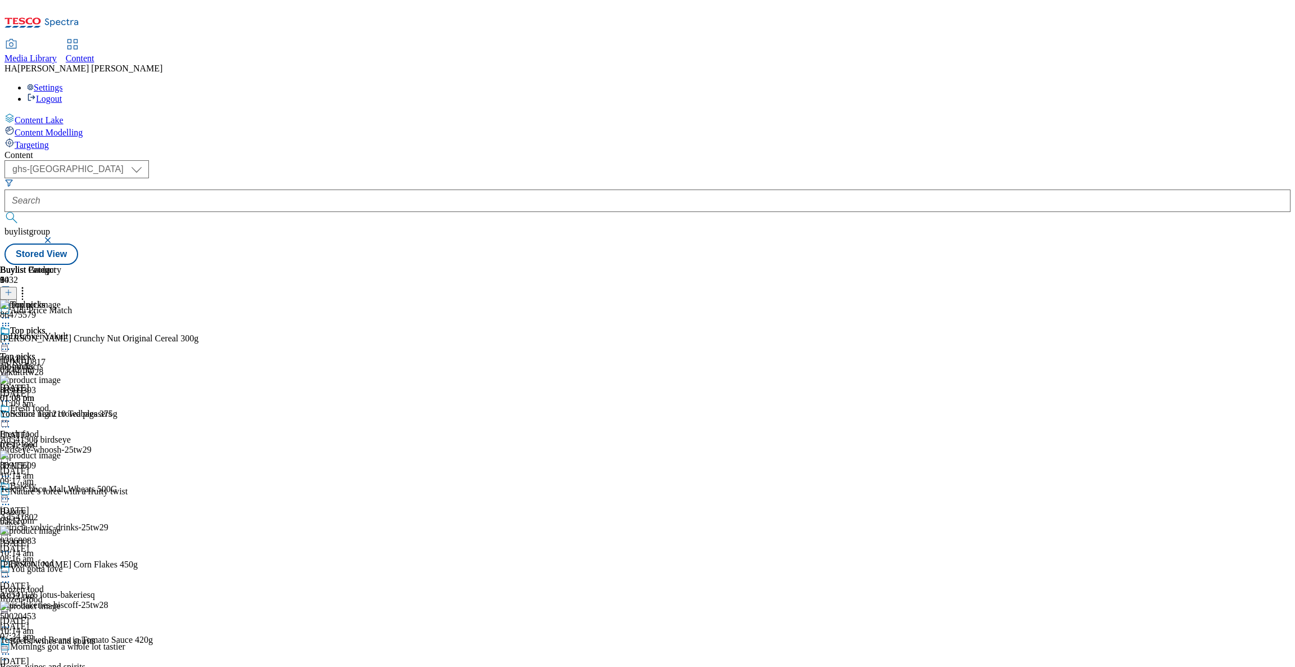
click at [96, 362] on div "top-picks" at bounding box center [48, 367] width 96 height 10
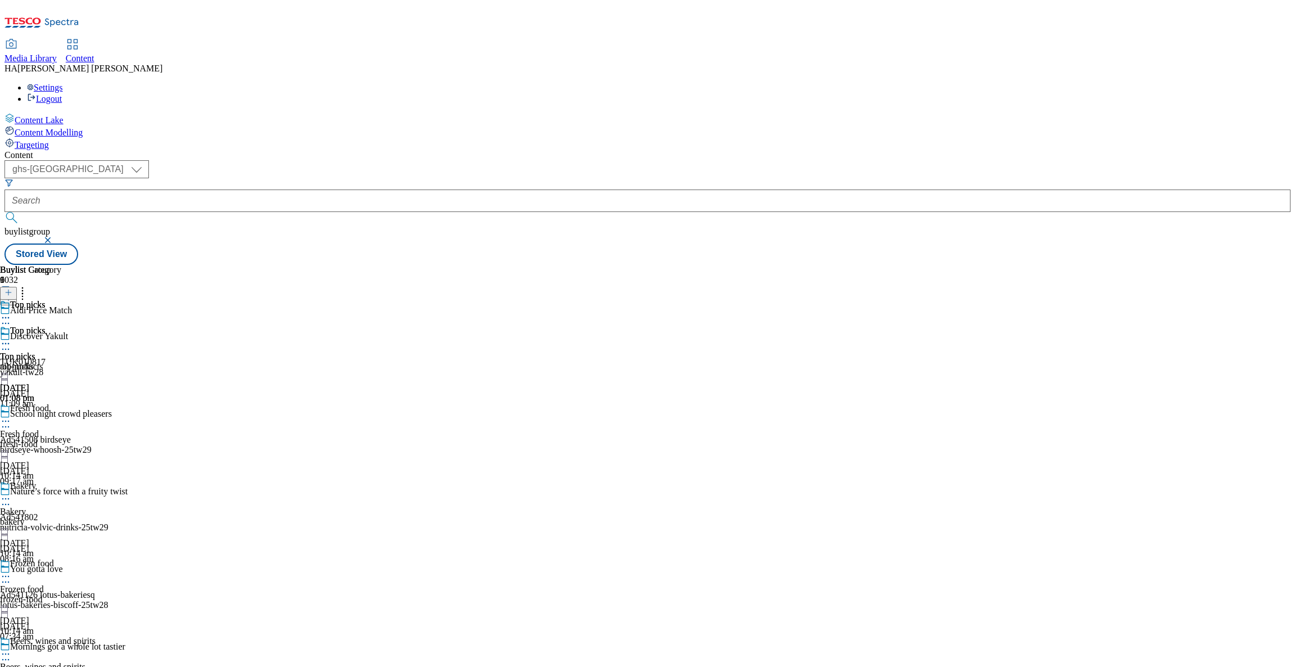
click at [61, 362] on div "all-products" at bounding box center [30, 367] width 61 height 10
